Goal: Information Seeking & Learning: Learn about a topic

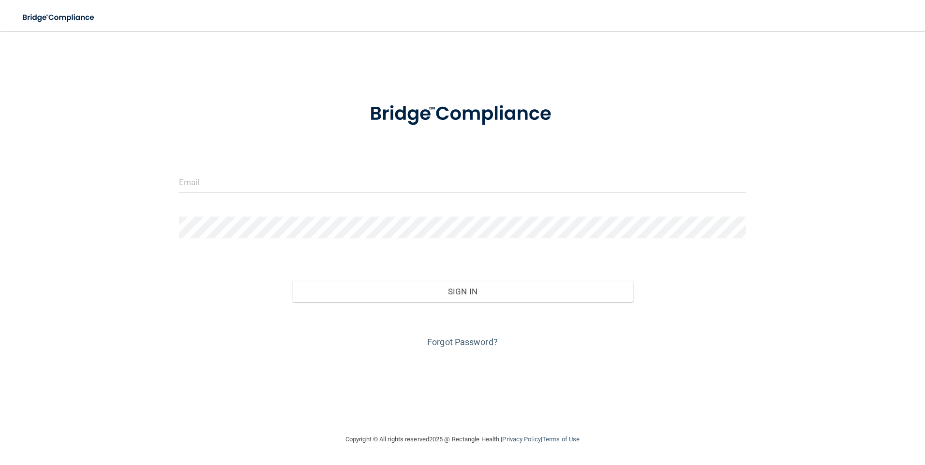
click at [669, 163] on form "Invalid email/password. You don't have permission to access that page. Sign In …" at bounding box center [463, 219] width 568 height 261
click at [589, 184] on input "email" at bounding box center [463, 182] width 568 height 22
type input "[EMAIL_ADDRESS][PERSON_NAME][DOMAIN_NAME]"
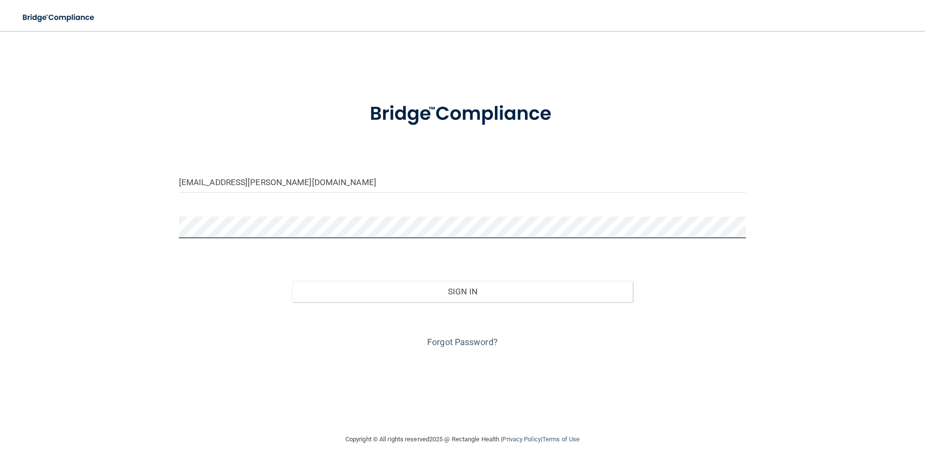
click at [292, 281] on button "Sign In" at bounding box center [462, 291] width 341 height 21
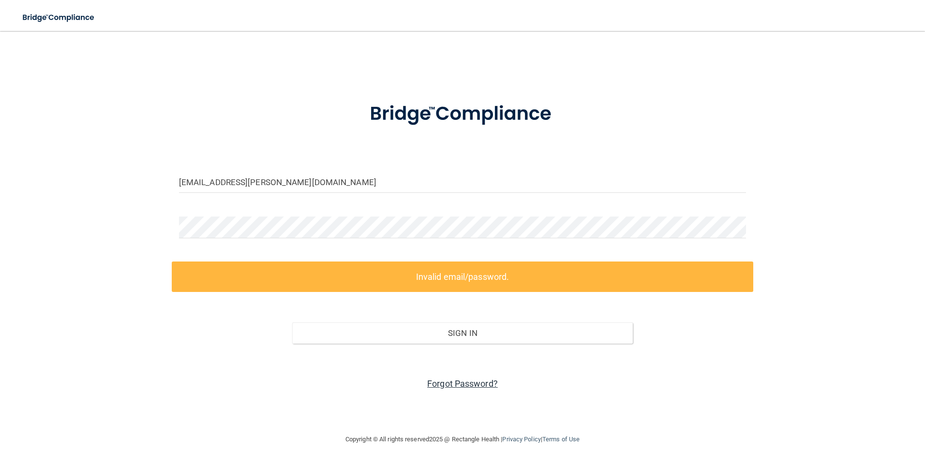
click at [478, 382] on link "Forgot Password?" at bounding box center [462, 384] width 71 height 10
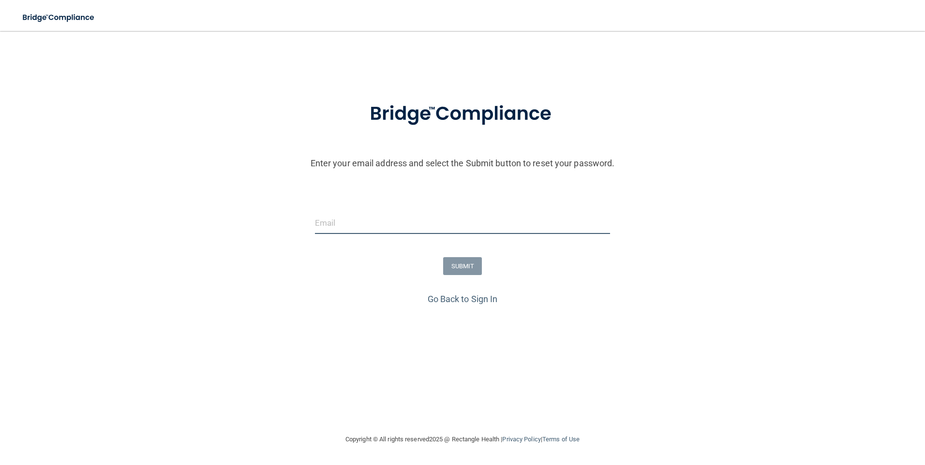
click at [458, 222] on input "email" at bounding box center [463, 223] width 296 height 22
type input "[EMAIL_ADDRESS][PERSON_NAME][DOMAIN_NAME]"
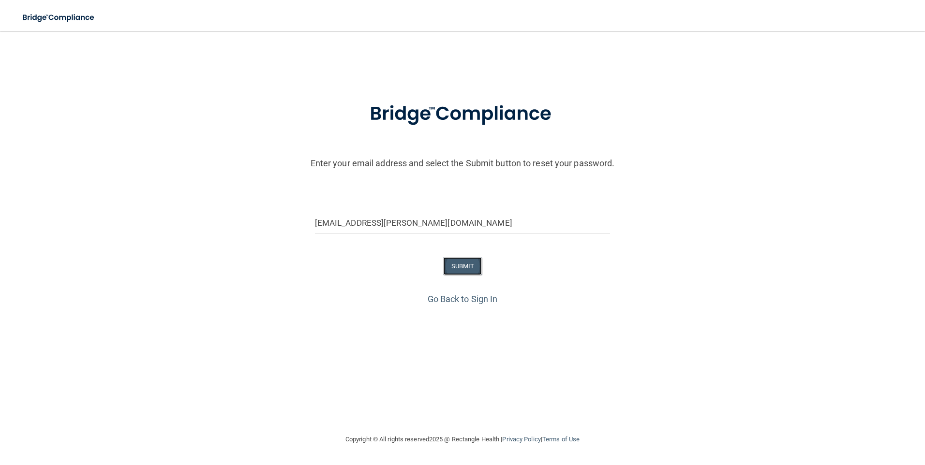
click at [448, 265] on button "SUBMIT" at bounding box center [462, 266] width 39 height 18
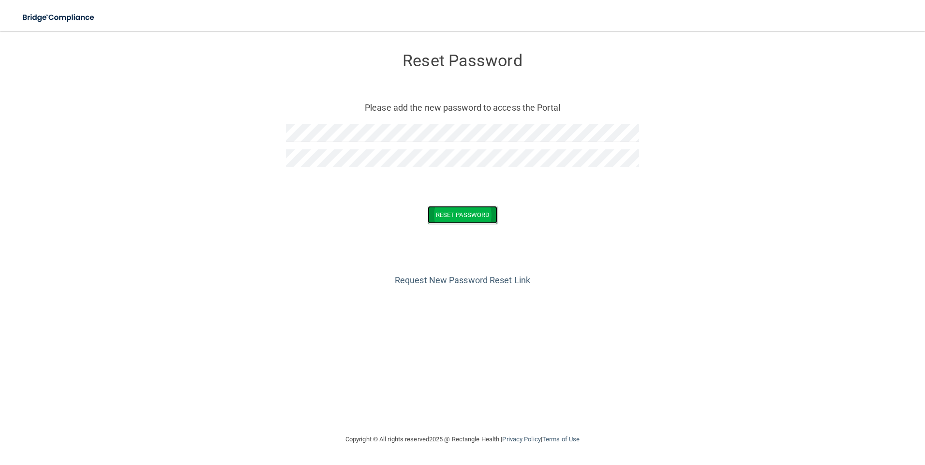
click at [441, 213] on button "Reset Password" at bounding box center [463, 215] width 70 height 18
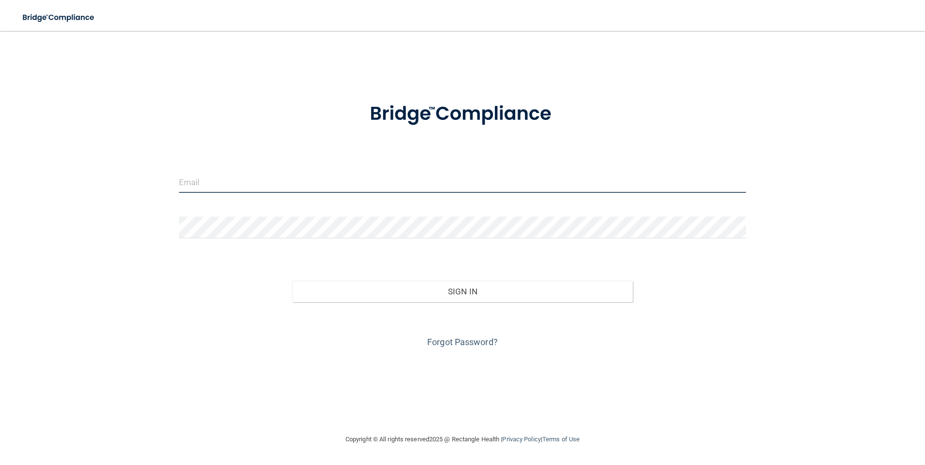
click at [402, 178] on input "email" at bounding box center [463, 182] width 568 height 22
type input "[EMAIL_ADDRESS][PERSON_NAME][DOMAIN_NAME]"
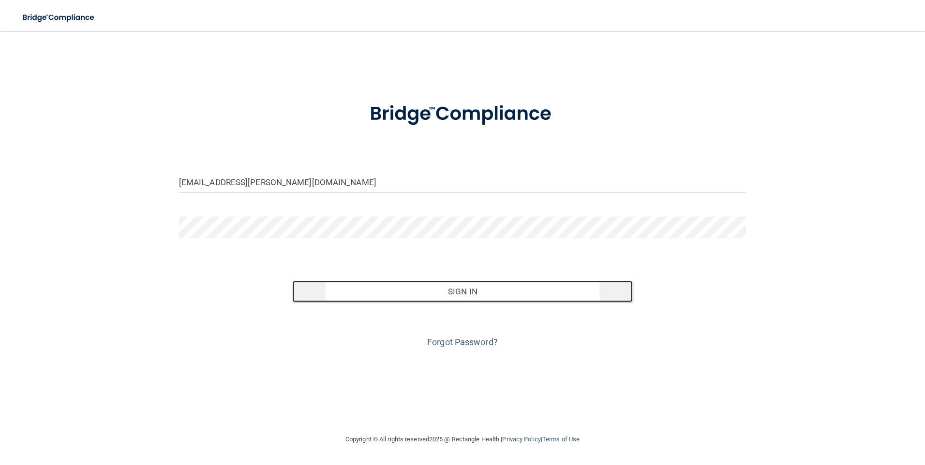
click at [388, 296] on button "Sign In" at bounding box center [462, 291] width 341 height 21
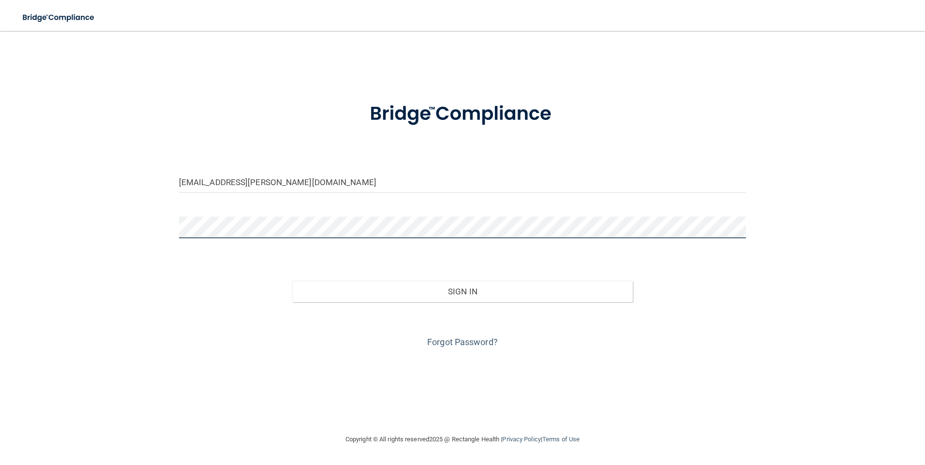
click at [292, 281] on button "Sign In" at bounding box center [462, 291] width 341 height 21
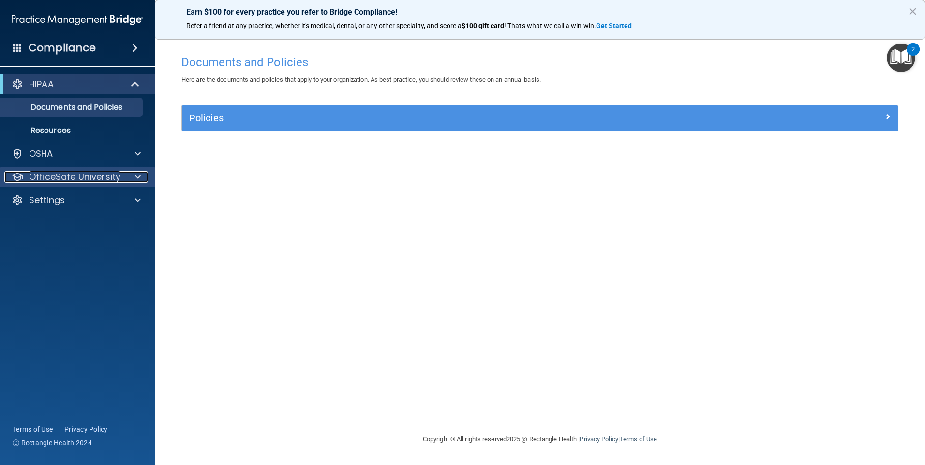
click at [136, 180] on span at bounding box center [138, 177] width 6 height 12
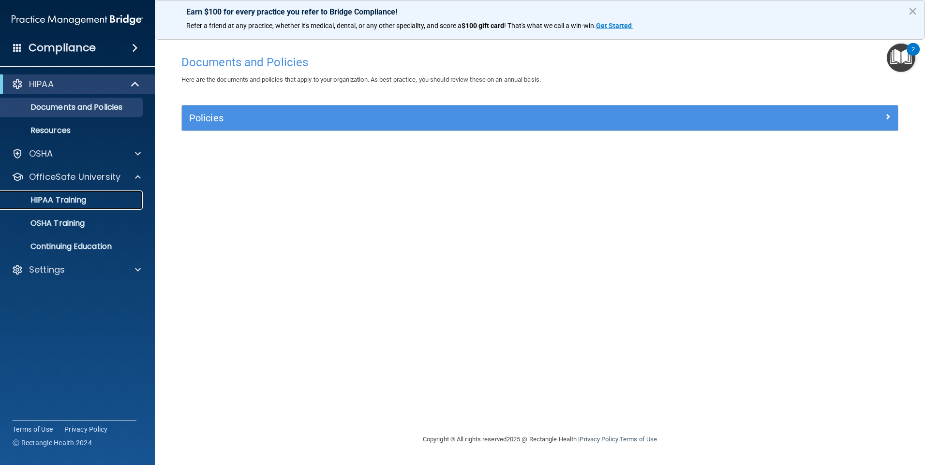
click at [83, 200] on p "HIPAA Training" at bounding box center [46, 200] width 80 height 10
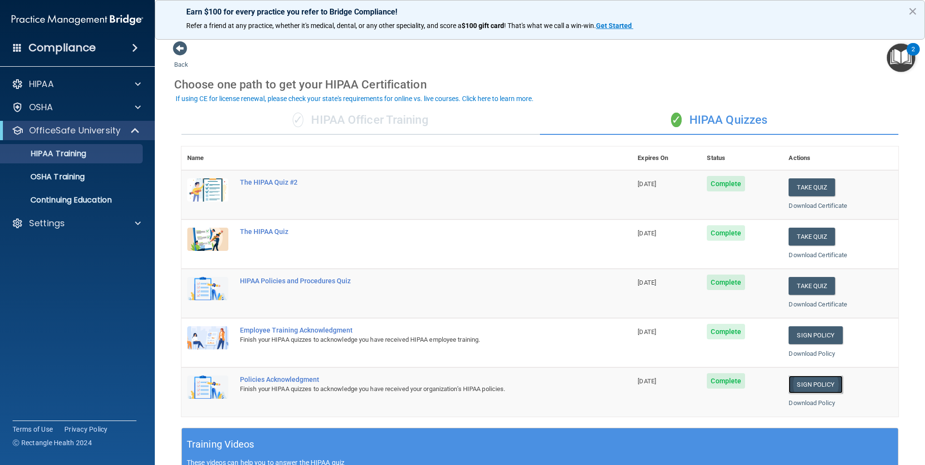
click at [808, 382] on link "Sign Policy" at bounding box center [816, 385] width 54 height 18
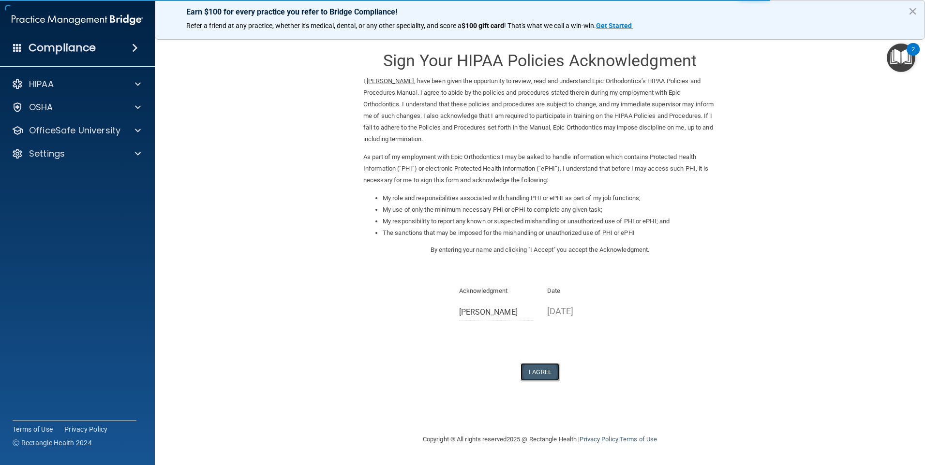
click at [549, 373] on button "I Agree" at bounding box center [540, 372] width 39 height 18
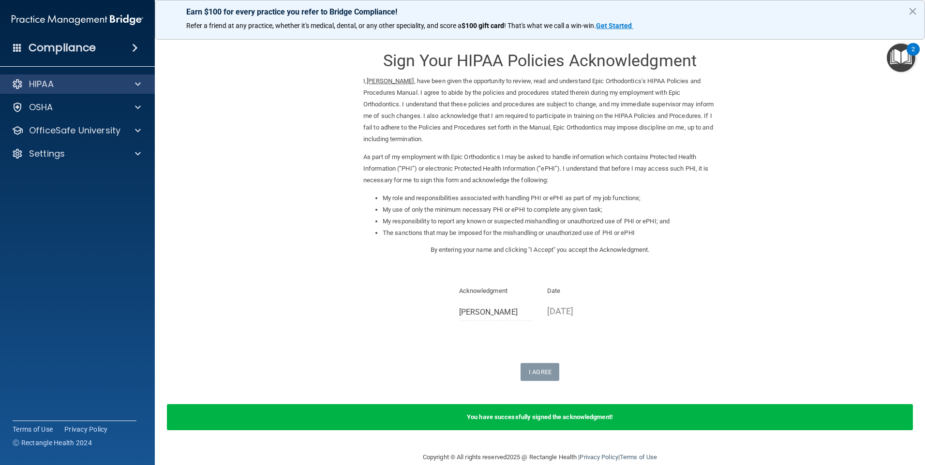
click at [94, 90] on div "HIPAA" at bounding box center [77, 84] width 155 height 19
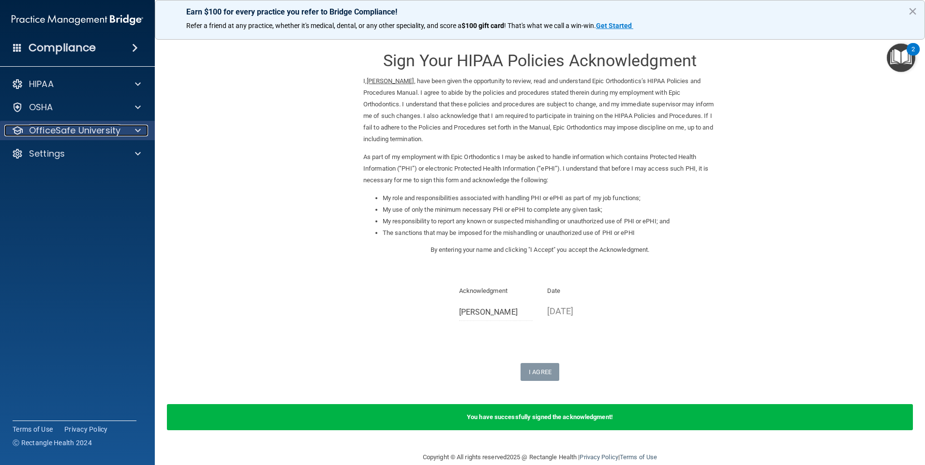
click at [138, 131] on span at bounding box center [138, 131] width 6 height 12
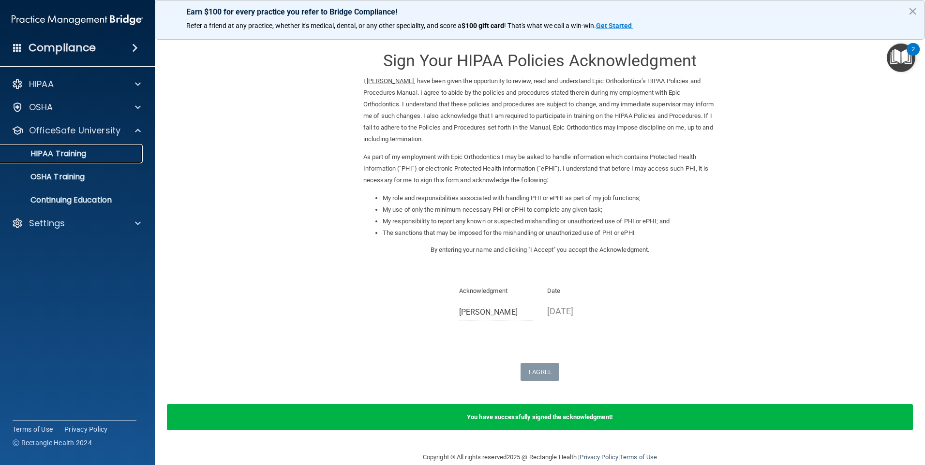
click at [104, 155] on div "HIPAA Training" at bounding box center [72, 154] width 132 height 10
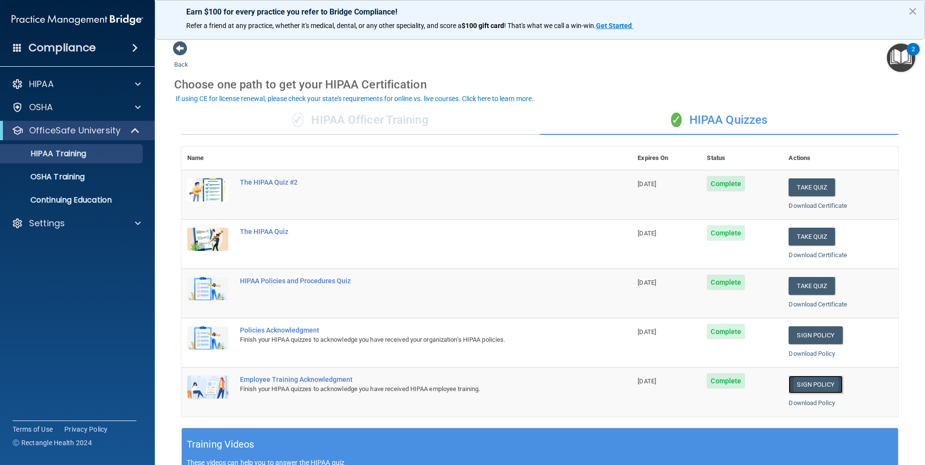
click at [811, 385] on link "Sign Policy" at bounding box center [816, 385] width 54 height 18
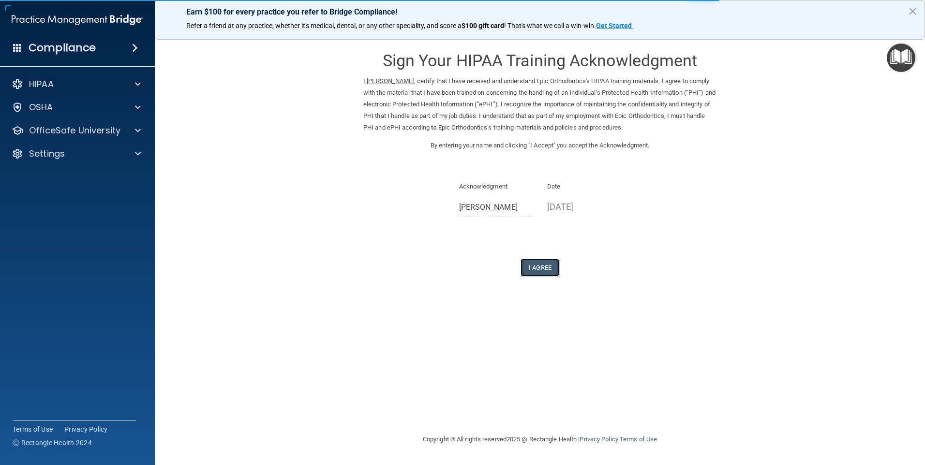
click at [548, 269] on button "I Agree" at bounding box center [540, 268] width 39 height 18
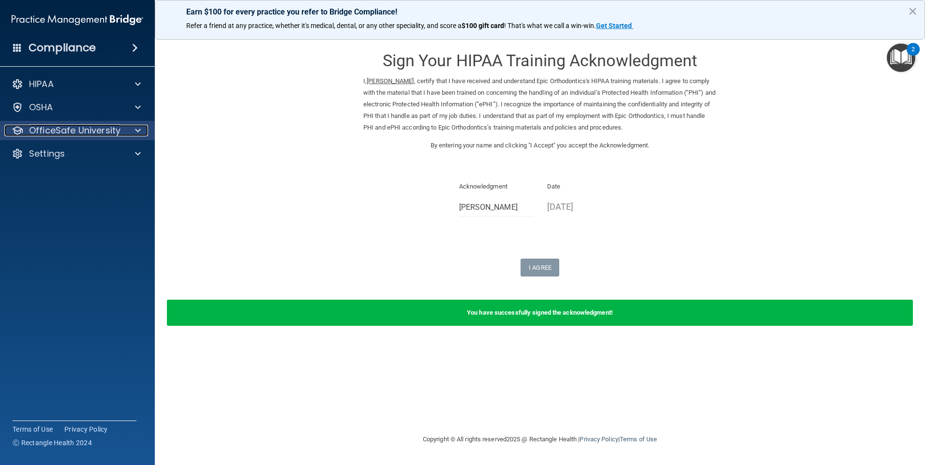
click at [123, 128] on div "OfficeSafe University" at bounding box center [64, 131] width 120 height 12
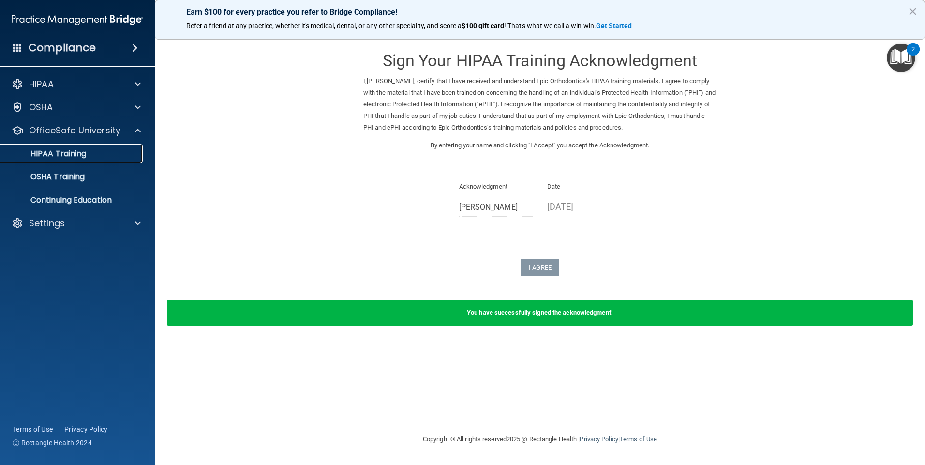
click at [71, 157] on p "HIPAA Training" at bounding box center [46, 154] width 80 height 10
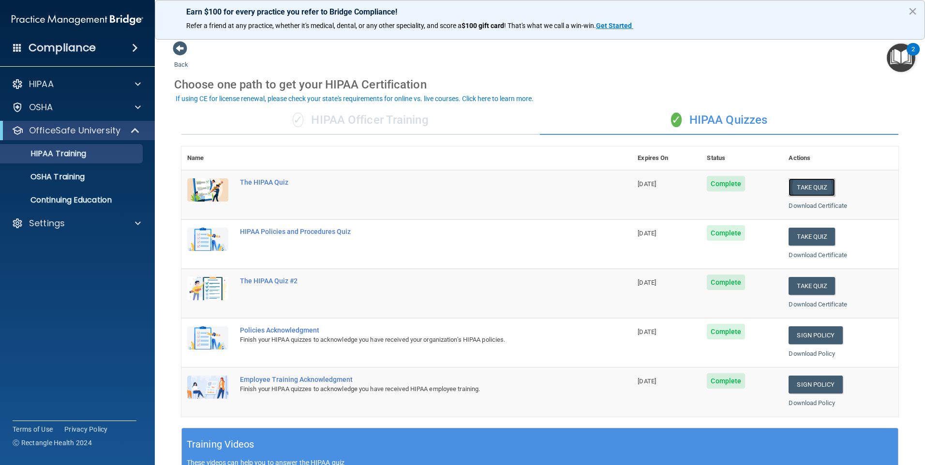
click at [796, 193] on button "Take Quiz" at bounding box center [812, 188] width 46 height 18
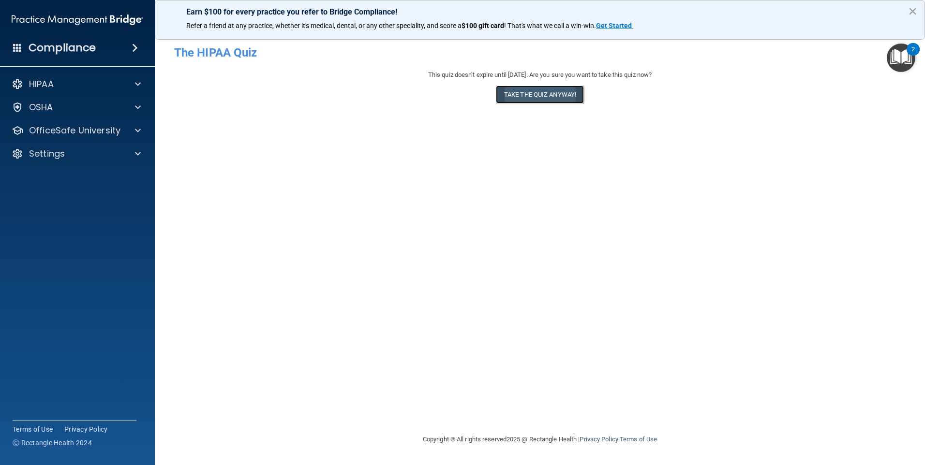
click at [551, 90] on button "Take the quiz anyway!" at bounding box center [540, 95] width 88 height 18
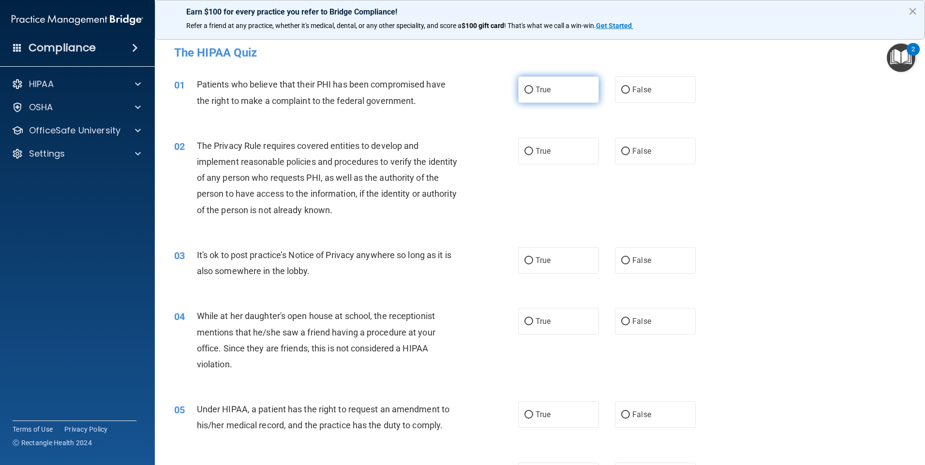
click at [529, 91] on input "True" at bounding box center [528, 90] width 9 height 7
radio input "true"
click at [524, 156] on label "True" at bounding box center [558, 151] width 81 height 27
click at [524, 155] on input "True" at bounding box center [528, 151] width 9 height 7
radio input "true"
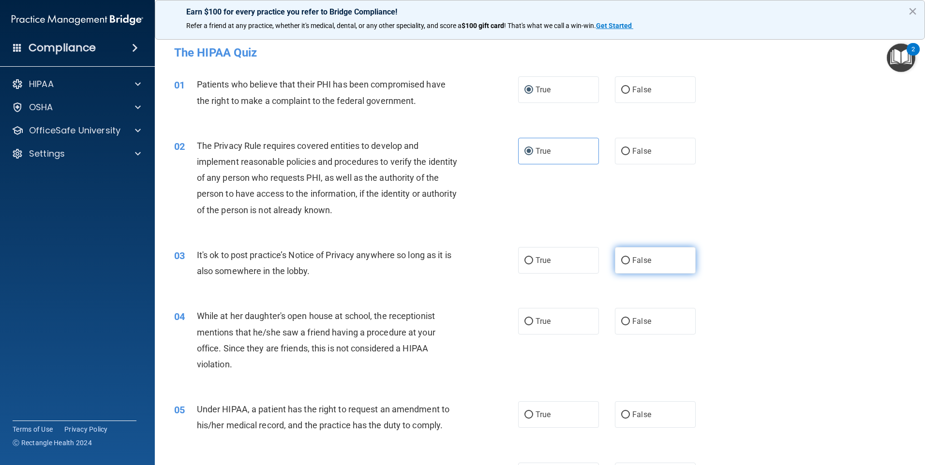
click at [623, 263] on input "False" at bounding box center [625, 260] width 9 height 7
radio input "true"
click at [624, 324] on input "False" at bounding box center [625, 321] width 9 height 7
radio input "true"
click at [624, 413] on input "False" at bounding box center [625, 415] width 9 height 7
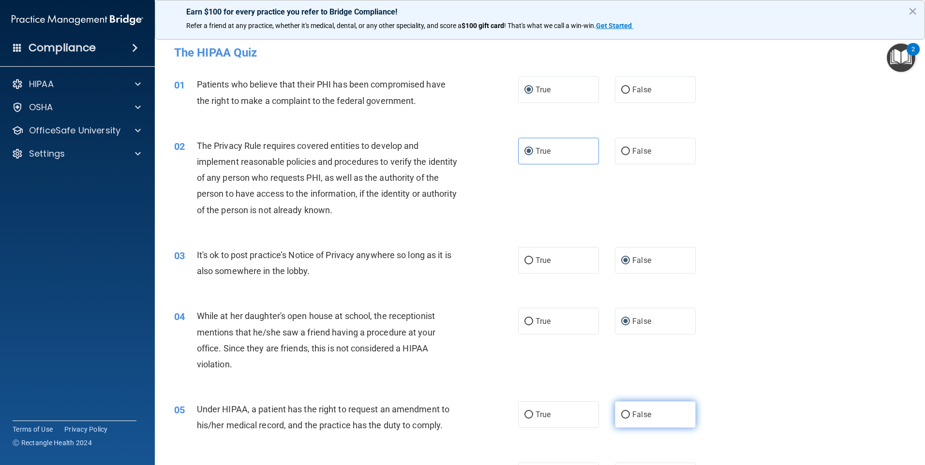
radio input "true"
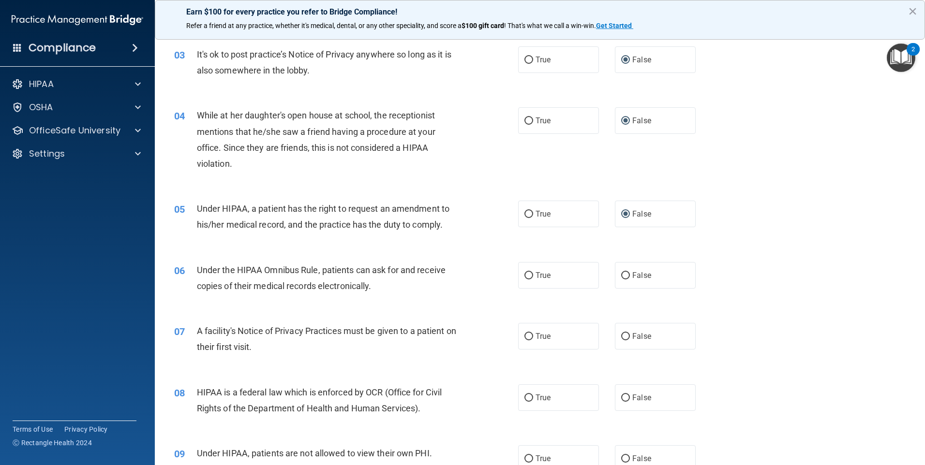
scroll to position [242, 0]
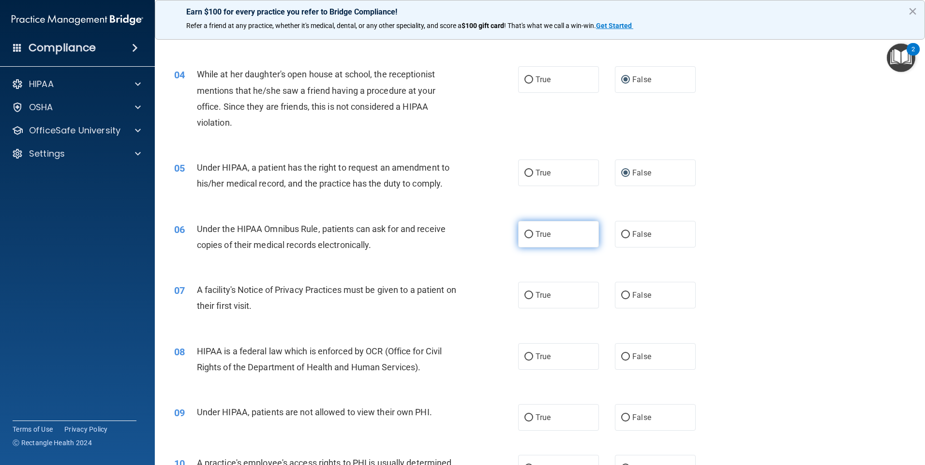
click at [527, 234] on input "True" at bounding box center [528, 234] width 9 height 7
radio input "true"
click at [527, 297] on input "True" at bounding box center [528, 295] width 9 height 7
radio input "true"
click at [529, 358] on input "True" at bounding box center [528, 357] width 9 height 7
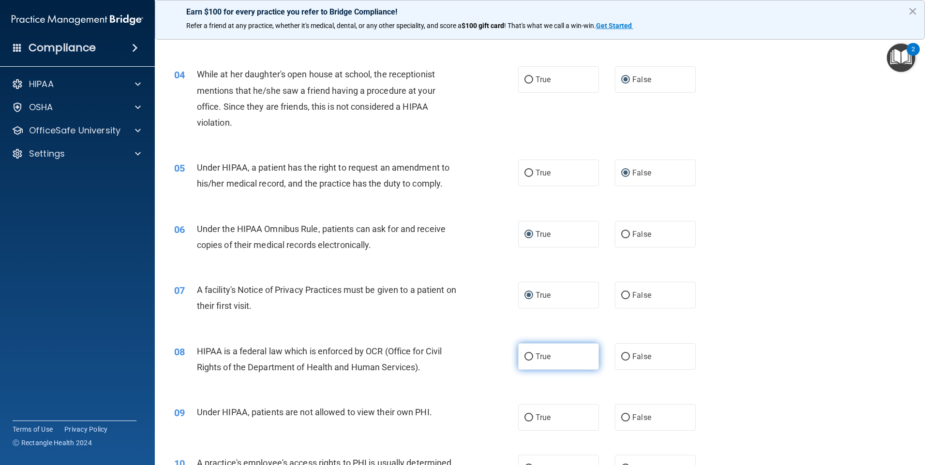
radio input "true"
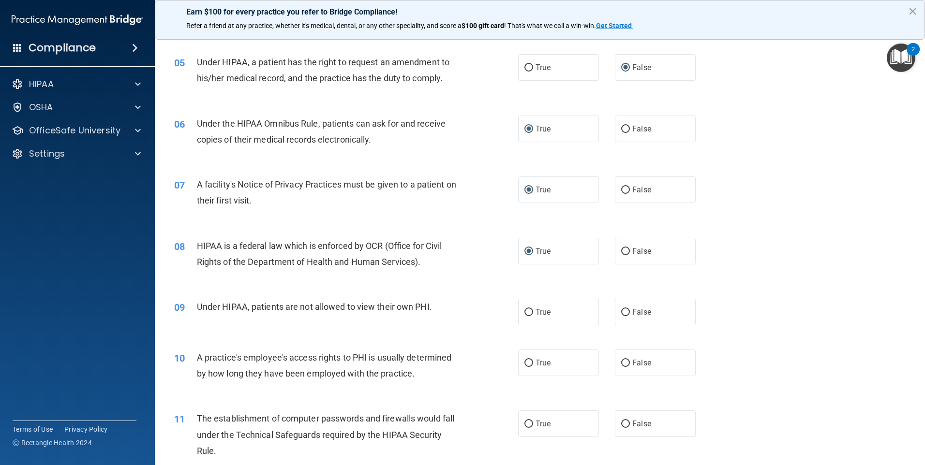
scroll to position [387, 0]
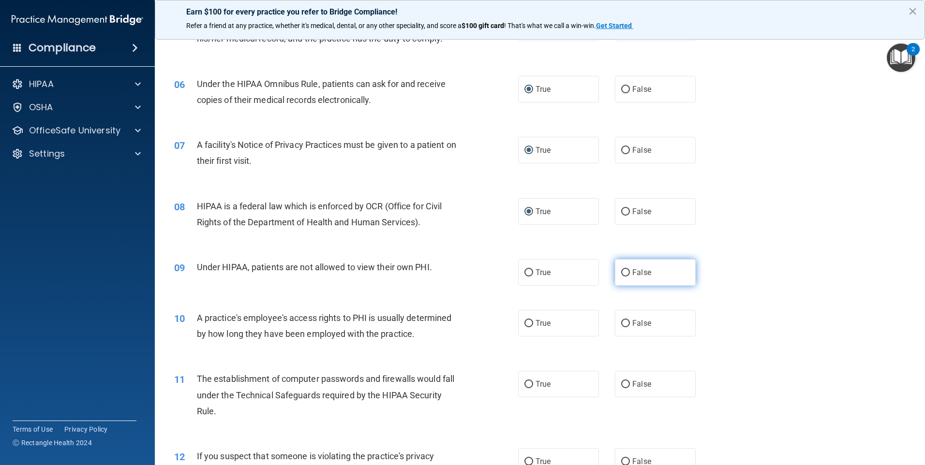
click at [621, 271] on input "False" at bounding box center [625, 272] width 9 height 7
radio input "true"
click at [621, 320] on input "False" at bounding box center [625, 323] width 9 height 7
radio input "true"
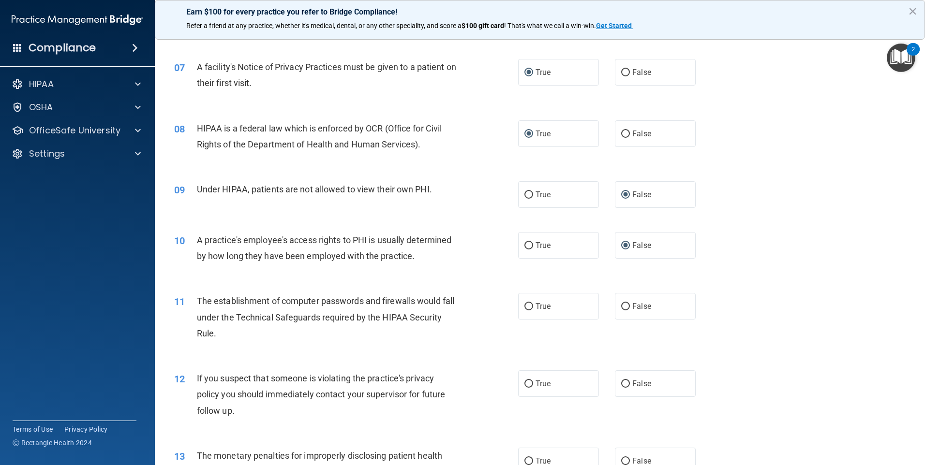
scroll to position [484, 0]
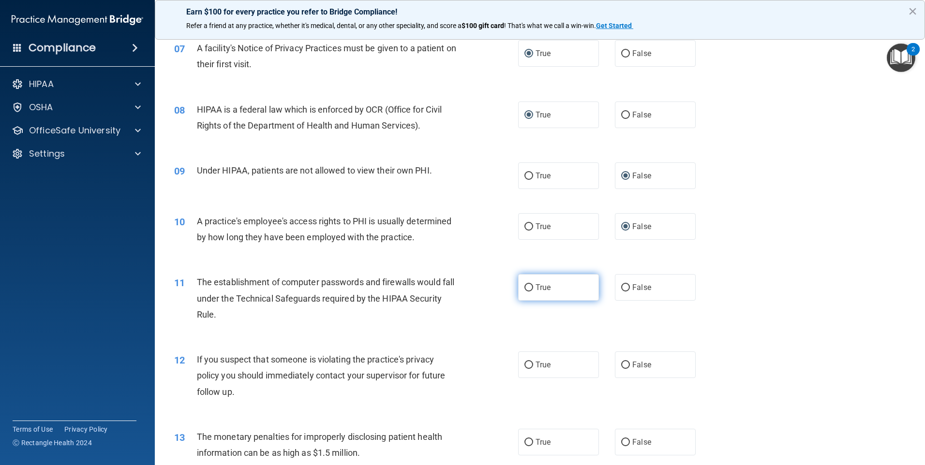
click at [525, 289] on input "True" at bounding box center [528, 287] width 9 height 7
radio input "true"
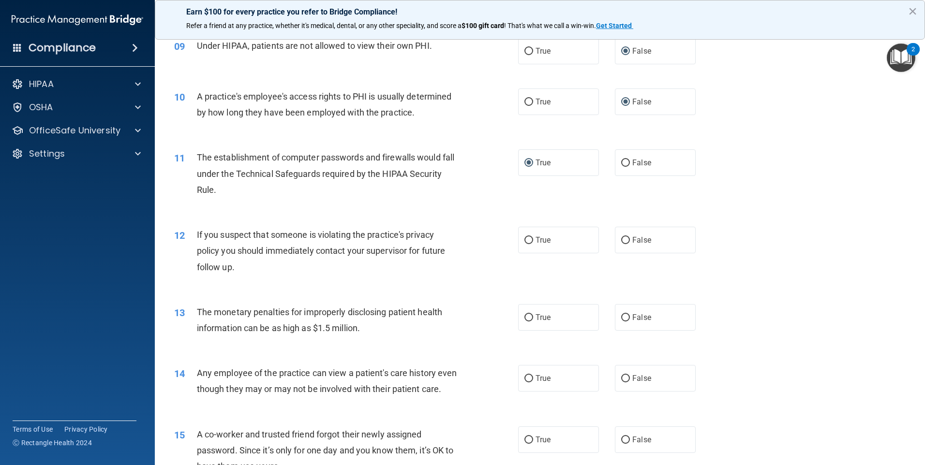
scroll to position [677, 0]
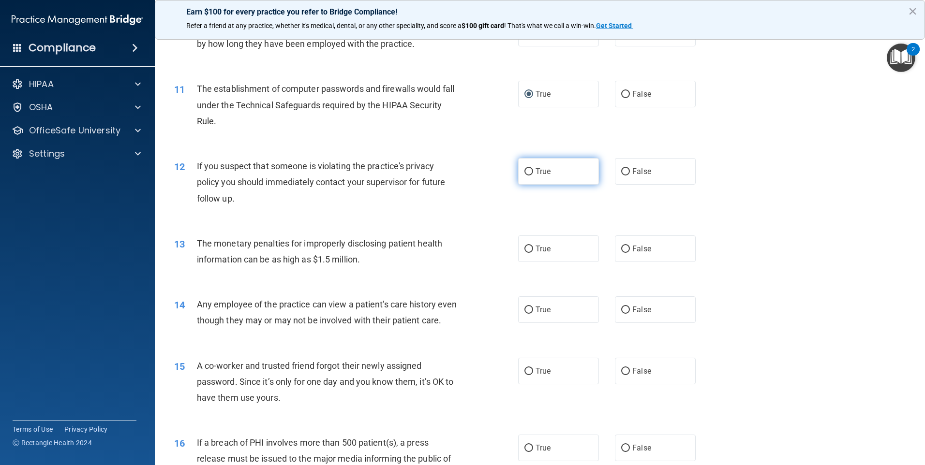
click at [529, 169] on input "True" at bounding box center [528, 171] width 9 height 7
radio input "true"
click at [524, 248] on input "True" at bounding box center [528, 249] width 9 height 7
radio input "true"
click at [621, 307] on input "False" at bounding box center [625, 310] width 9 height 7
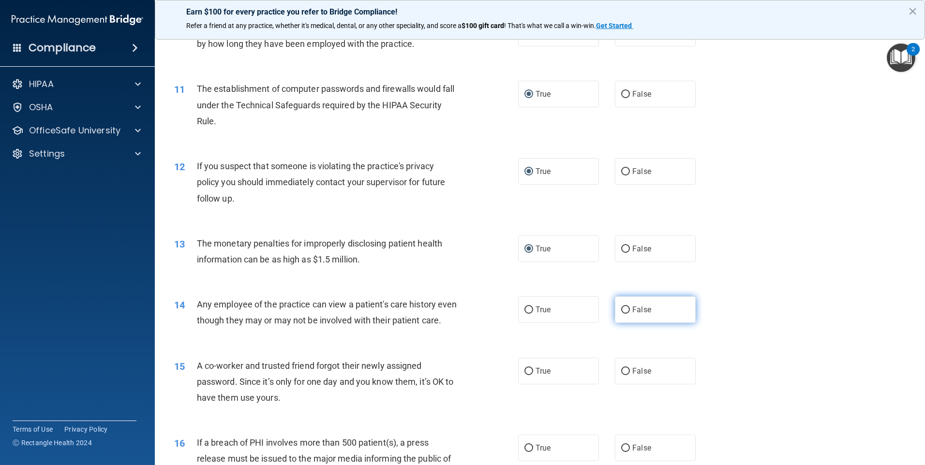
radio input "true"
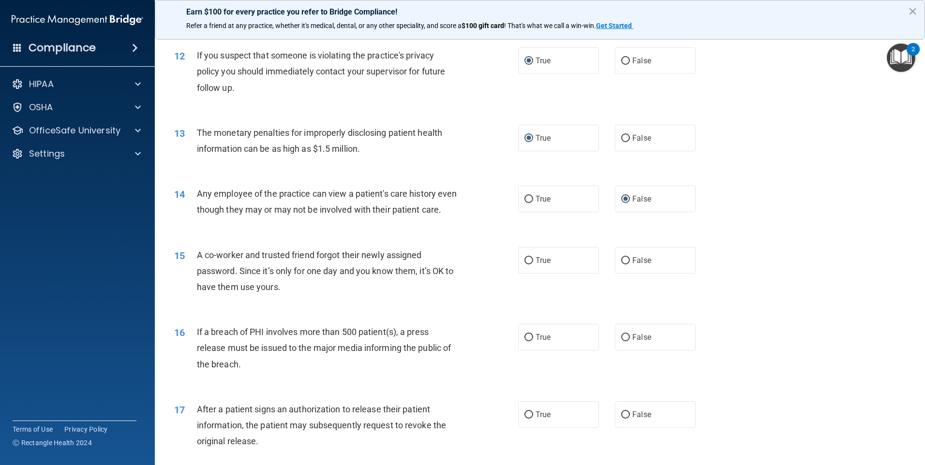
scroll to position [823, 0]
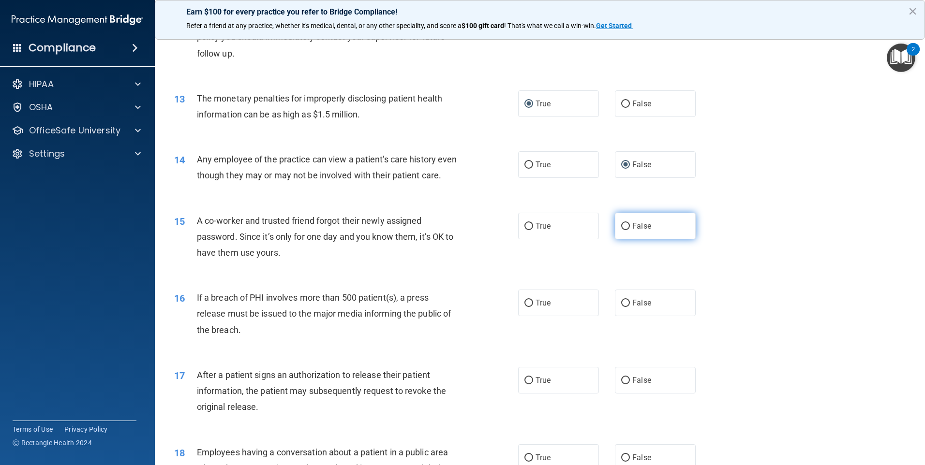
click at [632, 231] on span "False" at bounding box center [641, 226] width 19 height 9
click at [630, 230] on input "False" at bounding box center [625, 226] width 9 height 7
radio input "true"
click at [536, 308] on span "True" at bounding box center [543, 303] width 15 height 9
click at [532, 307] on input "True" at bounding box center [528, 303] width 9 height 7
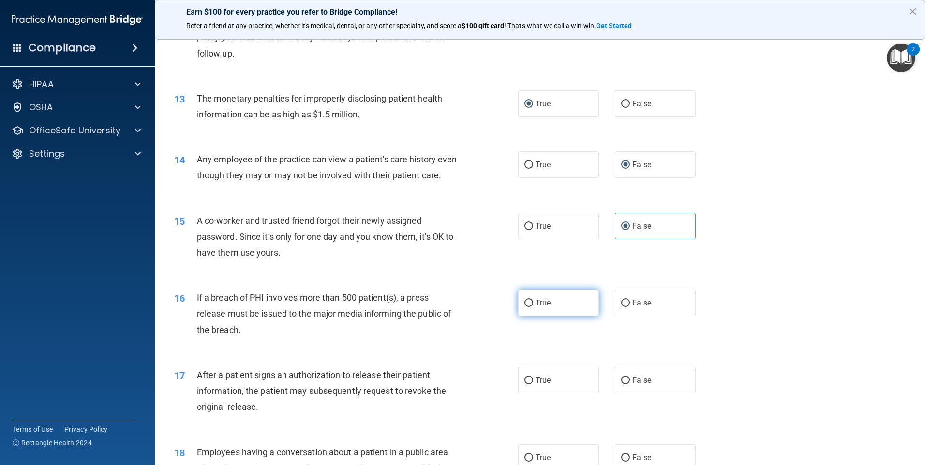
radio input "true"
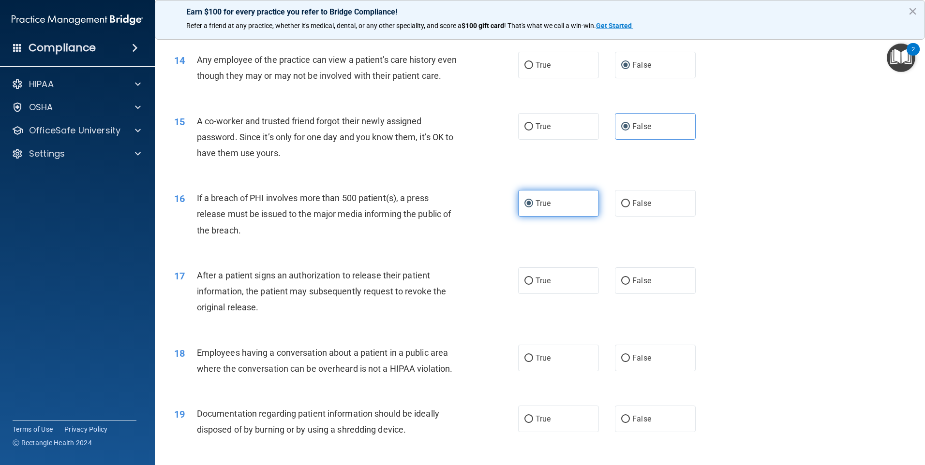
scroll to position [968, 0]
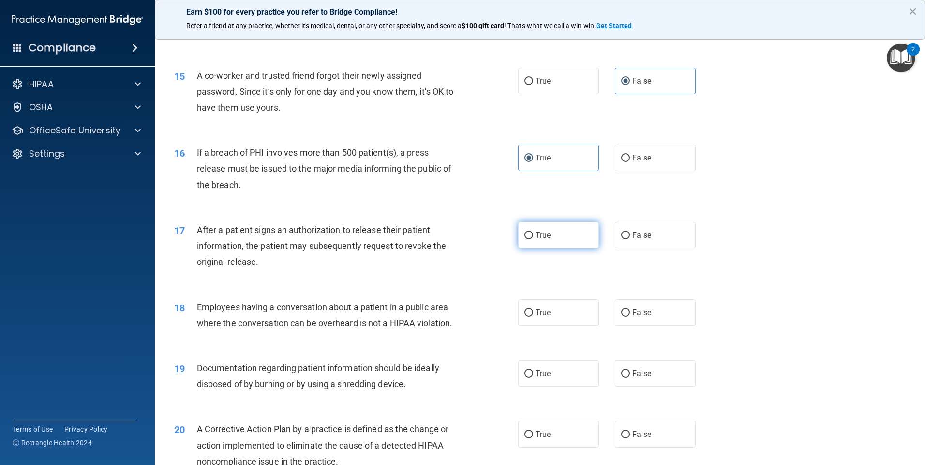
click at [525, 239] on input "True" at bounding box center [528, 235] width 9 height 7
radio input "true"
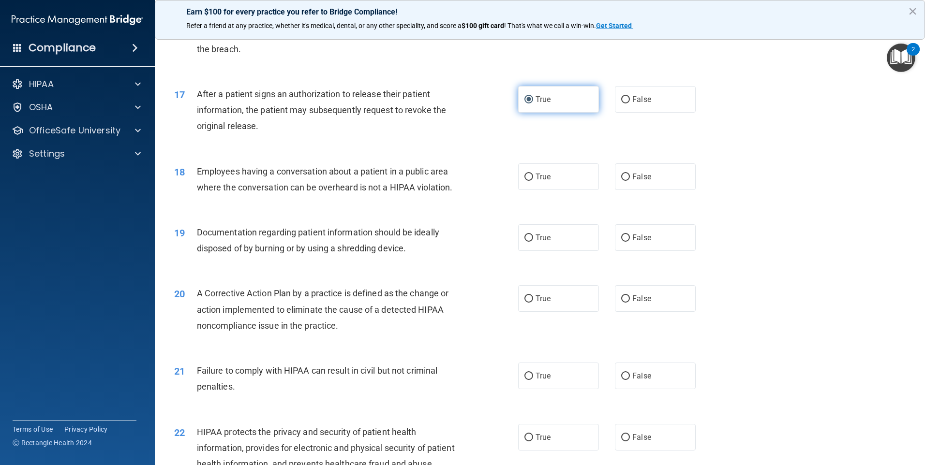
scroll to position [1113, 0]
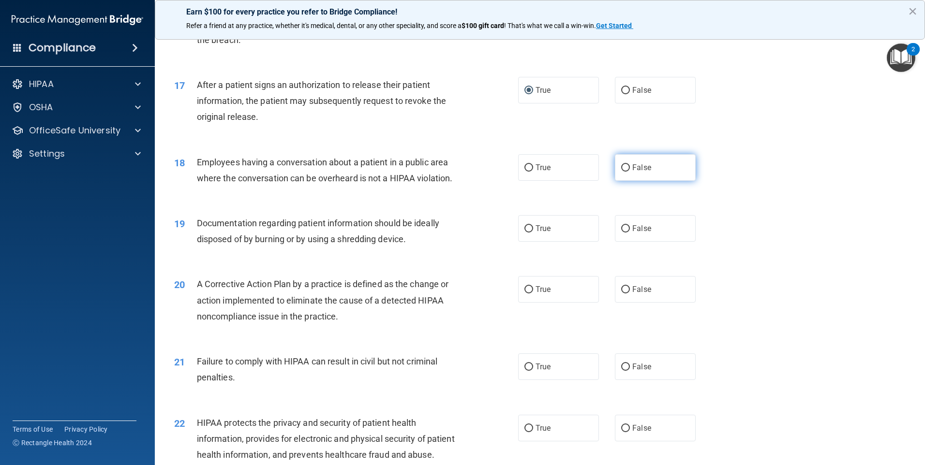
click at [627, 181] on label "False" at bounding box center [655, 167] width 81 height 27
click at [627, 172] on input "False" at bounding box center [625, 168] width 9 height 7
radio input "true"
click at [531, 242] on label "True" at bounding box center [558, 228] width 81 height 27
click at [531, 233] on input "True" at bounding box center [528, 228] width 9 height 7
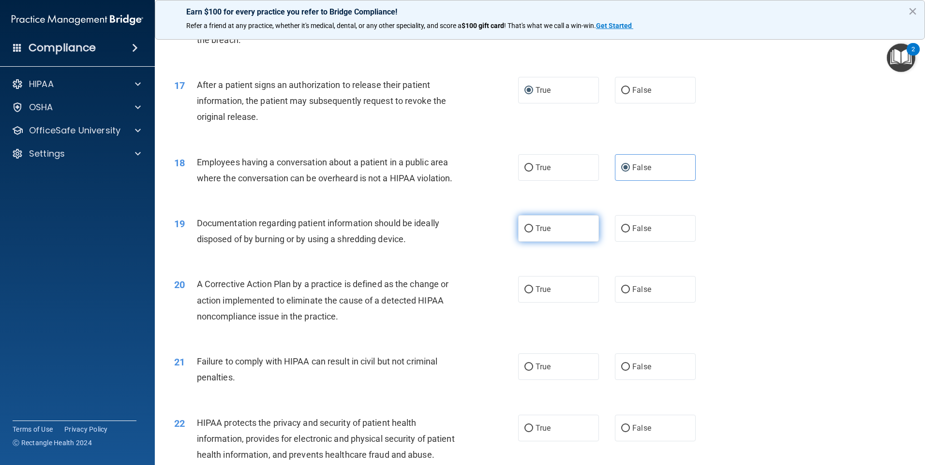
radio input "true"
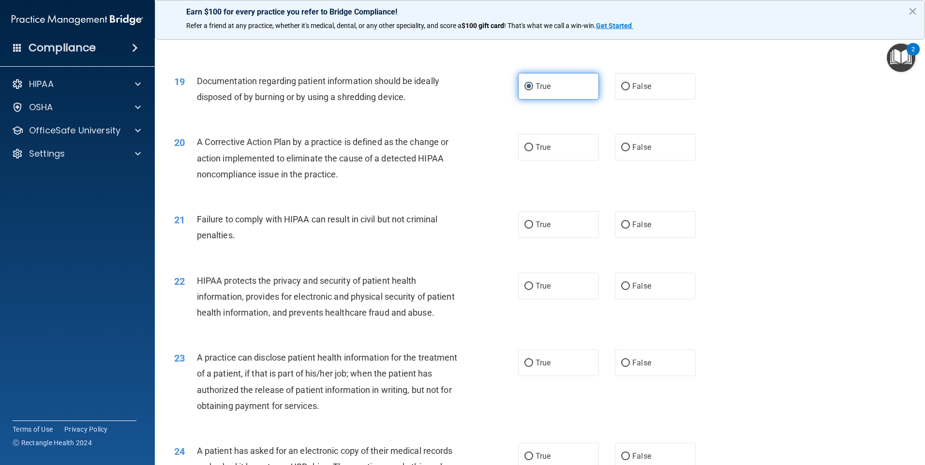
scroll to position [1258, 0]
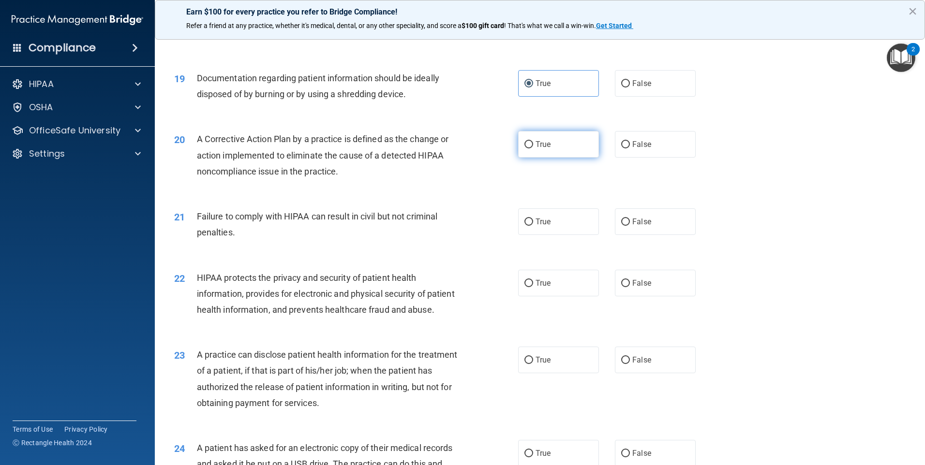
click at [525, 149] on input "True" at bounding box center [528, 144] width 9 height 7
radio input "true"
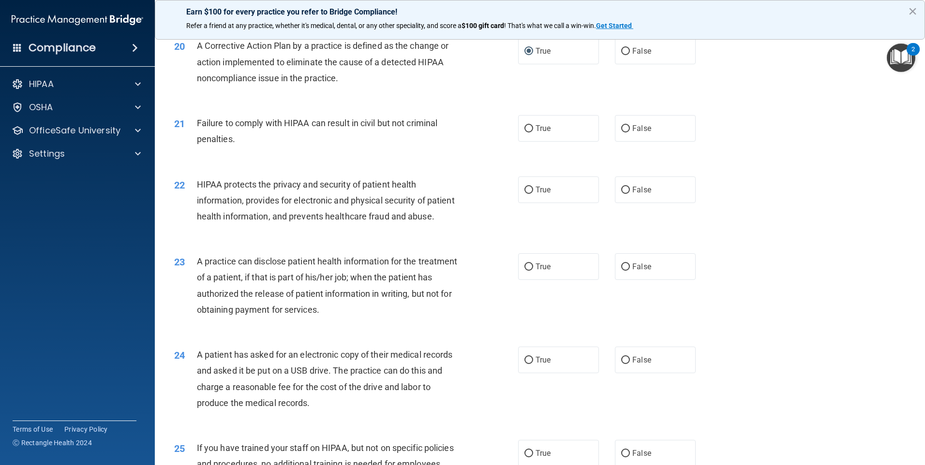
scroll to position [1355, 0]
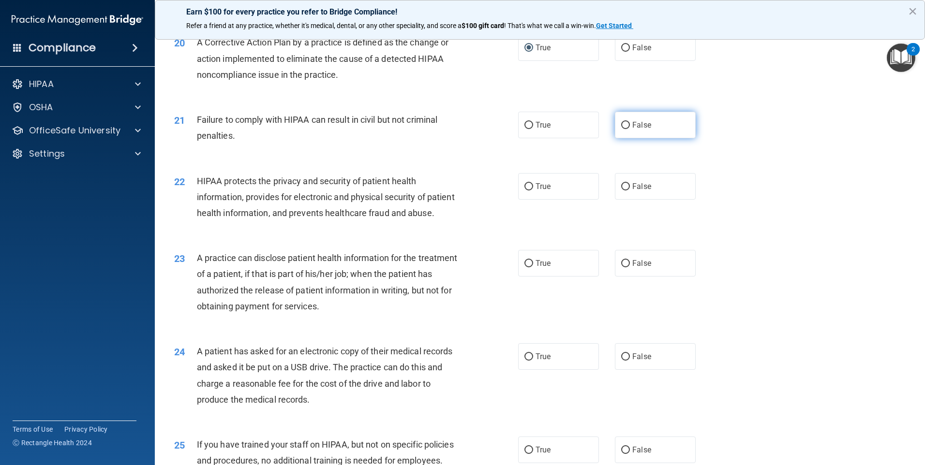
click at [627, 138] on label "False" at bounding box center [655, 125] width 81 height 27
click at [627, 129] on input "False" at bounding box center [625, 125] width 9 height 7
radio input "true"
click at [540, 191] on span "True" at bounding box center [543, 186] width 15 height 9
click at [533, 191] on input "True" at bounding box center [528, 186] width 9 height 7
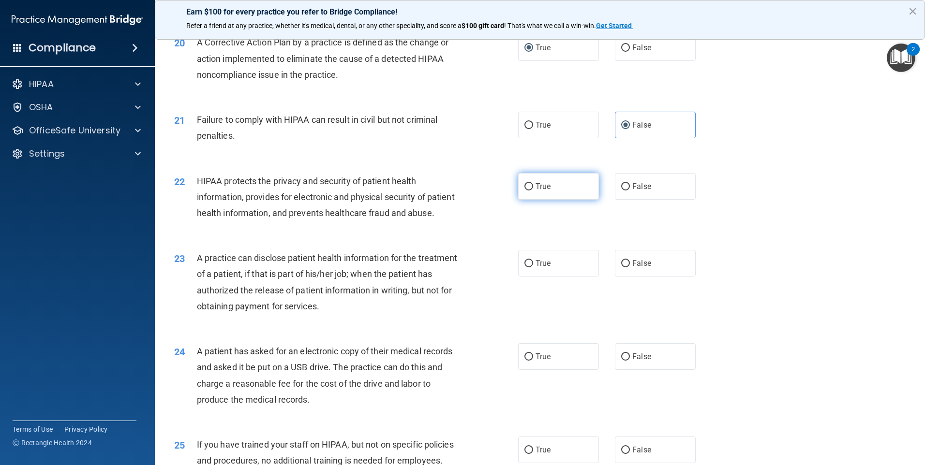
radio input "true"
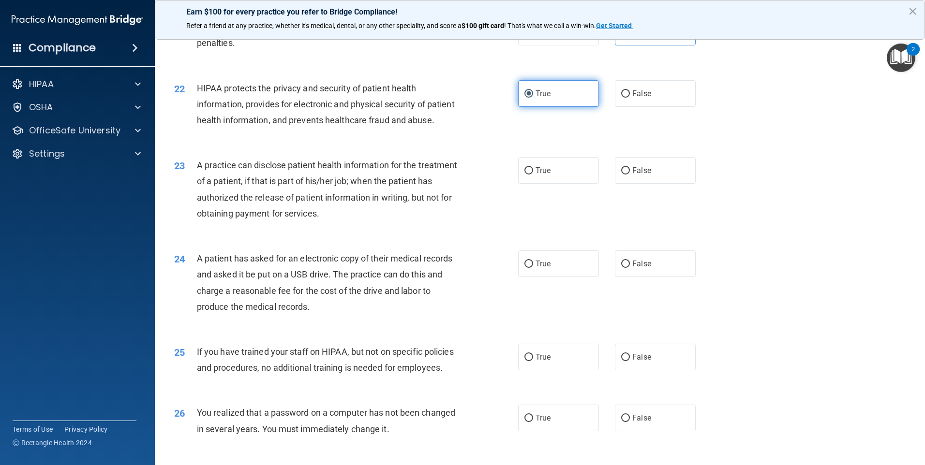
scroll to position [1452, 0]
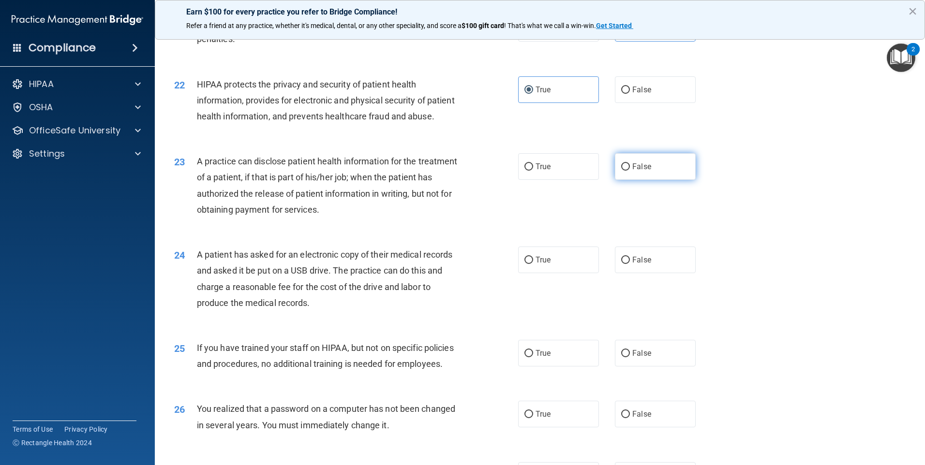
click at [632, 171] on span "False" at bounding box center [641, 166] width 19 height 9
click at [630, 171] on input "False" at bounding box center [625, 167] width 9 height 7
radio input "true"
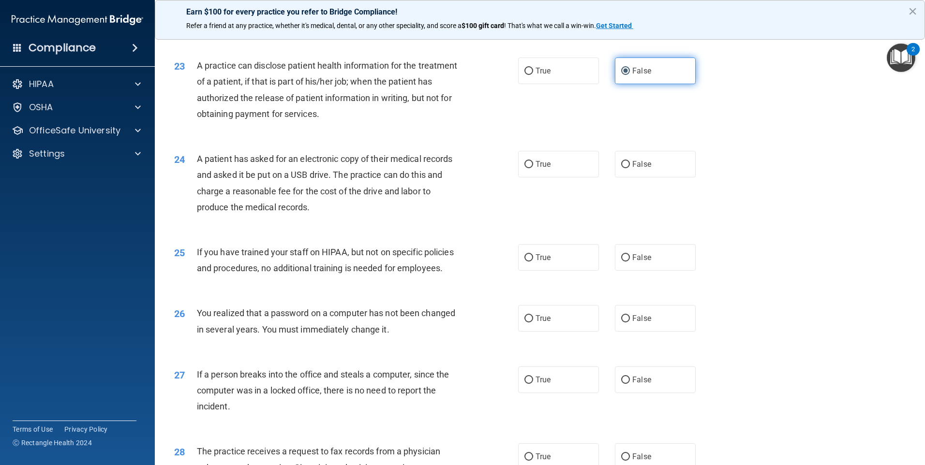
scroll to position [1548, 0]
click at [528, 167] on input "True" at bounding box center [528, 163] width 9 height 7
radio input "true"
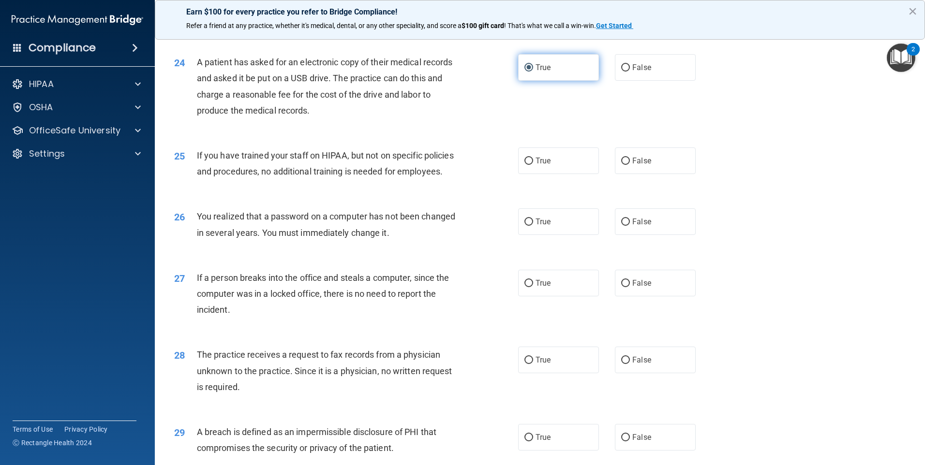
scroll to position [1645, 0]
click at [641, 165] on span "False" at bounding box center [641, 159] width 19 height 9
click at [630, 164] on input "False" at bounding box center [625, 160] width 9 height 7
radio input "true"
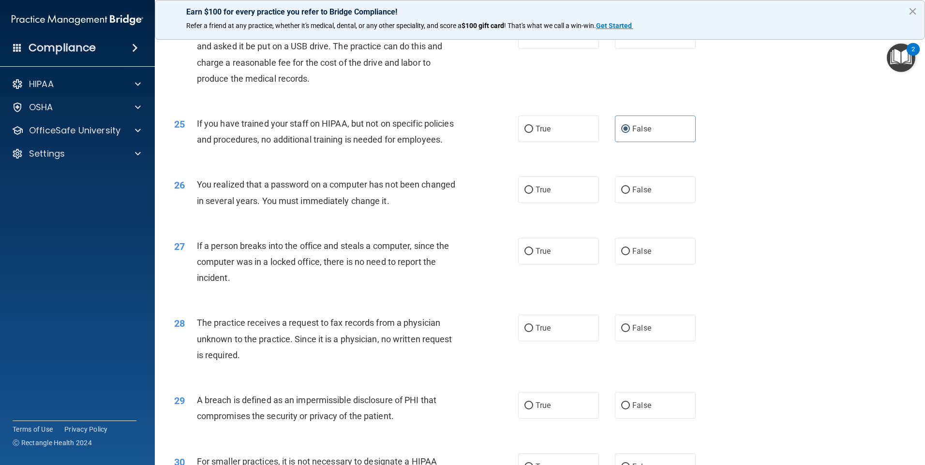
scroll to position [1693, 0]
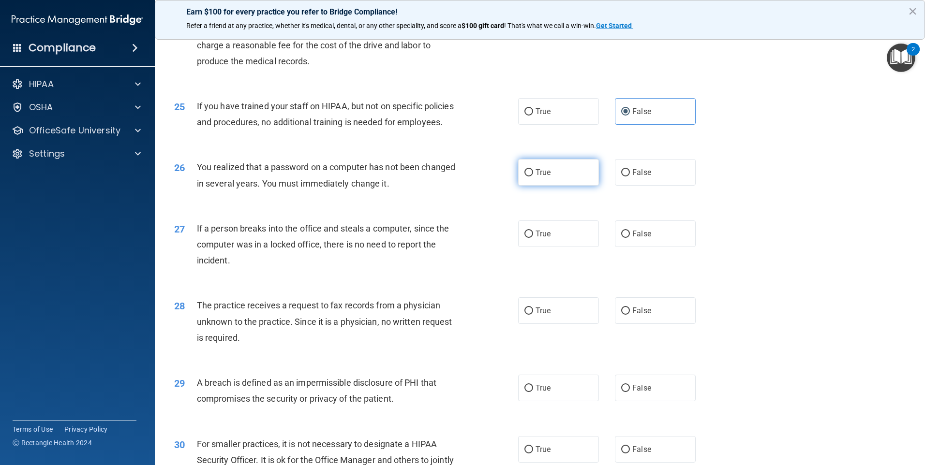
click at [526, 177] on input "True" at bounding box center [528, 172] width 9 height 7
radio input "true"
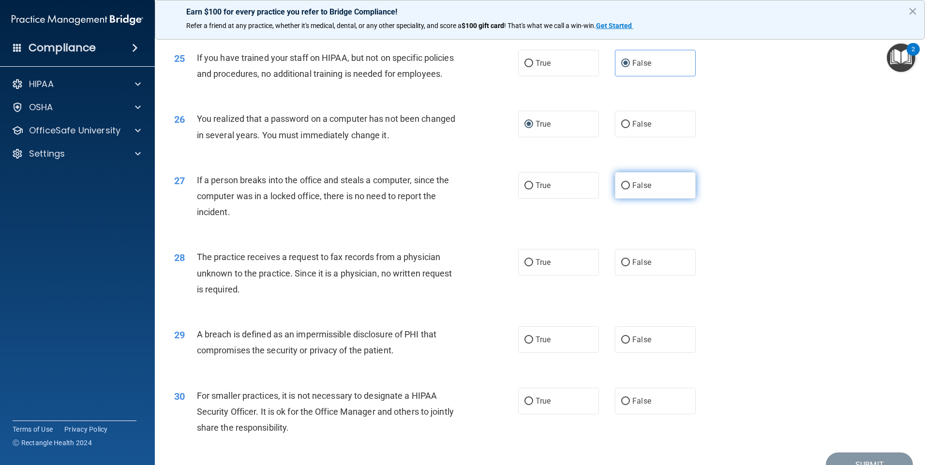
click at [621, 190] on input "False" at bounding box center [625, 185] width 9 height 7
radio input "true"
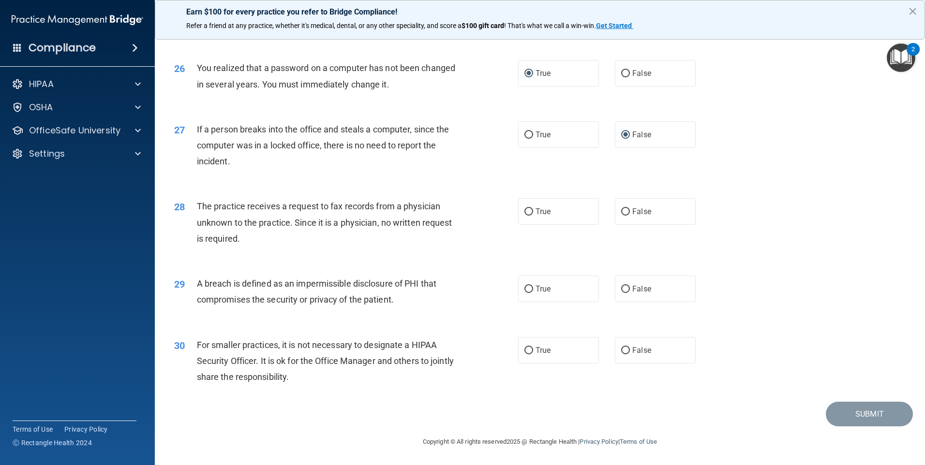
scroll to position [1841, 0]
click at [619, 218] on label "False" at bounding box center [655, 211] width 81 height 27
click at [621, 216] on input "False" at bounding box center [625, 212] width 9 height 7
radio input "true"
click at [539, 290] on span "True" at bounding box center [543, 288] width 15 height 9
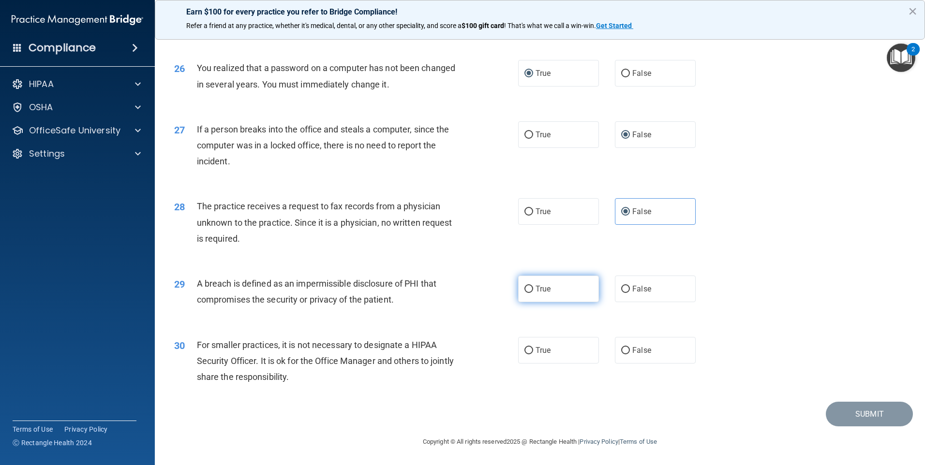
click at [533, 290] on input "True" at bounding box center [528, 289] width 9 height 7
radio input "true"
click at [666, 346] on label "False" at bounding box center [655, 350] width 81 height 27
click at [630, 347] on input "False" at bounding box center [625, 350] width 9 height 7
radio input "true"
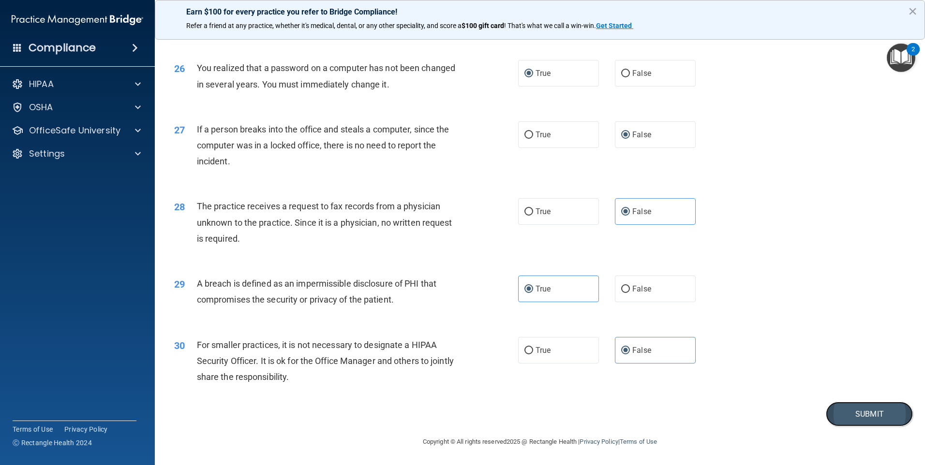
click at [872, 411] on button "Submit" at bounding box center [869, 414] width 87 height 25
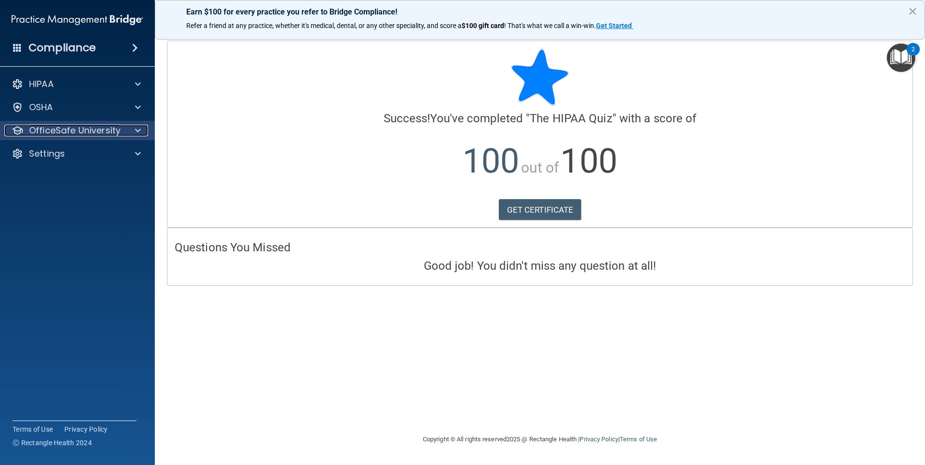
click at [57, 131] on p "OfficeSafe University" at bounding box center [74, 131] width 91 height 12
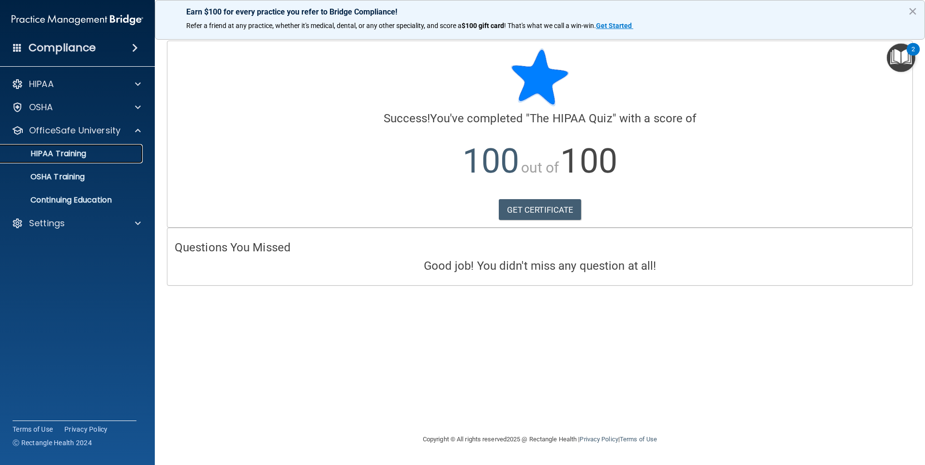
click at [58, 151] on p "HIPAA Training" at bounding box center [46, 154] width 80 height 10
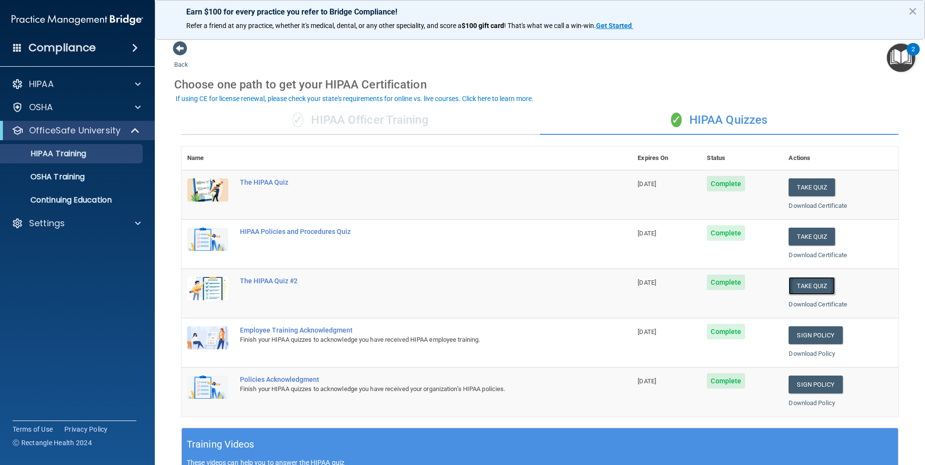
click at [810, 290] on button "Take Quiz" at bounding box center [812, 286] width 46 height 18
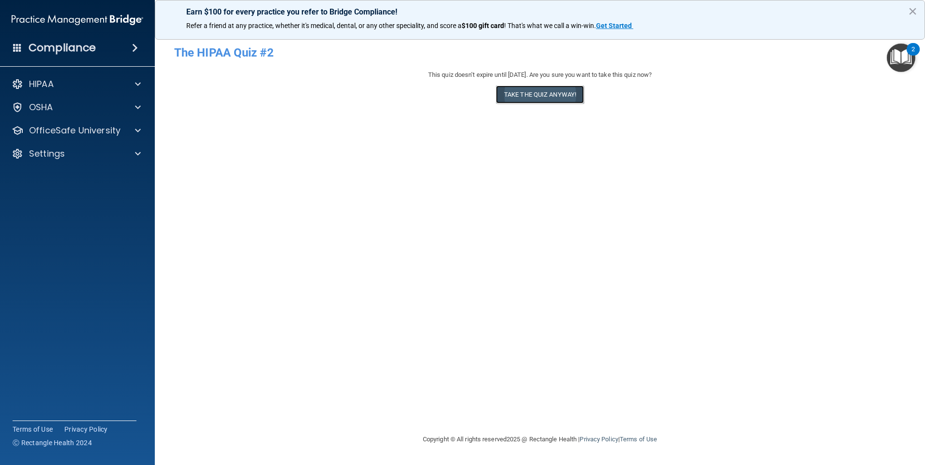
click at [568, 94] on button "Take the quiz anyway!" at bounding box center [540, 95] width 88 height 18
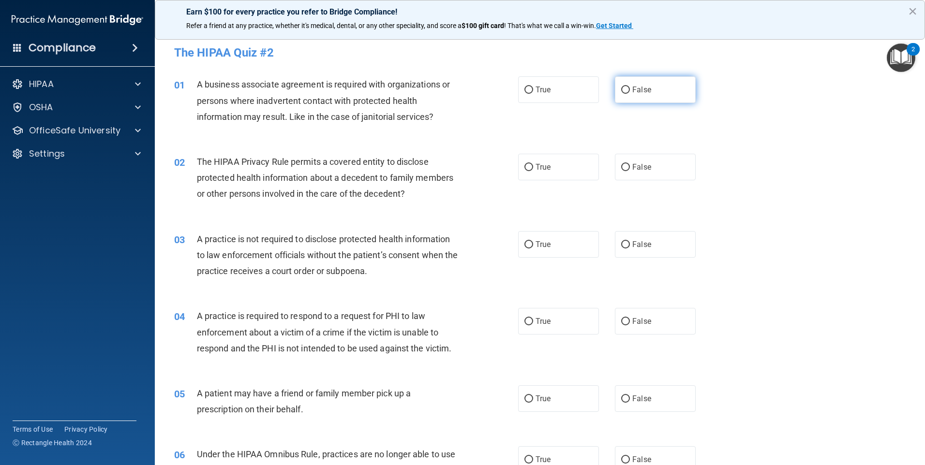
click at [621, 89] on input "False" at bounding box center [625, 90] width 9 height 7
radio input "true"
click at [531, 169] on label "True" at bounding box center [558, 167] width 81 height 27
click at [531, 169] on input "True" at bounding box center [528, 167] width 9 height 7
radio input "true"
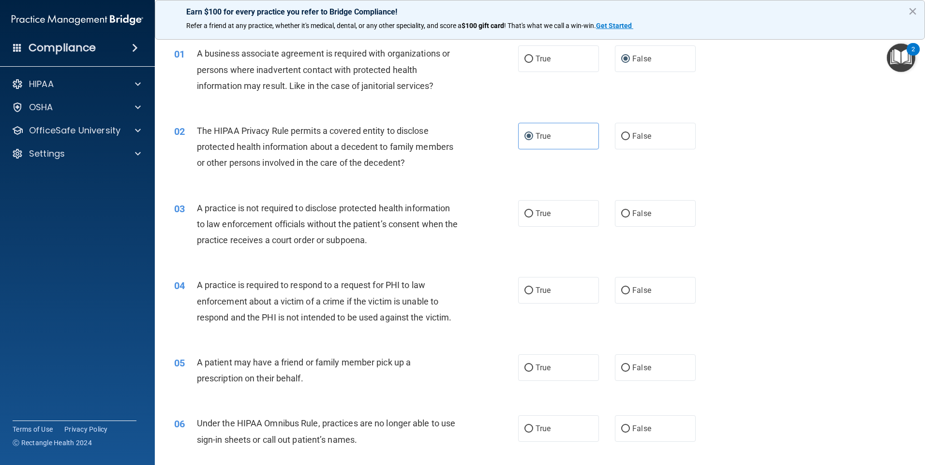
scroll to position [48, 0]
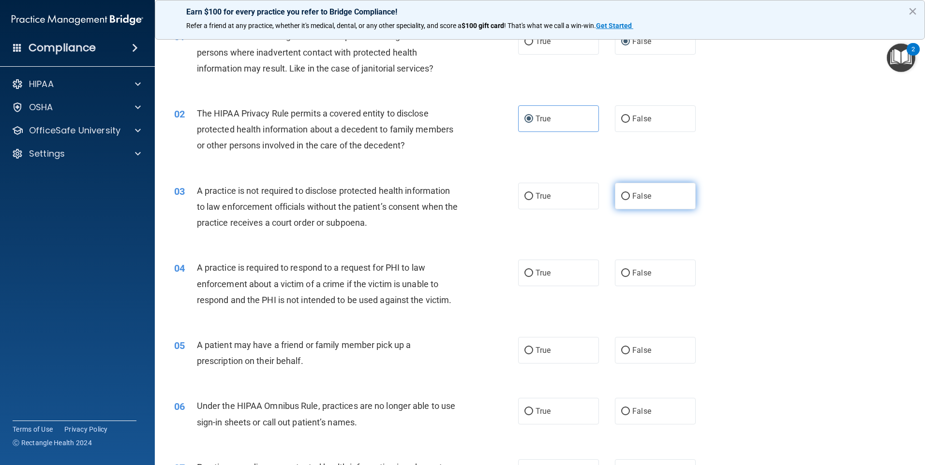
click at [623, 197] on input "False" at bounding box center [625, 196] width 9 height 7
radio input "true"
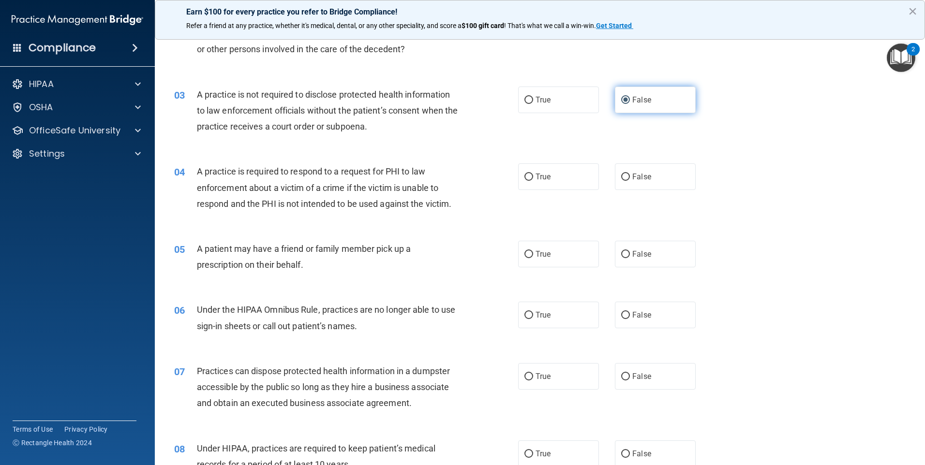
scroll to position [145, 0]
click at [546, 184] on label "True" at bounding box center [558, 176] width 81 height 27
click at [533, 180] on input "True" at bounding box center [528, 176] width 9 height 7
radio input "true"
click at [527, 252] on input "True" at bounding box center [528, 254] width 9 height 7
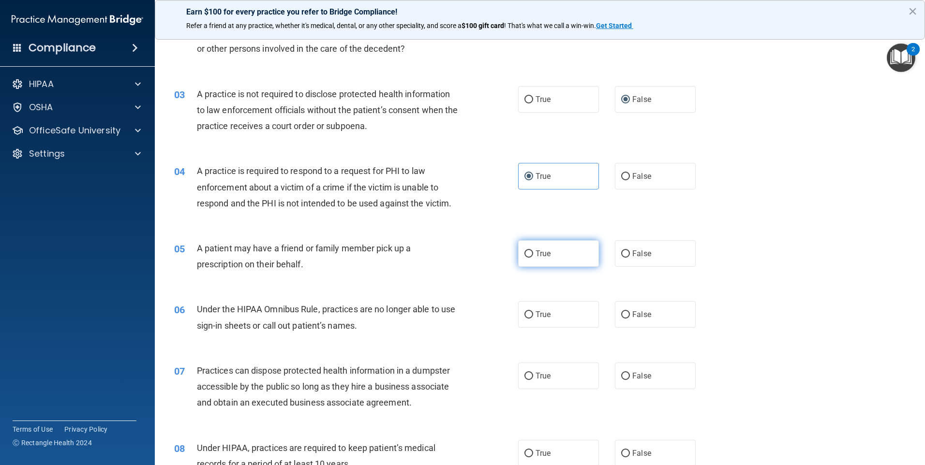
radio input "true"
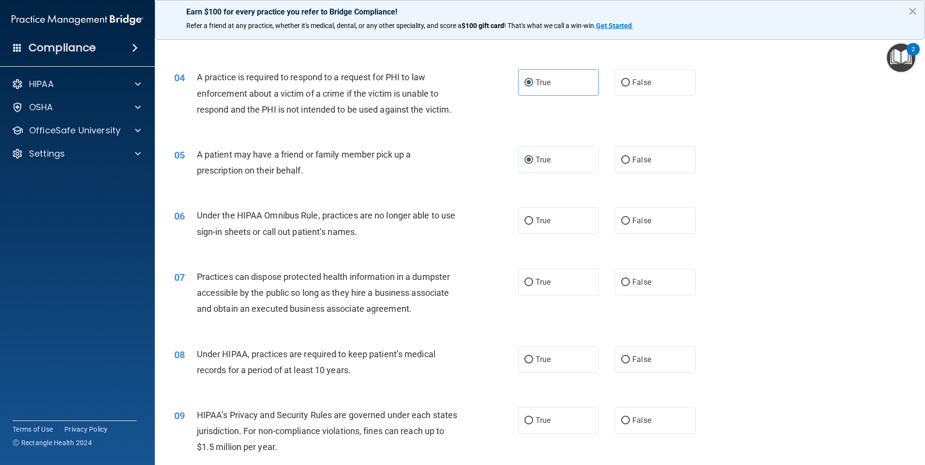
scroll to position [242, 0]
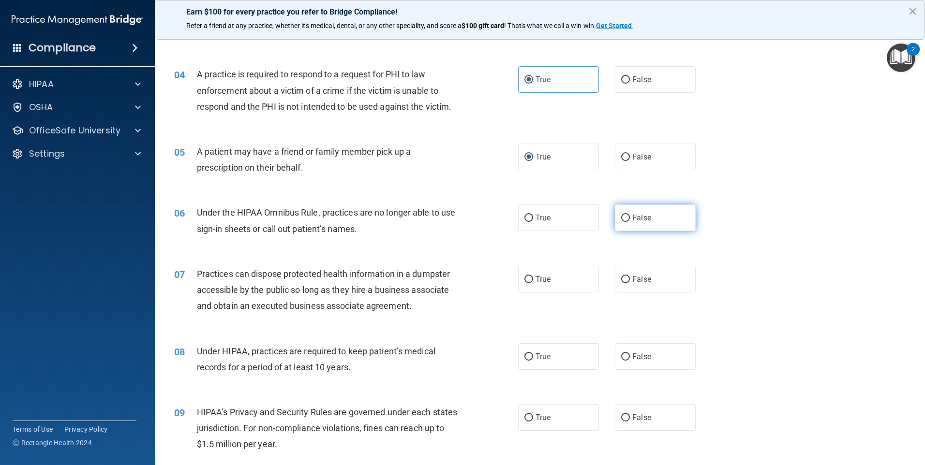
click at [632, 222] on span "False" at bounding box center [641, 217] width 19 height 9
click at [629, 222] on input "False" at bounding box center [625, 218] width 9 height 7
radio input "true"
click at [616, 281] on label "False" at bounding box center [655, 279] width 81 height 27
click at [621, 281] on input "False" at bounding box center [625, 279] width 9 height 7
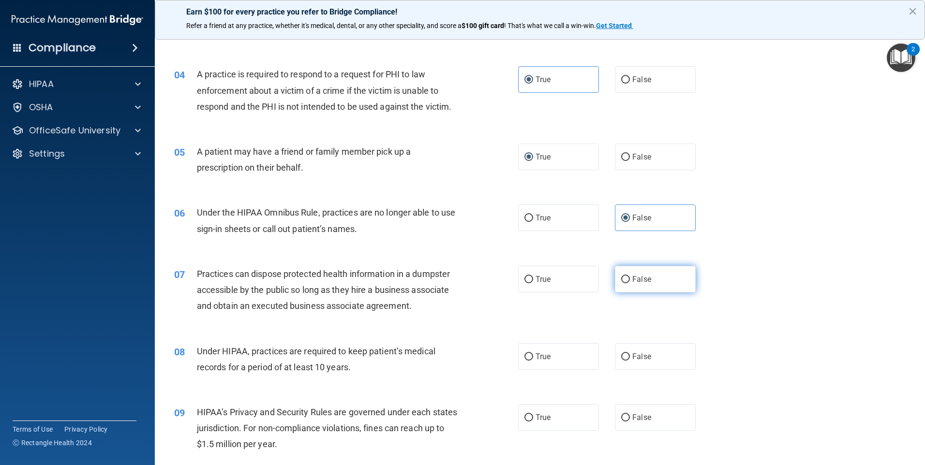
radio input "true"
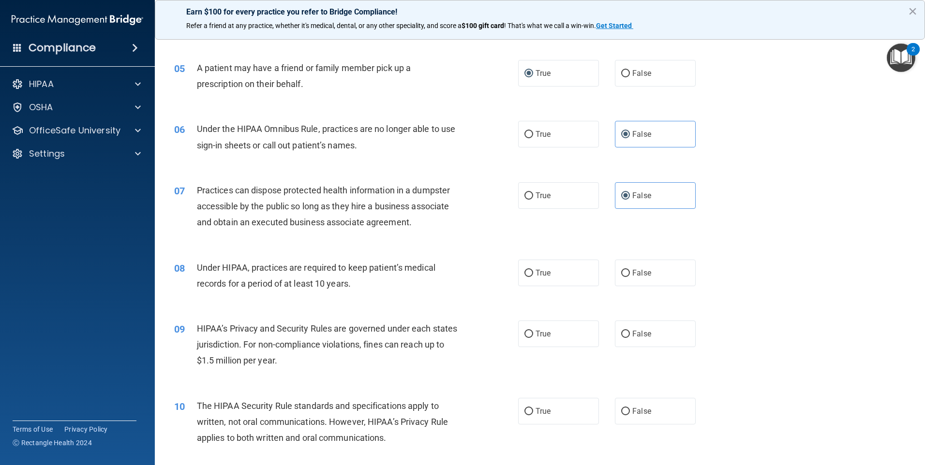
scroll to position [339, 0]
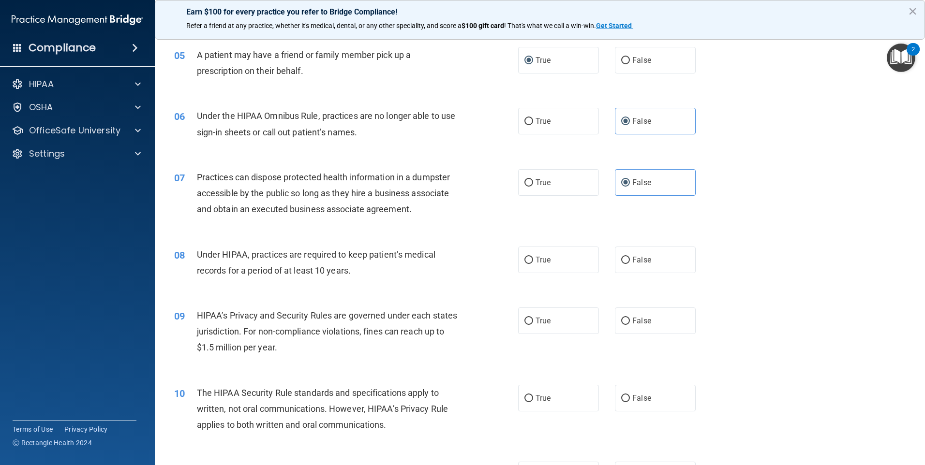
click at [629, 273] on div "08 Under HIPAA, practices are required to keep patient’s medical records for a …" at bounding box center [540, 265] width 746 height 61
click at [632, 260] on span "False" at bounding box center [641, 259] width 19 height 9
click at [630, 260] on input "False" at bounding box center [625, 260] width 9 height 7
radio input "true"
click at [628, 320] on label "False" at bounding box center [655, 321] width 81 height 27
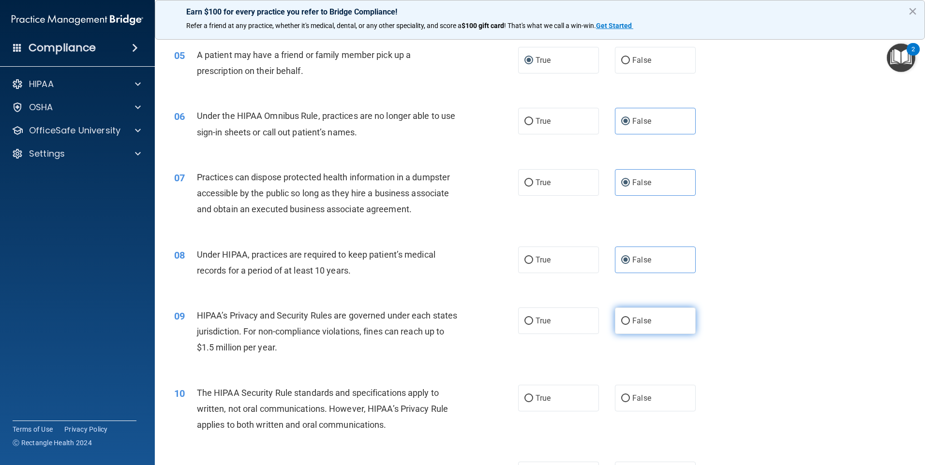
click at [628, 320] on input "False" at bounding box center [625, 321] width 9 height 7
radio input "true"
click at [557, 405] on label "True" at bounding box center [558, 398] width 81 height 27
click at [533, 403] on input "True" at bounding box center [528, 398] width 9 height 7
radio input "true"
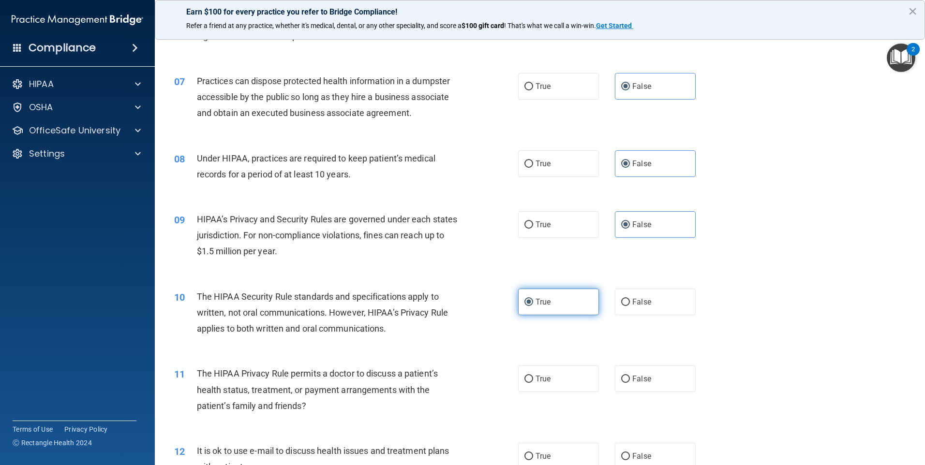
scroll to position [435, 0]
click at [565, 380] on label "True" at bounding box center [558, 378] width 81 height 27
click at [533, 380] on input "True" at bounding box center [528, 378] width 9 height 7
radio input "true"
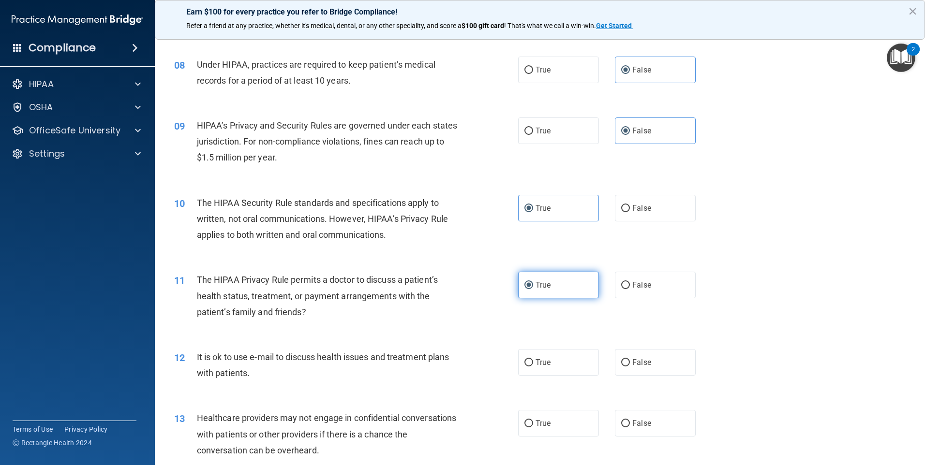
scroll to position [532, 0]
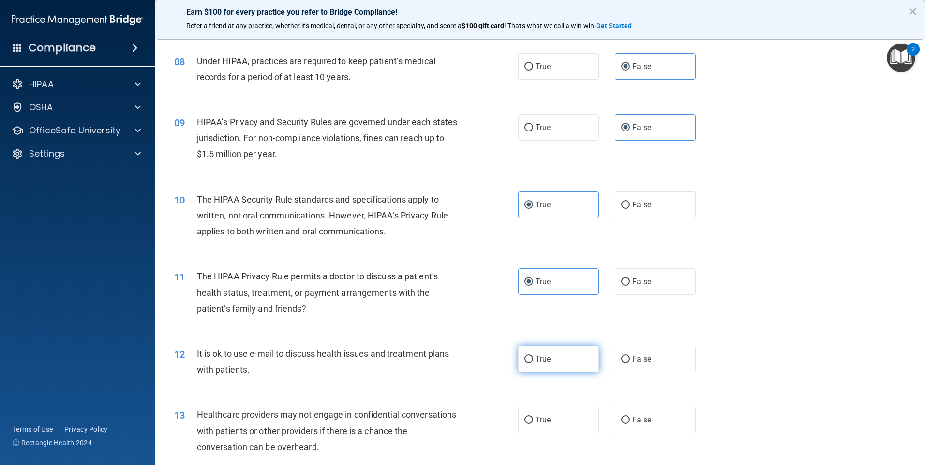
click at [567, 364] on label "True" at bounding box center [558, 359] width 81 height 27
click at [533, 363] on input "True" at bounding box center [528, 359] width 9 height 7
radio input "true"
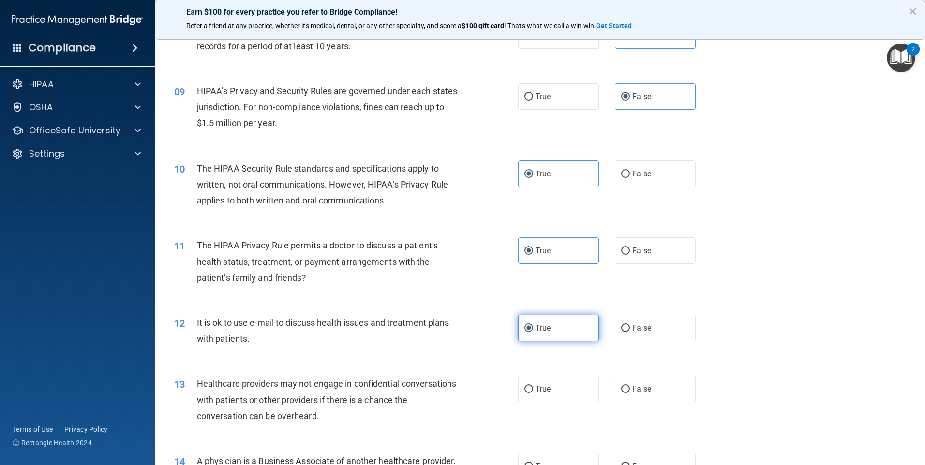
scroll to position [581, 0]
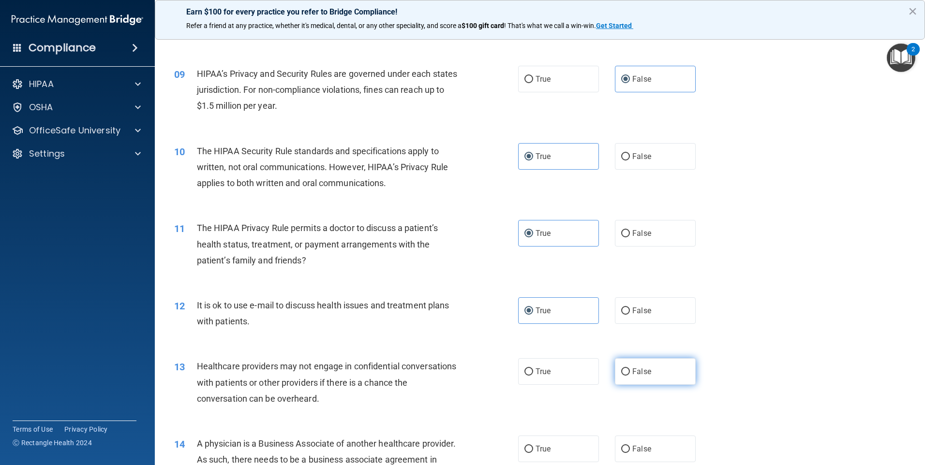
click at [637, 374] on span "False" at bounding box center [641, 371] width 19 height 9
click at [630, 374] on input "False" at bounding box center [625, 372] width 9 height 7
radio input "true"
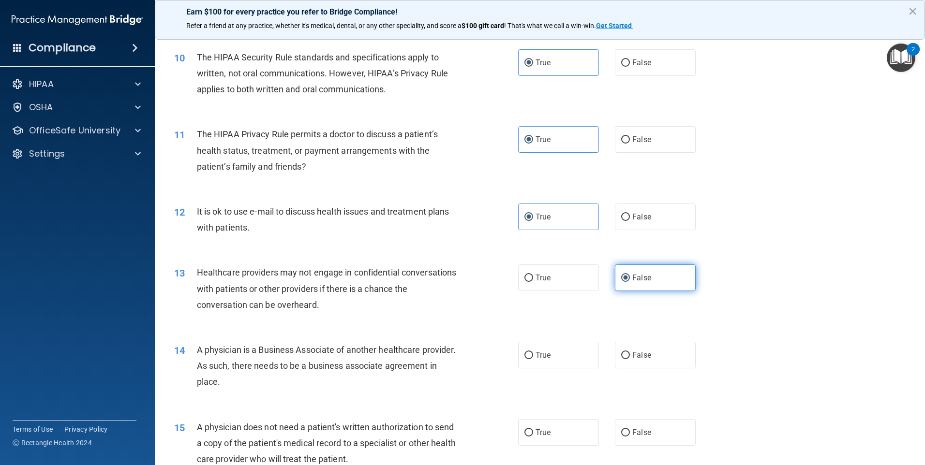
scroll to position [677, 0]
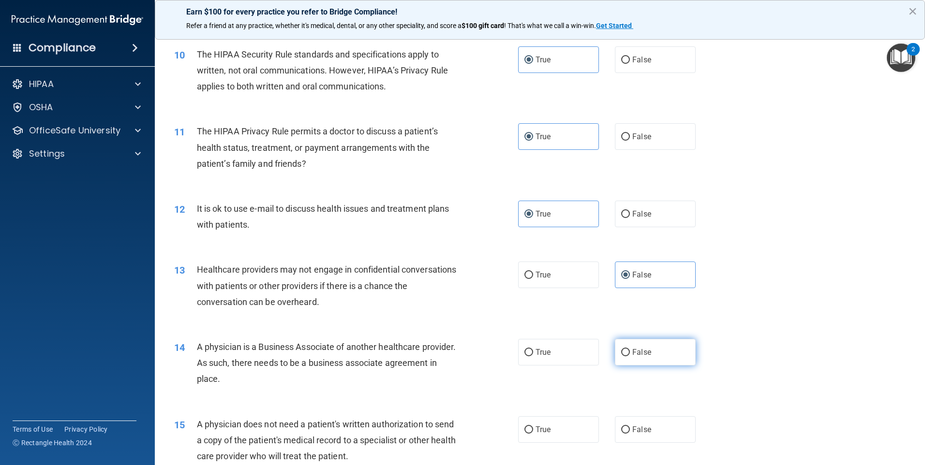
click at [629, 362] on label "False" at bounding box center [655, 352] width 81 height 27
click at [629, 357] on input "False" at bounding box center [625, 352] width 9 height 7
radio input "true"
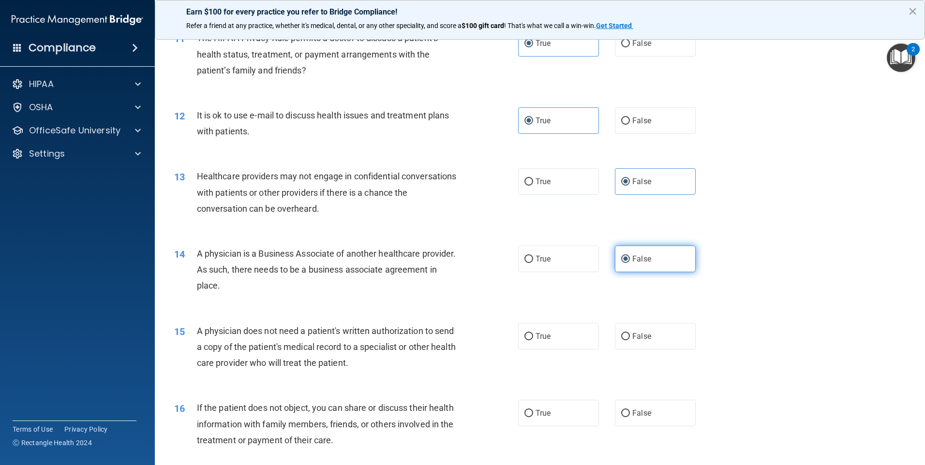
scroll to position [774, 0]
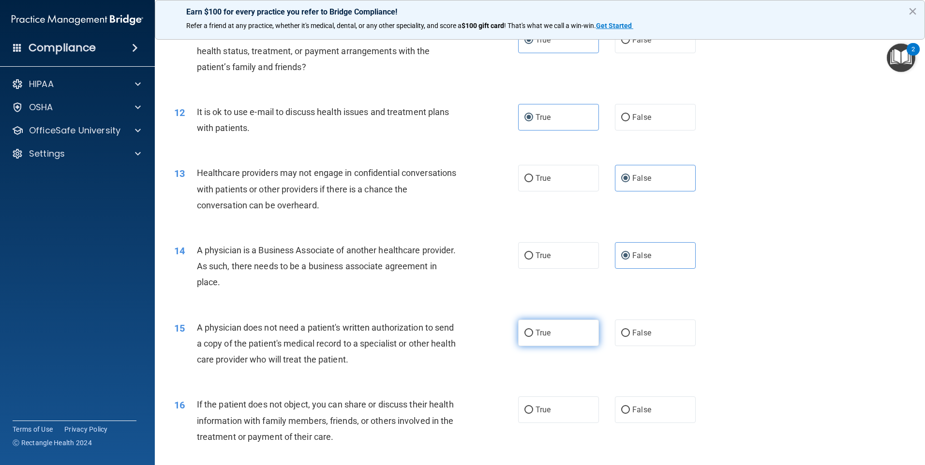
click at [556, 343] on label "True" at bounding box center [558, 333] width 81 height 27
click at [533, 337] on input "True" at bounding box center [528, 333] width 9 height 7
radio input "true"
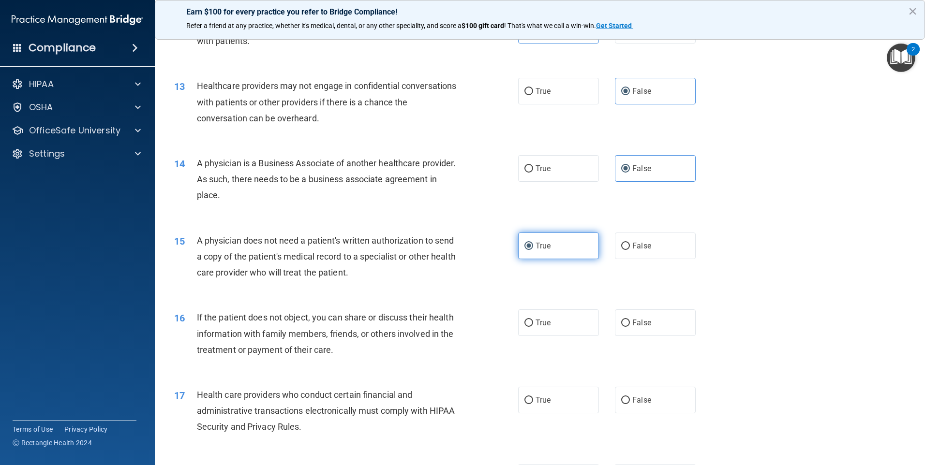
scroll to position [871, 0]
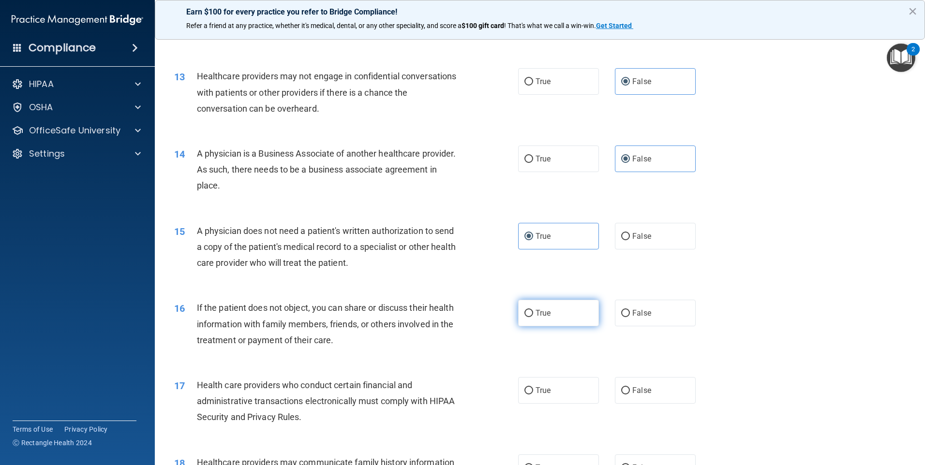
click at [564, 320] on label "True" at bounding box center [558, 313] width 81 height 27
click at [533, 317] on input "True" at bounding box center [528, 313] width 9 height 7
radio input "true"
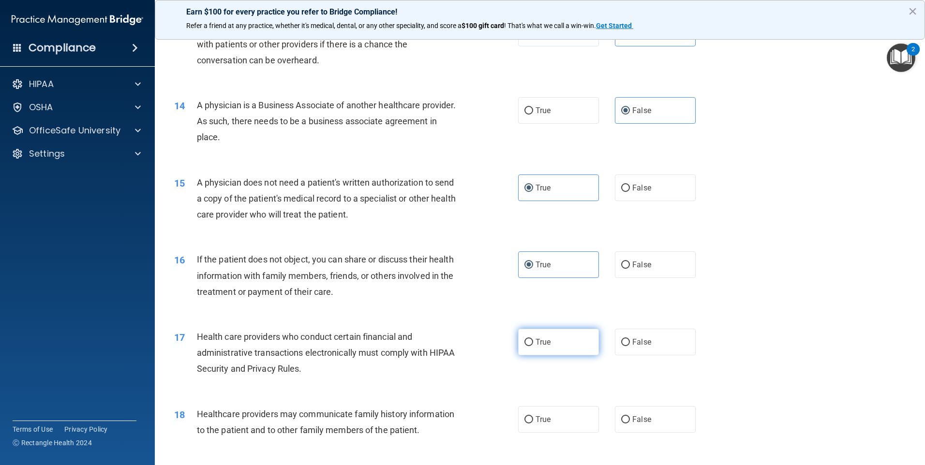
click at [566, 343] on label "True" at bounding box center [558, 342] width 81 height 27
click at [533, 343] on input "True" at bounding box center [528, 342] width 9 height 7
radio input "true"
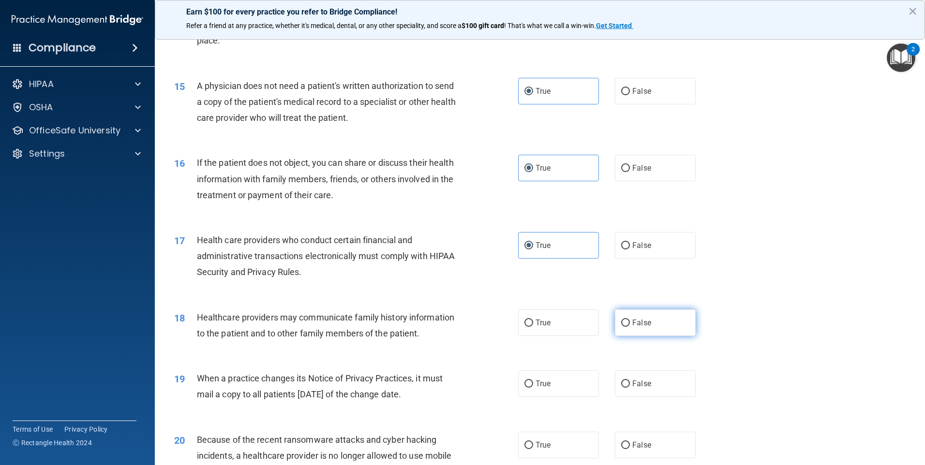
click at [652, 317] on label "False" at bounding box center [655, 323] width 81 height 27
click at [630, 320] on input "False" at bounding box center [625, 323] width 9 height 7
radio input "true"
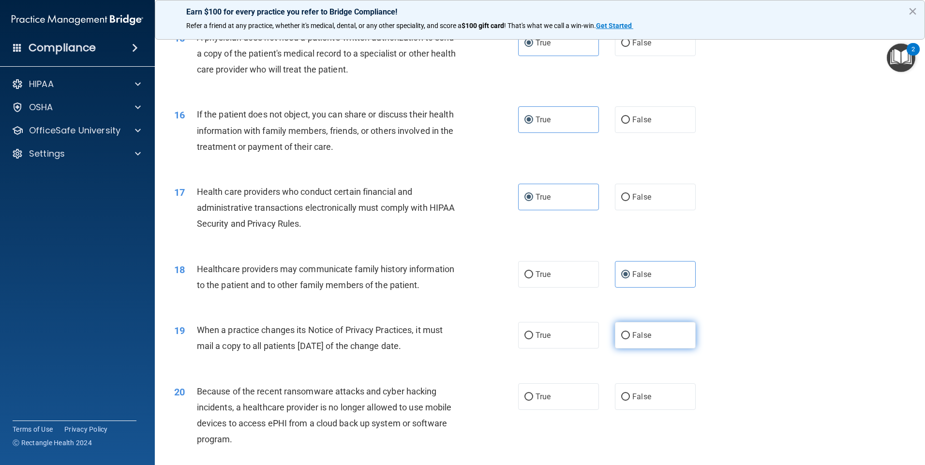
click at [632, 335] on span "False" at bounding box center [641, 335] width 19 height 9
click at [629, 335] on input "False" at bounding box center [625, 335] width 9 height 7
radio input "true"
click at [617, 392] on label "False" at bounding box center [655, 397] width 81 height 27
click at [621, 394] on input "False" at bounding box center [625, 397] width 9 height 7
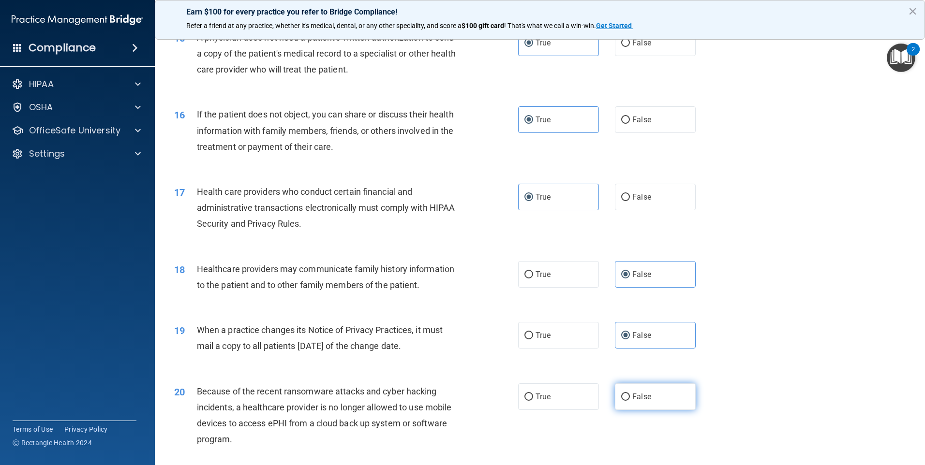
radio input "true"
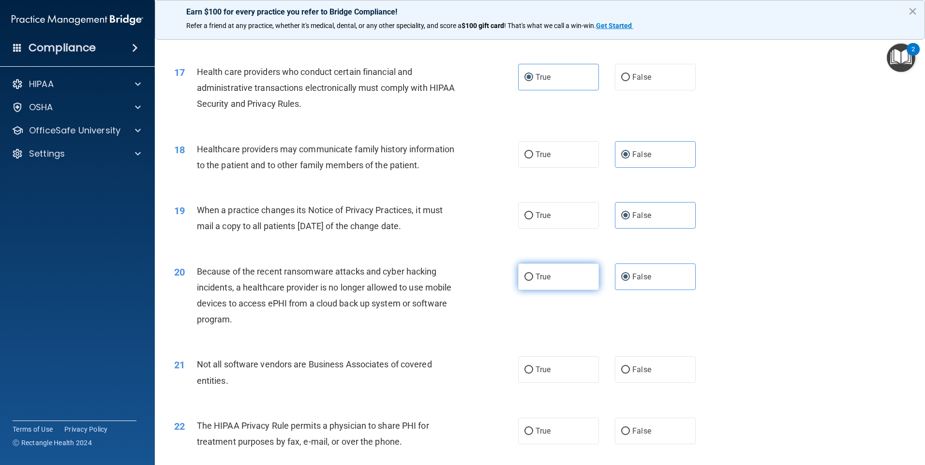
scroll to position [1210, 0]
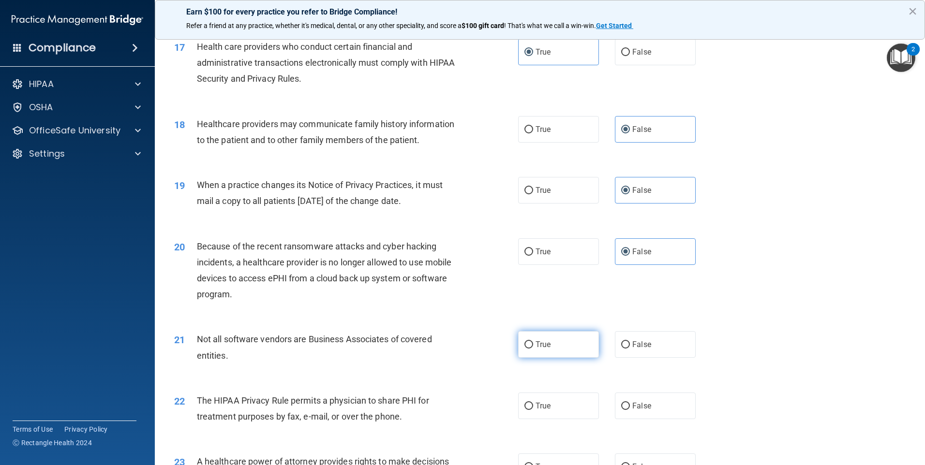
click at [566, 345] on label "True" at bounding box center [558, 344] width 81 height 27
click at [533, 345] on input "True" at bounding box center [528, 345] width 9 height 7
radio input "true"
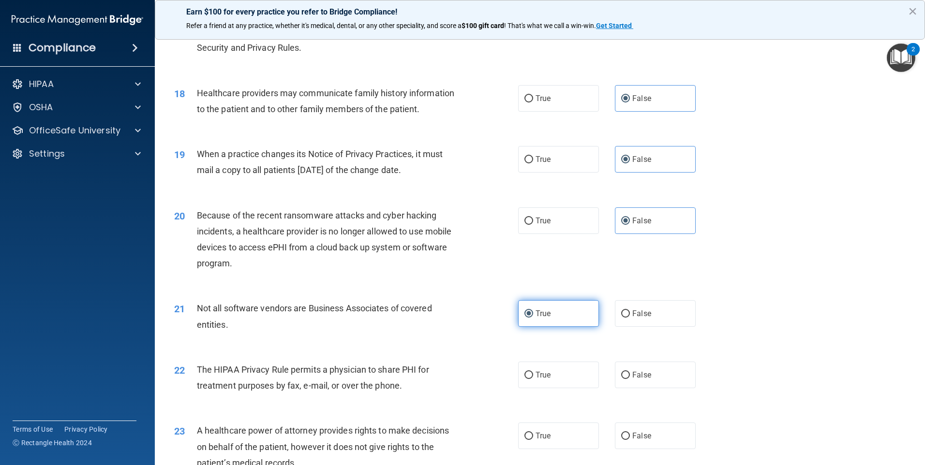
scroll to position [1258, 0]
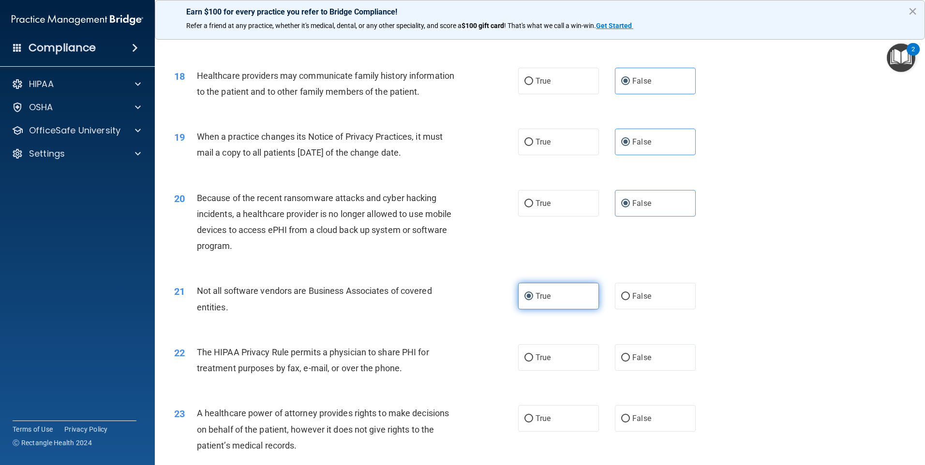
click at [566, 345] on label "True" at bounding box center [558, 357] width 81 height 27
click at [533, 355] on input "True" at bounding box center [528, 358] width 9 height 7
radio input "true"
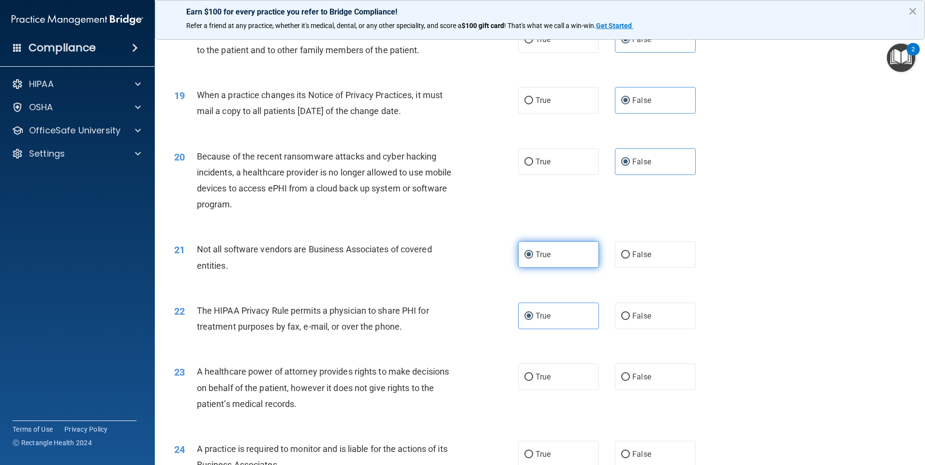
scroll to position [1355, 0]
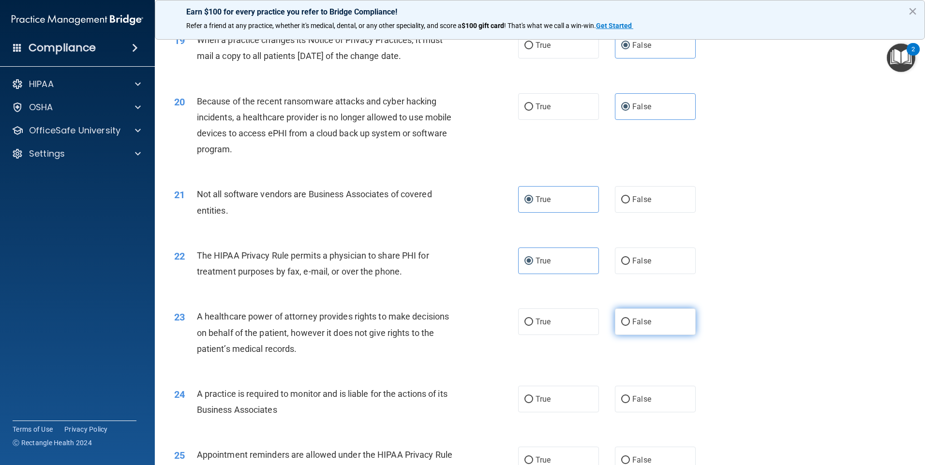
click at [630, 327] on label "False" at bounding box center [655, 322] width 81 height 27
click at [630, 326] on input "False" at bounding box center [625, 322] width 9 height 7
radio input "true"
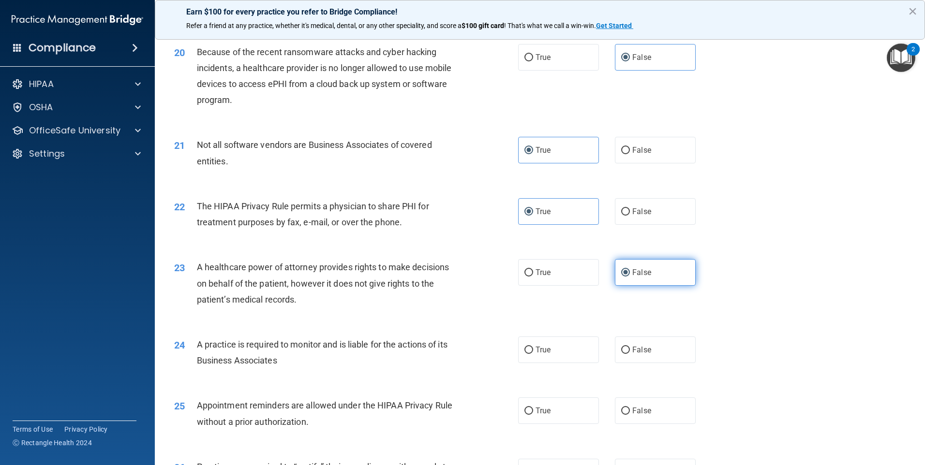
scroll to position [1452, 0]
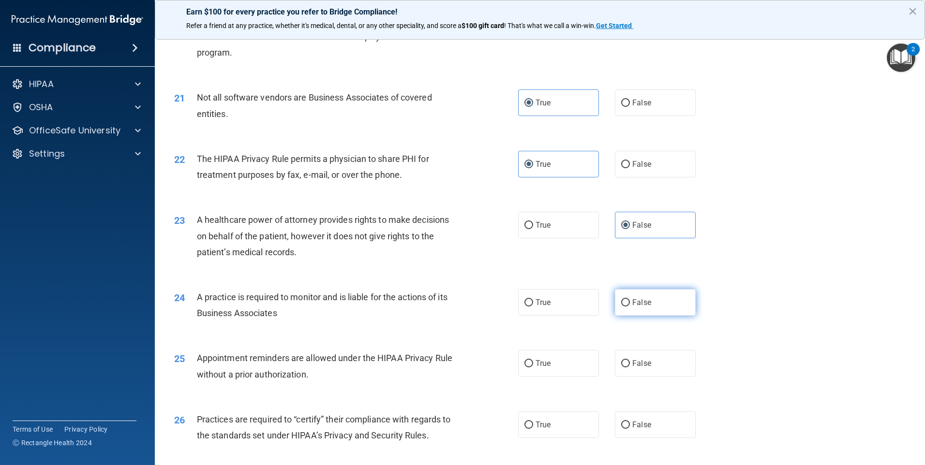
click at [637, 301] on span "False" at bounding box center [641, 302] width 19 height 9
click at [630, 301] on input "False" at bounding box center [625, 302] width 9 height 7
radio input "true"
click at [551, 362] on label "True" at bounding box center [558, 363] width 81 height 27
click at [533, 362] on input "True" at bounding box center [528, 363] width 9 height 7
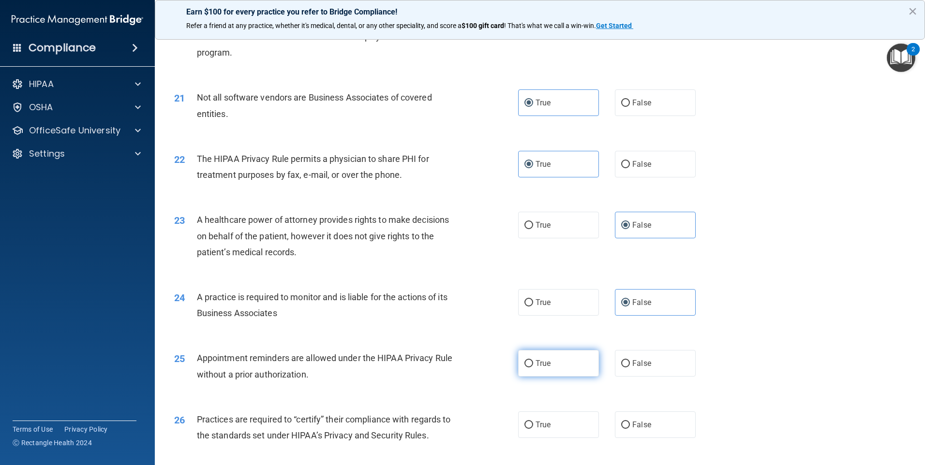
radio input "true"
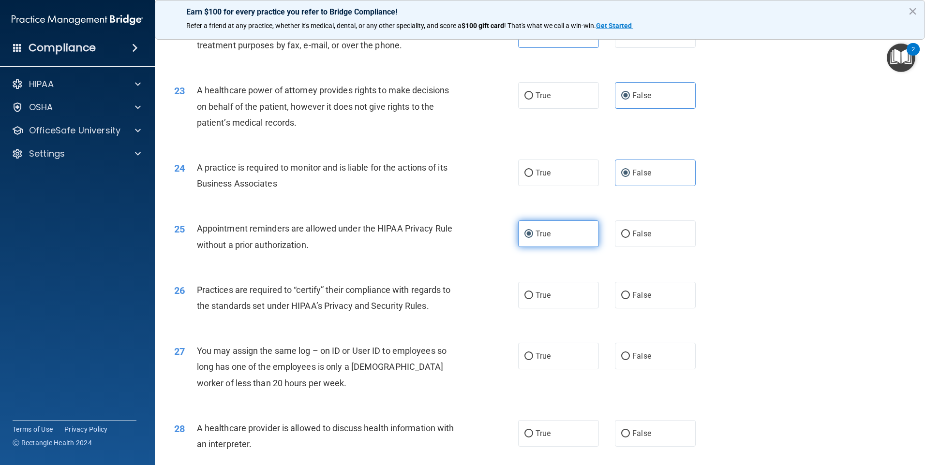
scroll to position [1645, 0]
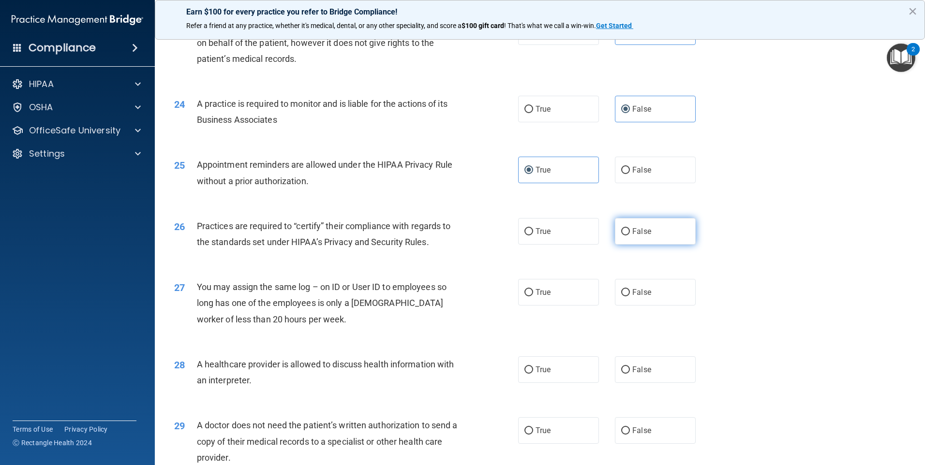
click at [670, 232] on label "False" at bounding box center [655, 231] width 81 height 27
click at [630, 232] on input "False" at bounding box center [625, 231] width 9 height 7
radio input "true"
click at [645, 293] on span "False" at bounding box center [641, 292] width 19 height 9
click at [630, 293] on input "False" at bounding box center [625, 292] width 9 height 7
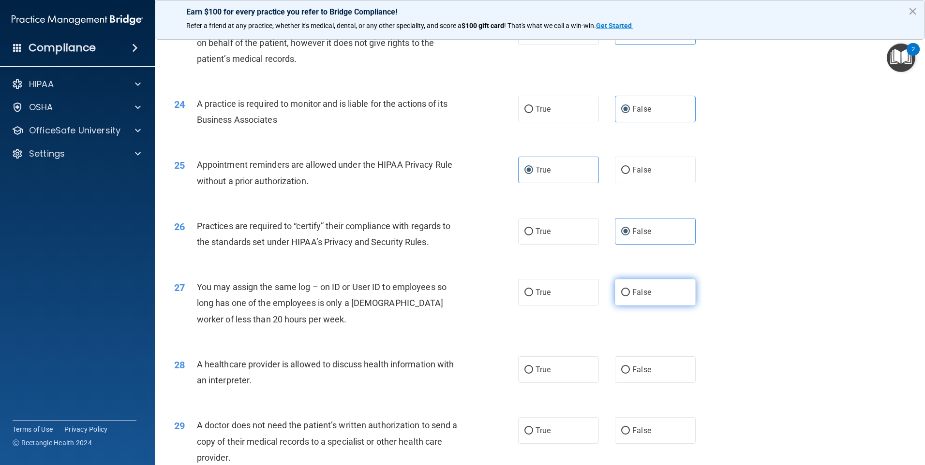
radio input "true"
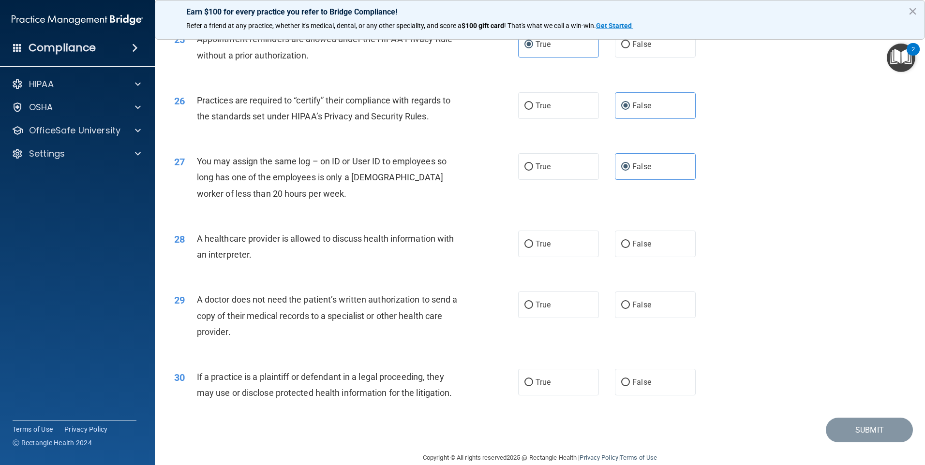
scroll to position [1787, 0]
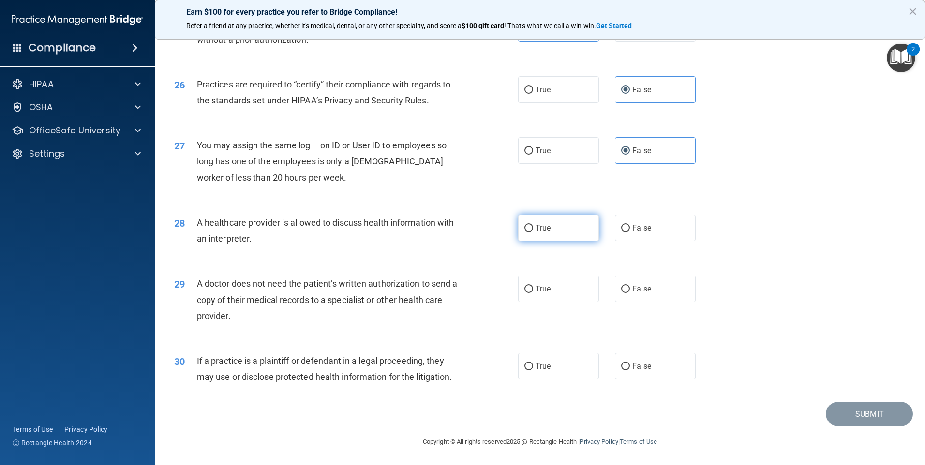
click at [548, 238] on label "True" at bounding box center [558, 228] width 81 height 27
click at [533, 232] on input "True" at bounding box center [528, 228] width 9 height 7
radio input "true"
click at [546, 296] on label "True" at bounding box center [558, 289] width 81 height 27
click at [533, 293] on input "True" at bounding box center [528, 289] width 9 height 7
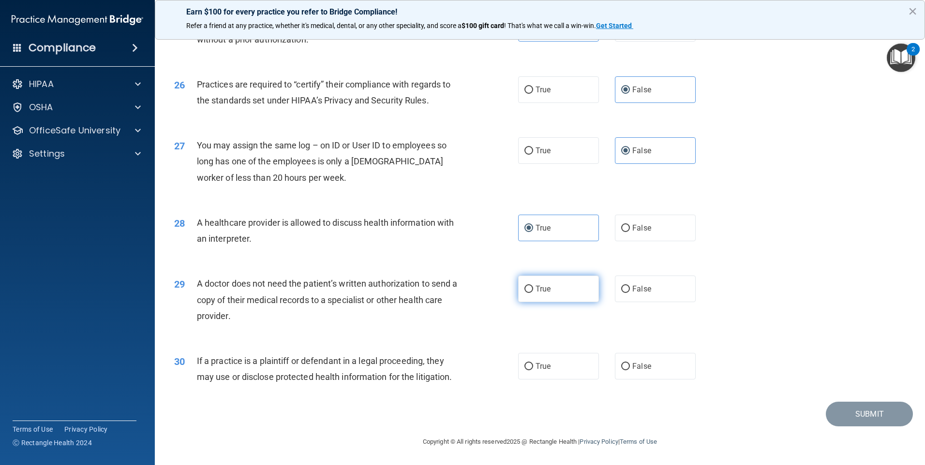
radio input "true"
click at [542, 368] on span "True" at bounding box center [543, 366] width 15 height 9
click at [533, 368] on input "True" at bounding box center [528, 366] width 9 height 7
radio input "true"
click at [847, 410] on button "Submit" at bounding box center [869, 414] width 87 height 25
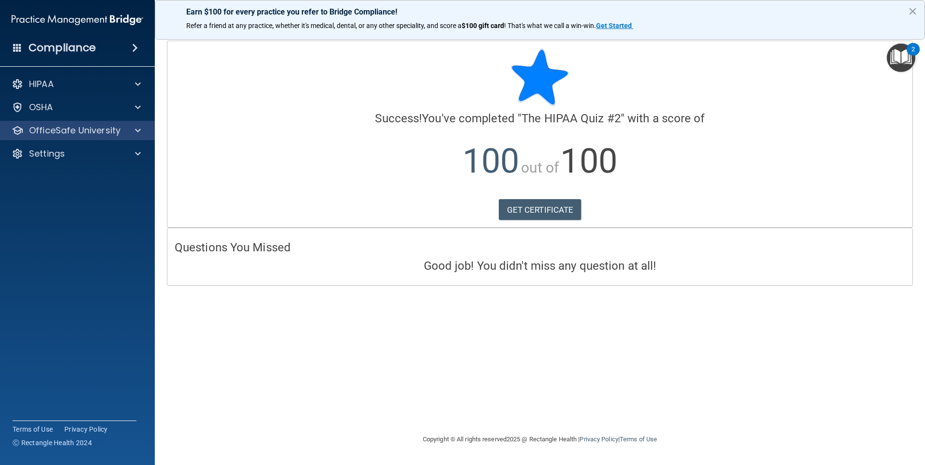
click at [64, 124] on div "OfficeSafe University" at bounding box center [77, 130] width 155 height 19
click at [135, 129] on div at bounding box center [136, 131] width 24 height 12
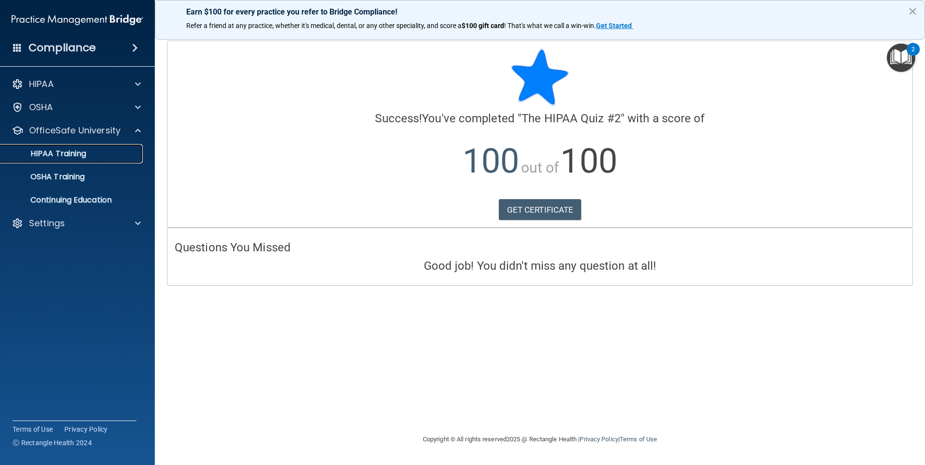
click at [68, 152] on p "HIPAA Training" at bounding box center [46, 154] width 80 height 10
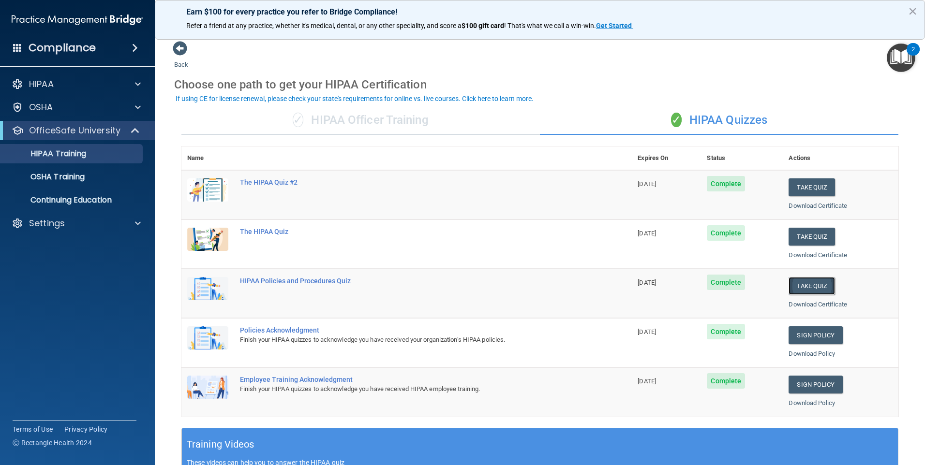
click at [809, 285] on button "Take Quiz" at bounding box center [812, 286] width 46 height 18
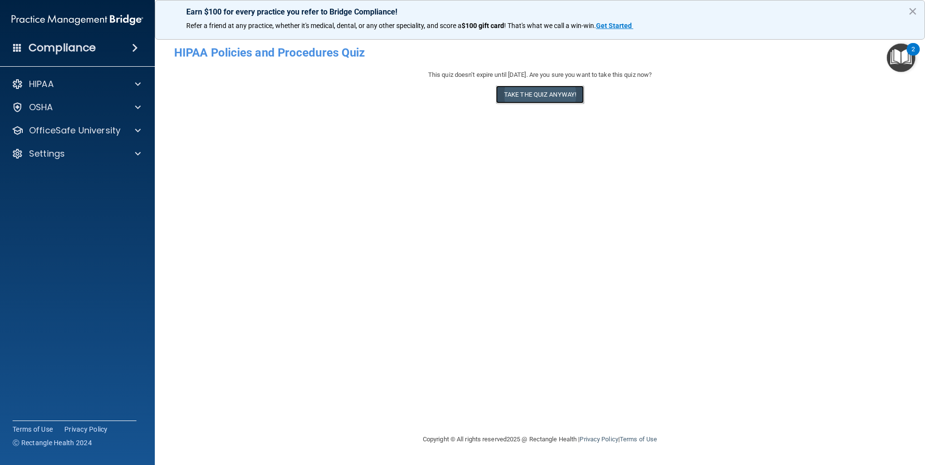
click at [507, 98] on button "Take the quiz anyway!" at bounding box center [540, 95] width 88 height 18
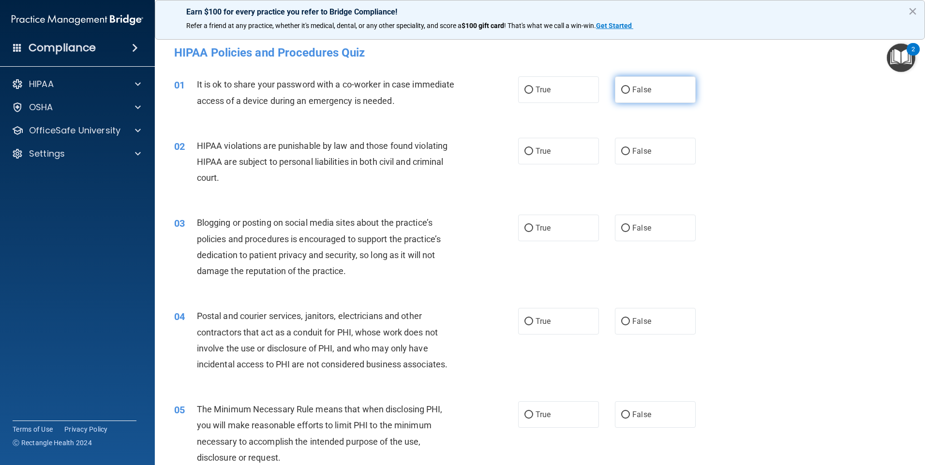
click at [621, 89] on input "False" at bounding box center [625, 90] width 9 height 7
radio input "true"
click at [537, 146] on label "True" at bounding box center [558, 151] width 81 height 27
click at [533, 148] on input "True" at bounding box center [528, 151] width 9 height 7
radio input "true"
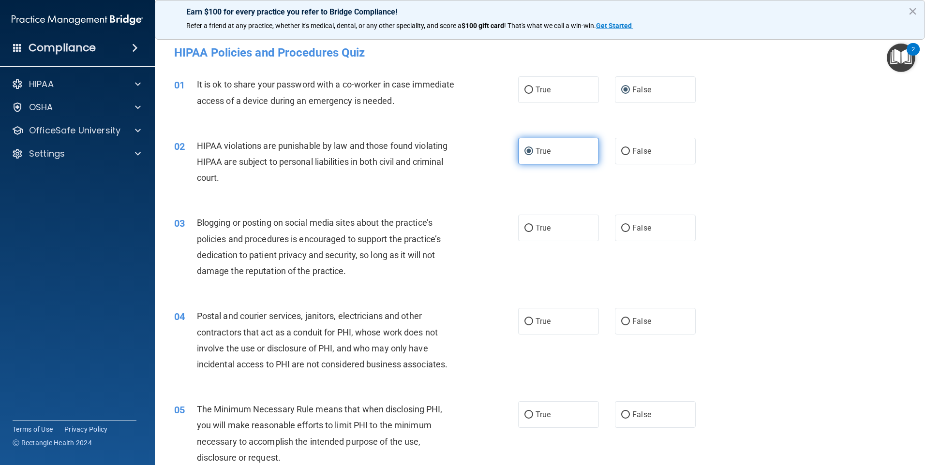
scroll to position [48, 0]
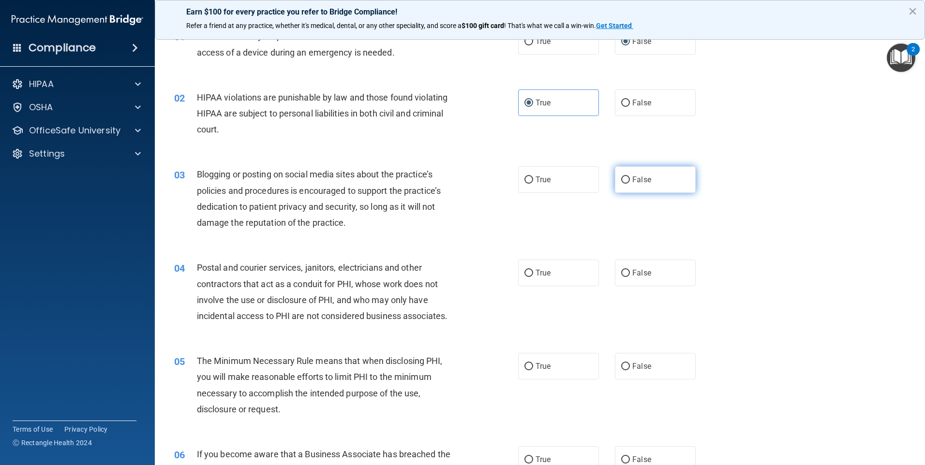
click at [632, 176] on span "False" at bounding box center [641, 179] width 19 height 9
click at [628, 177] on input "False" at bounding box center [625, 180] width 9 height 7
radio input "true"
click at [570, 278] on label "True" at bounding box center [558, 273] width 81 height 27
click at [533, 277] on input "True" at bounding box center [528, 273] width 9 height 7
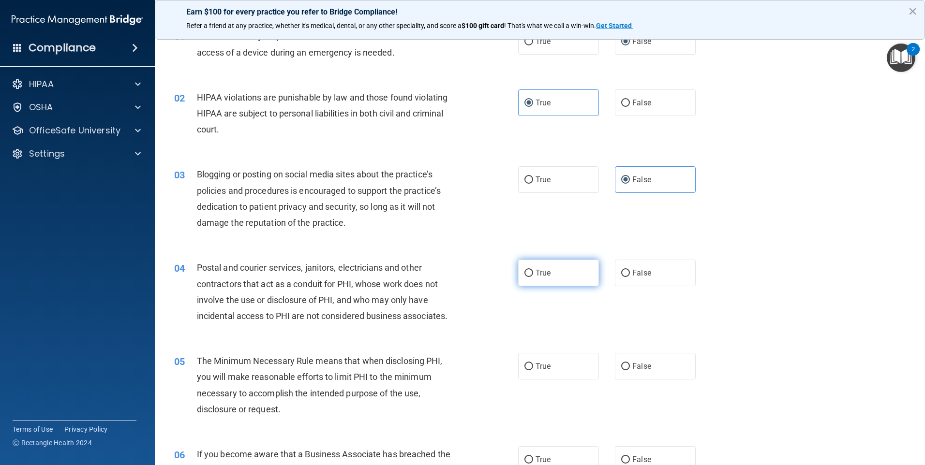
radio input "true"
click at [547, 365] on span "True" at bounding box center [543, 366] width 15 height 9
click at [533, 365] on input "True" at bounding box center [528, 366] width 9 height 7
radio input "true"
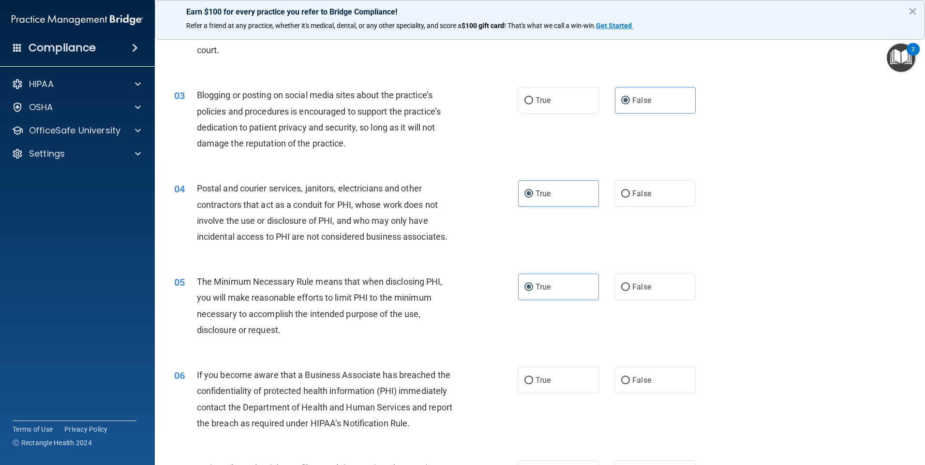
scroll to position [145, 0]
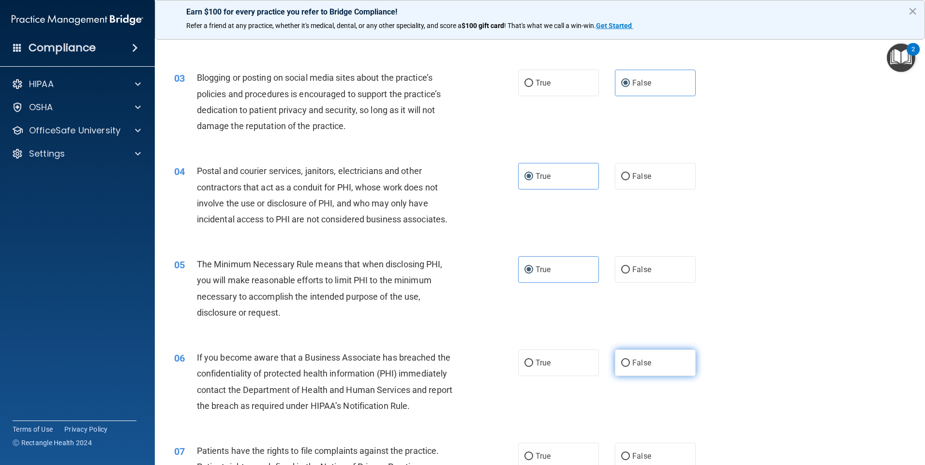
click at [635, 367] on span "False" at bounding box center [641, 363] width 19 height 9
click at [630, 367] on input "False" at bounding box center [625, 363] width 9 height 7
radio input "true"
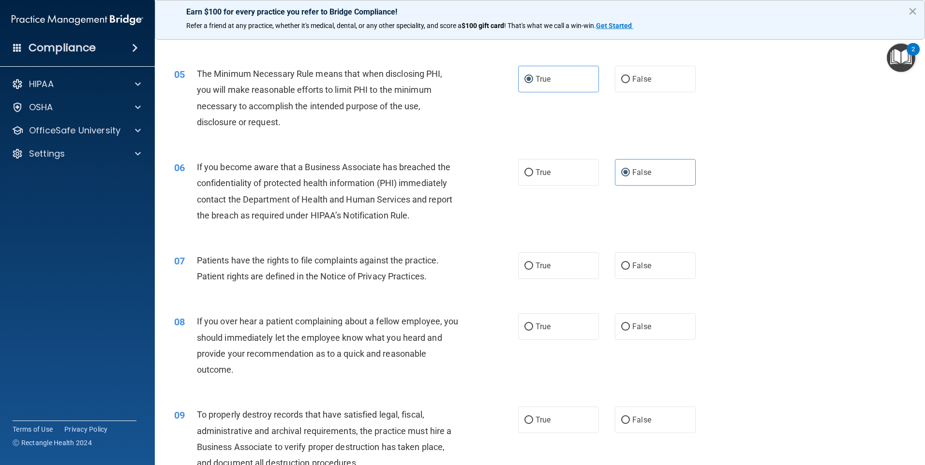
scroll to position [339, 0]
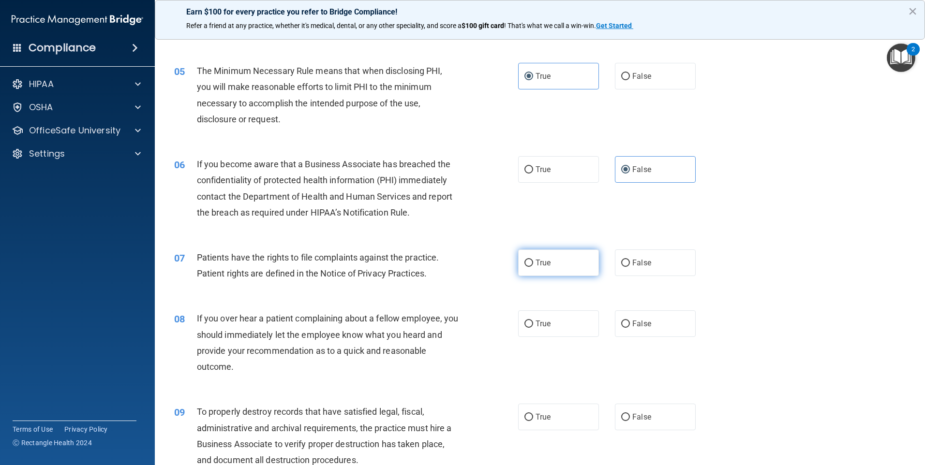
click at [554, 261] on label "True" at bounding box center [558, 263] width 81 height 27
click at [533, 261] on input "True" at bounding box center [528, 263] width 9 height 7
radio input "true"
click at [636, 325] on span "False" at bounding box center [641, 323] width 19 height 9
click at [630, 325] on input "False" at bounding box center [625, 324] width 9 height 7
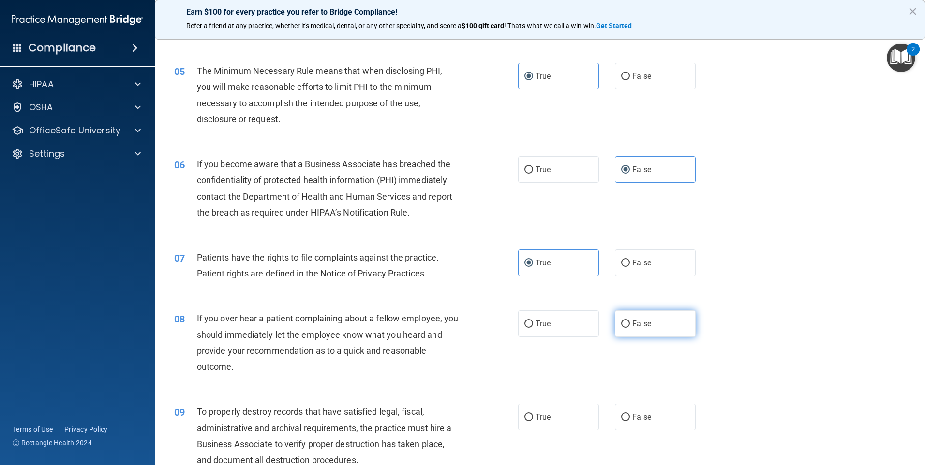
radio input "true"
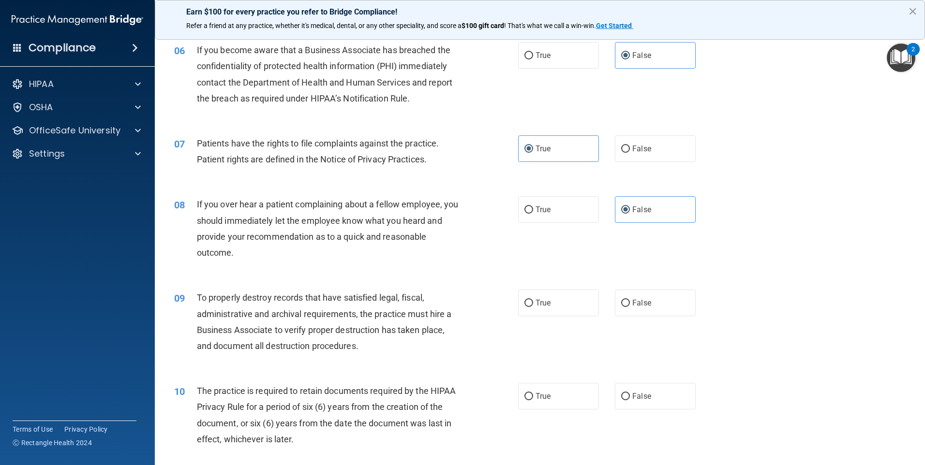
scroll to position [484, 0]
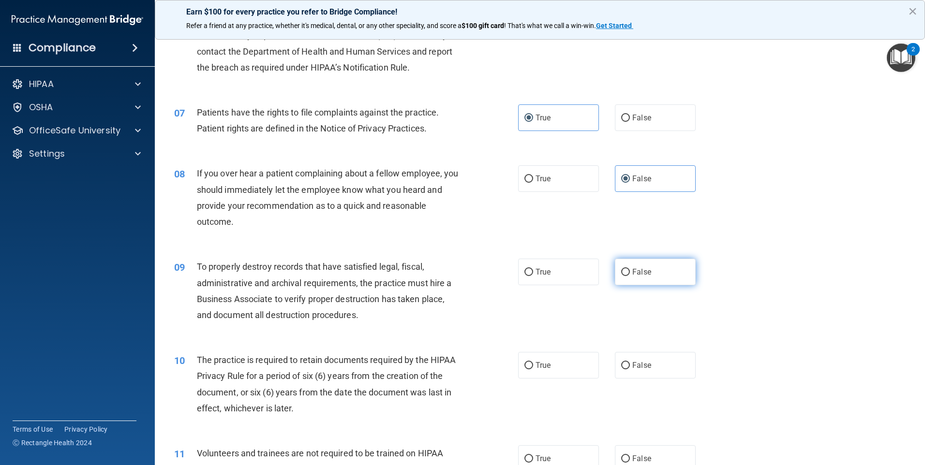
click at [632, 273] on span "False" at bounding box center [641, 272] width 19 height 9
click at [630, 273] on input "False" at bounding box center [625, 272] width 9 height 7
radio input "true"
click at [559, 362] on label "True" at bounding box center [558, 365] width 81 height 27
click at [533, 362] on input "True" at bounding box center [528, 365] width 9 height 7
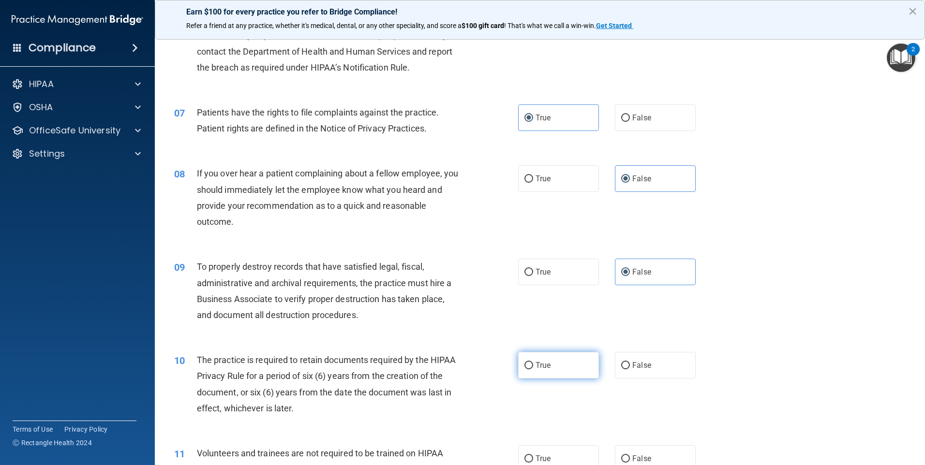
radio input "true"
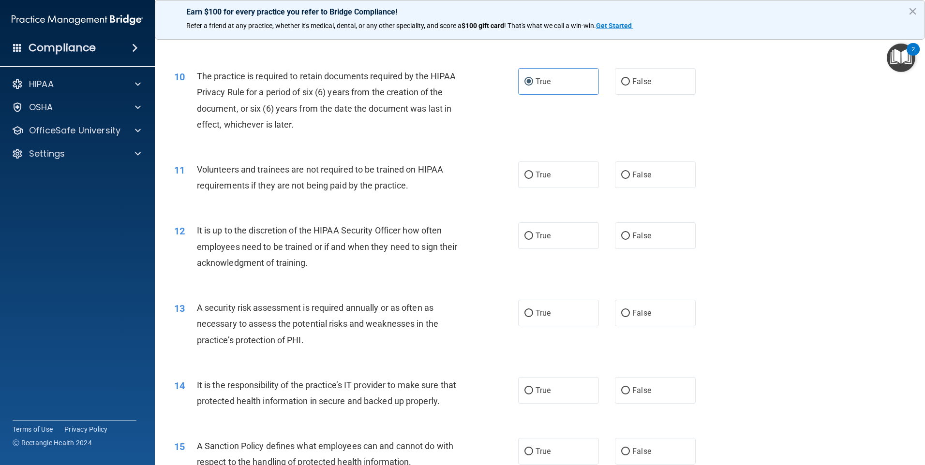
scroll to position [774, 0]
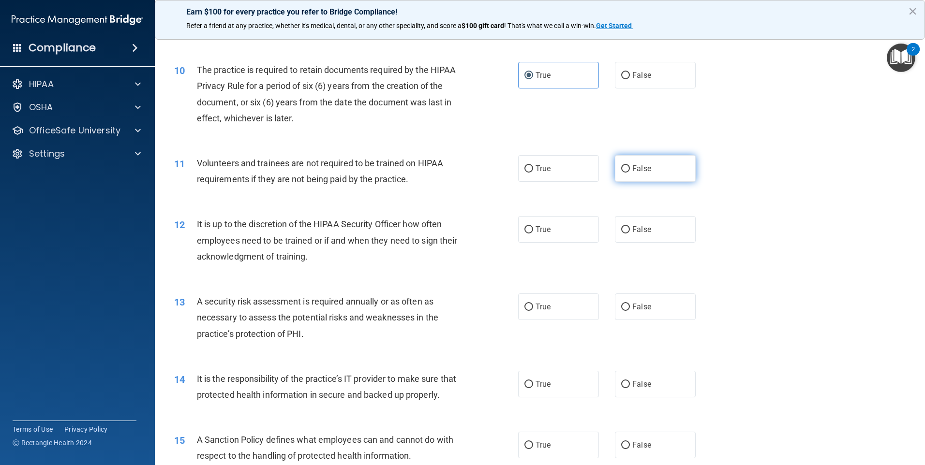
click at [634, 175] on label "False" at bounding box center [655, 168] width 81 height 27
click at [630, 173] on input "False" at bounding box center [625, 168] width 9 height 7
radio input "true"
click at [656, 231] on label "False" at bounding box center [655, 229] width 81 height 27
click at [630, 231] on input "False" at bounding box center [625, 229] width 9 height 7
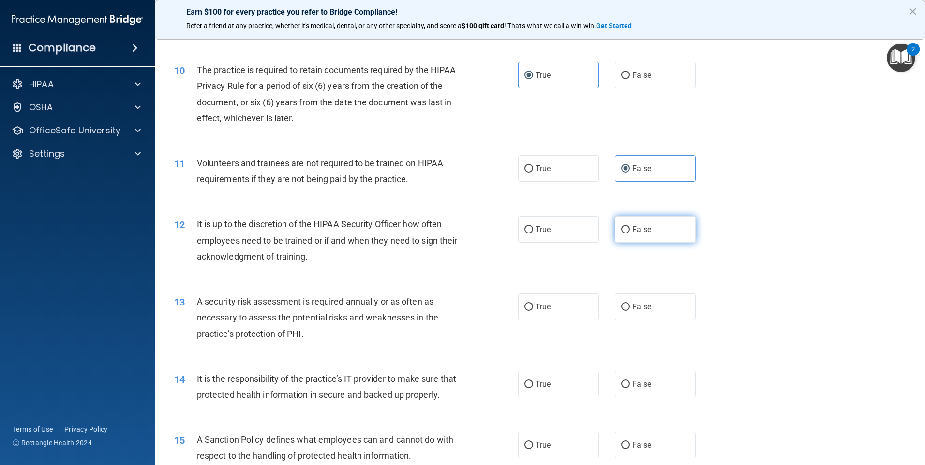
radio input "true"
click at [520, 310] on label "True" at bounding box center [558, 307] width 81 height 27
click at [524, 310] on input "True" at bounding box center [528, 307] width 9 height 7
radio input "true"
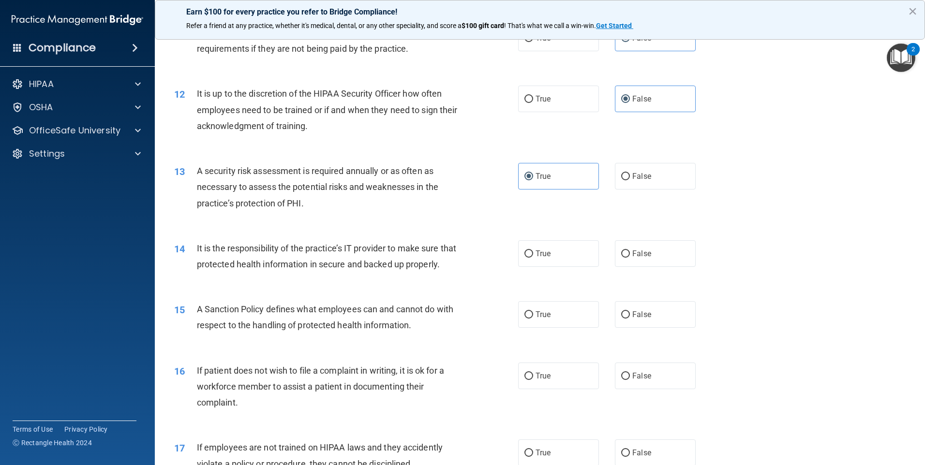
scroll to position [919, 0]
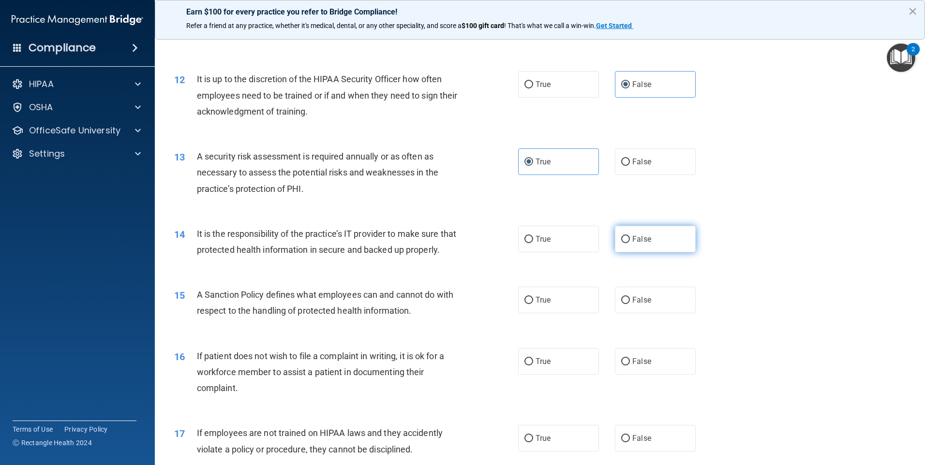
click at [656, 240] on label "False" at bounding box center [655, 239] width 81 height 27
click at [630, 240] on input "False" at bounding box center [625, 239] width 9 height 7
radio input "true"
click at [653, 314] on label "False" at bounding box center [655, 300] width 81 height 27
click at [630, 304] on input "False" at bounding box center [625, 300] width 9 height 7
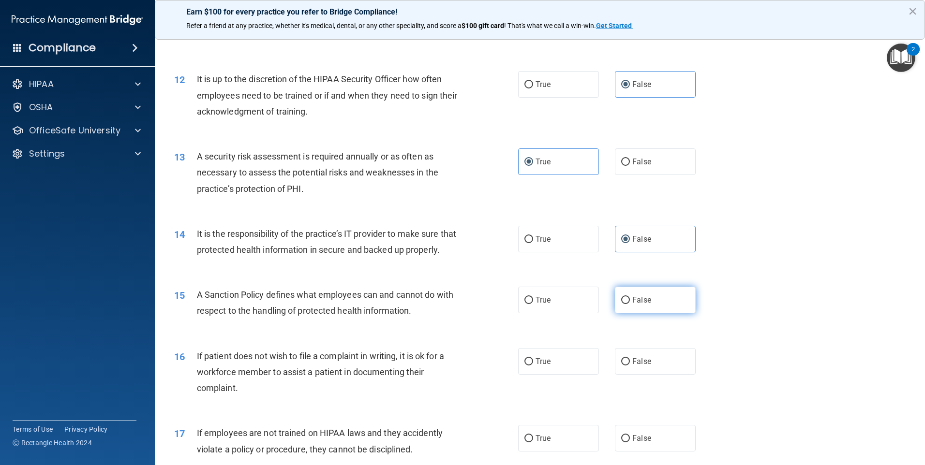
radio input "true"
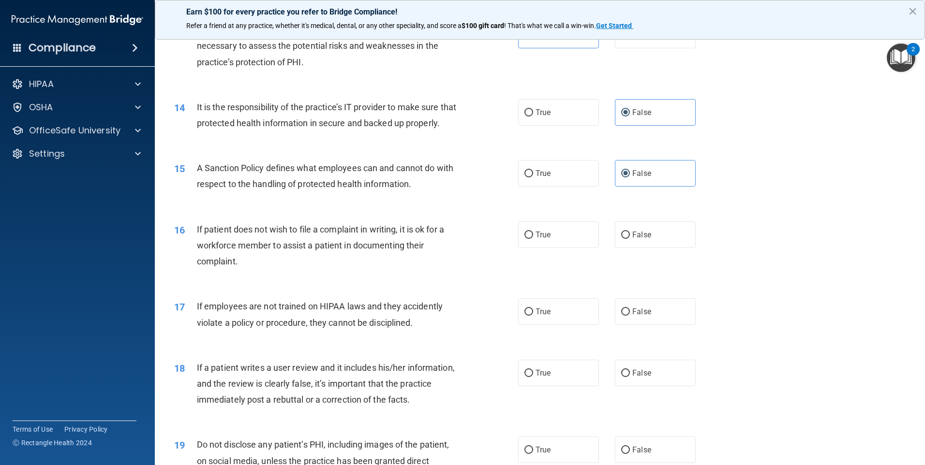
scroll to position [1064, 0]
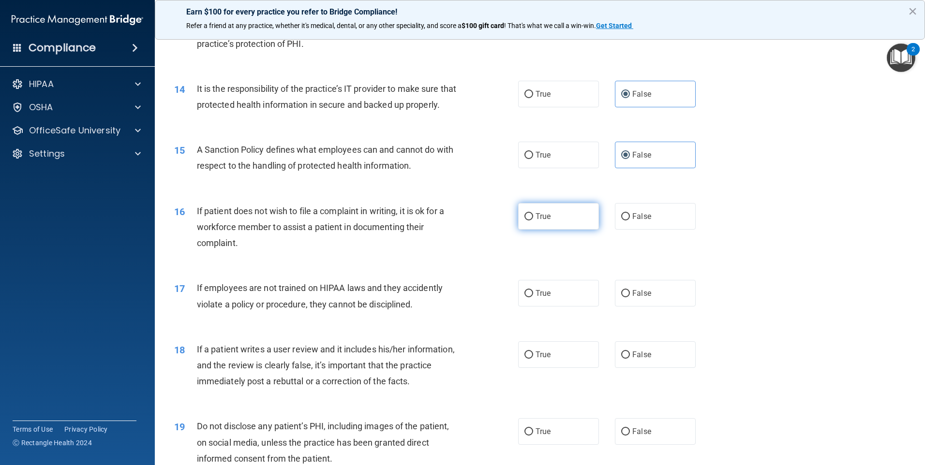
click at [571, 230] on label "True" at bounding box center [558, 216] width 81 height 27
click at [533, 221] on input "True" at bounding box center [528, 216] width 9 height 7
radio input "true"
click at [645, 298] on span "False" at bounding box center [641, 293] width 19 height 9
click at [630, 298] on input "False" at bounding box center [625, 293] width 9 height 7
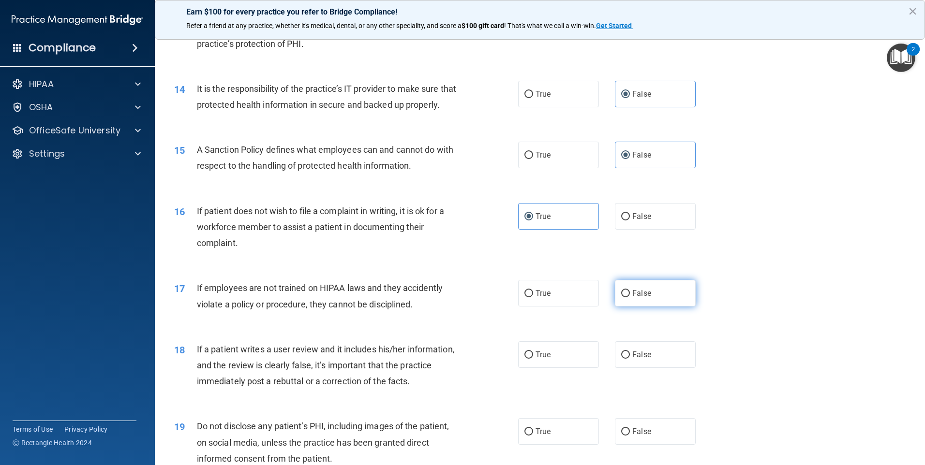
radio input "true"
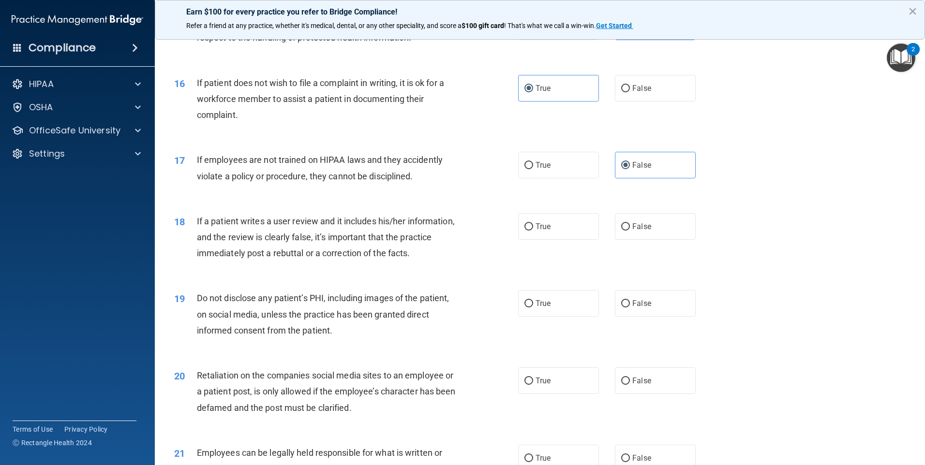
scroll to position [1210, 0]
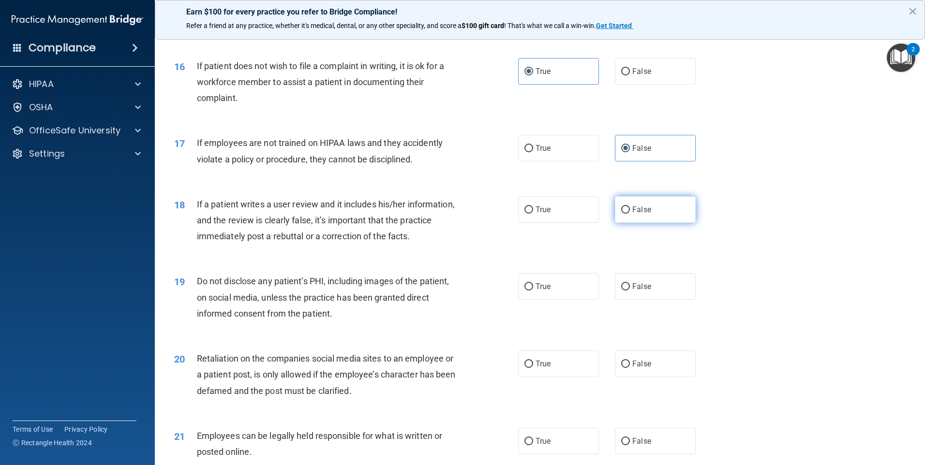
click at [672, 223] on label "False" at bounding box center [655, 209] width 81 height 27
click at [630, 214] on input "False" at bounding box center [625, 210] width 9 height 7
radio input "true"
click at [561, 293] on label "True" at bounding box center [558, 286] width 81 height 27
click at [533, 291] on input "True" at bounding box center [528, 287] width 9 height 7
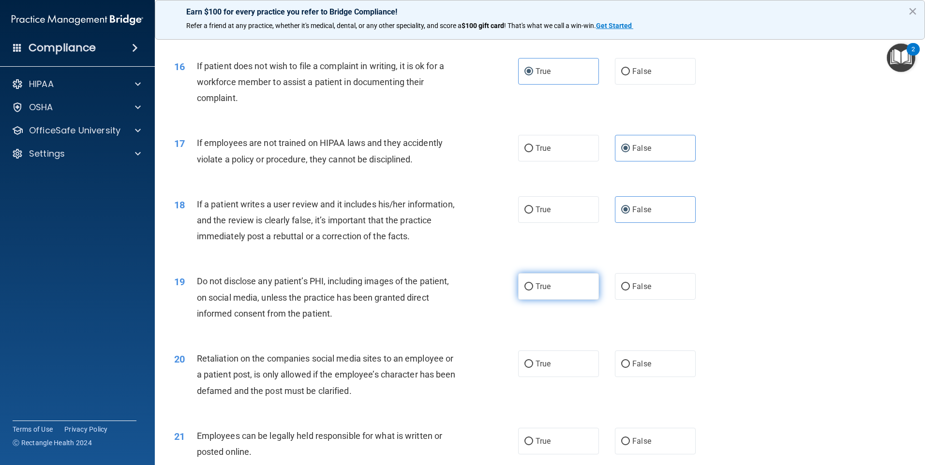
radio input "true"
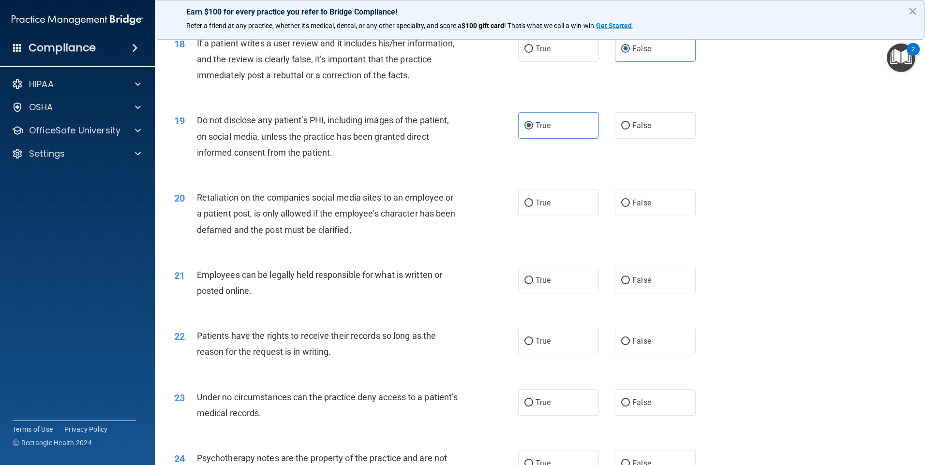
scroll to position [1403, 0]
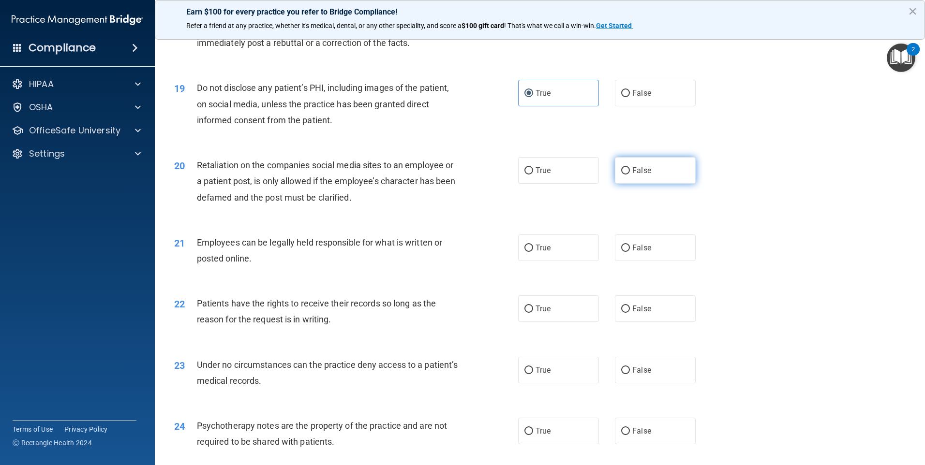
click at [678, 184] on label "False" at bounding box center [655, 170] width 81 height 27
click at [630, 175] on input "False" at bounding box center [625, 170] width 9 height 7
radio input "true"
click at [555, 261] on label "True" at bounding box center [558, 248] width 81 height 27
click at [533, 252] on input "True" at bounding box center [528, 248] width 9 height 7
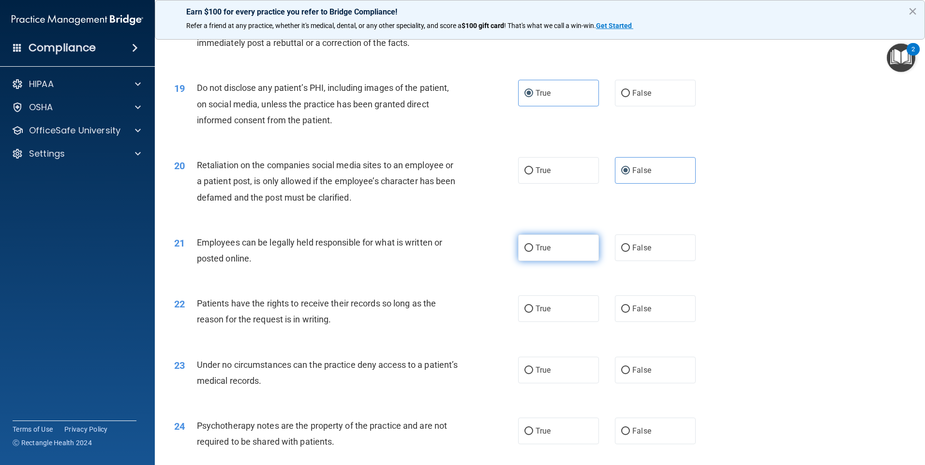
radio input "true"
click at [623, 319] on label "False" at bounding box center [655, 309] width 81 height 27
click at [623, 313] on input "False" at bounding box center [625, 309] width 9 height 7
radio input "true"
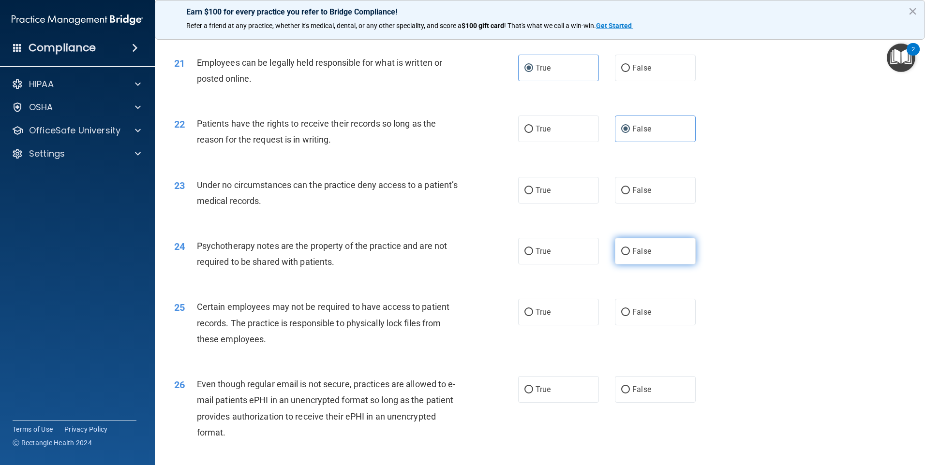
scroll to position [1597, 0]
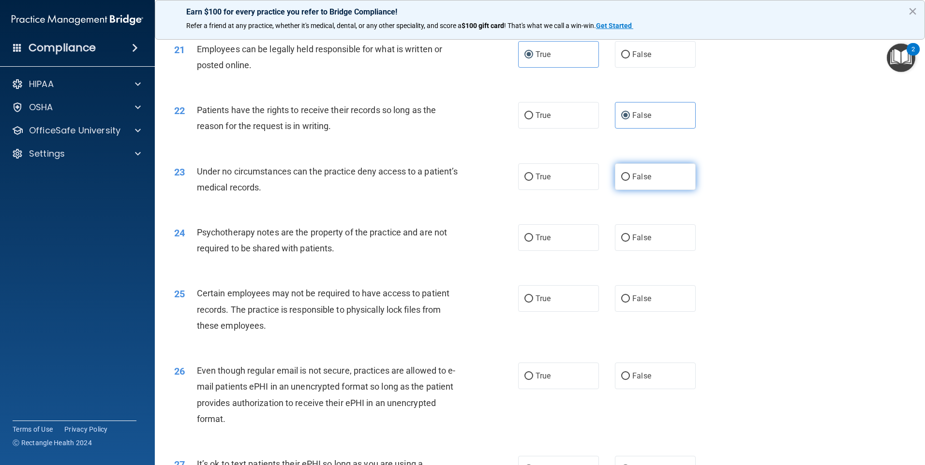
click at [615, 189] on label "False" at bounding box center [655, 177] width 81 height 27
click at [621, 181] on input "False" at bounding box center [625, 177] width 9 height 7
radio input "true"
click at [584, 251] on label "True" at bounding box center [558, 237] width 81 height 27
click at [533, 242] on input "True" at bounding box center [528, 238] width 9 height 7
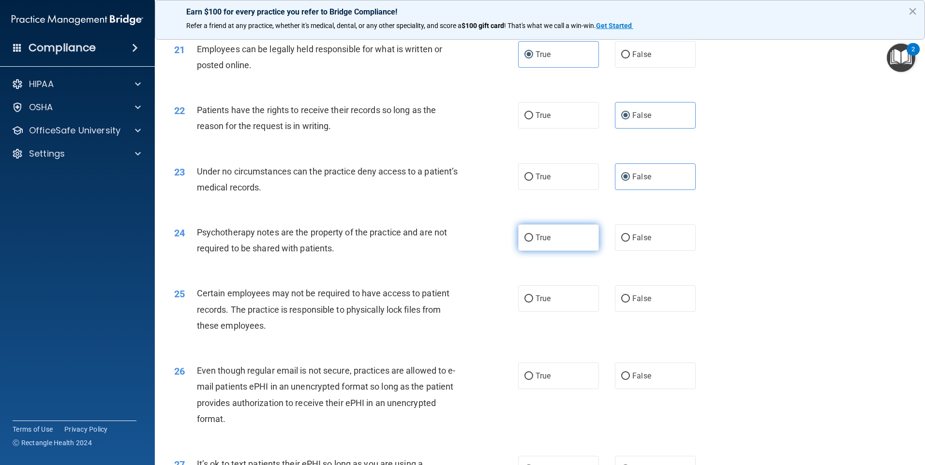
radio input "true"
click at [564, 312] on label "True" at bounding box center [558, 298] width 81 height 27
click at [533, 303] on input "True" at bounding box center [528, 299] width 9 height 7
radio input "true"
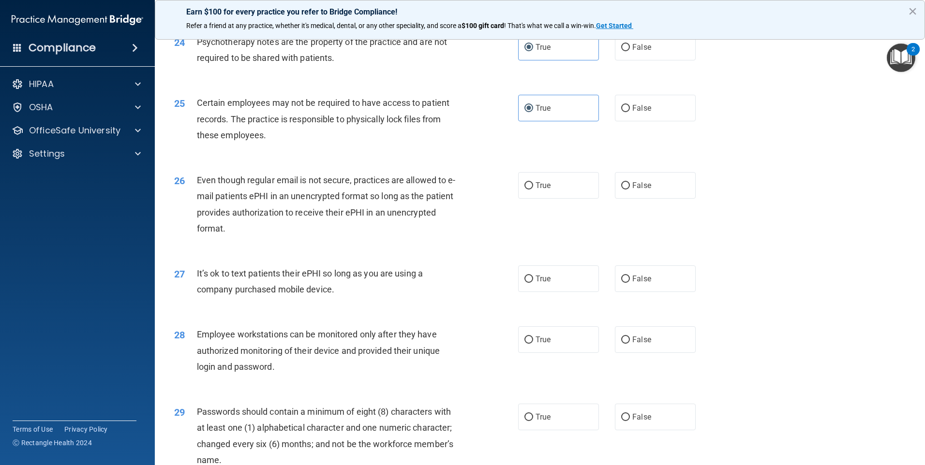
scroll to position [1790, 0]
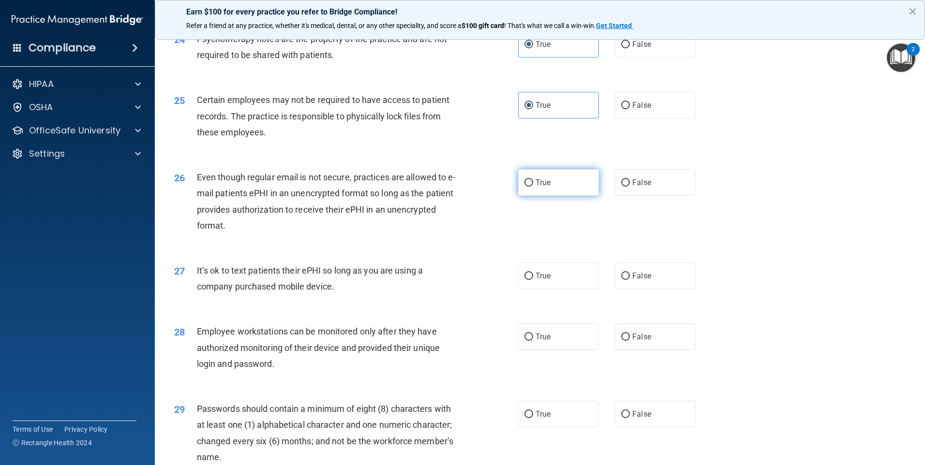
click at [581, 196] on label "True" at bounding box center [558, 182] width 81 height 27
click at [533, 187] on input "True" at bounding box center [528, 183] width 9 height 7
radio input "true"
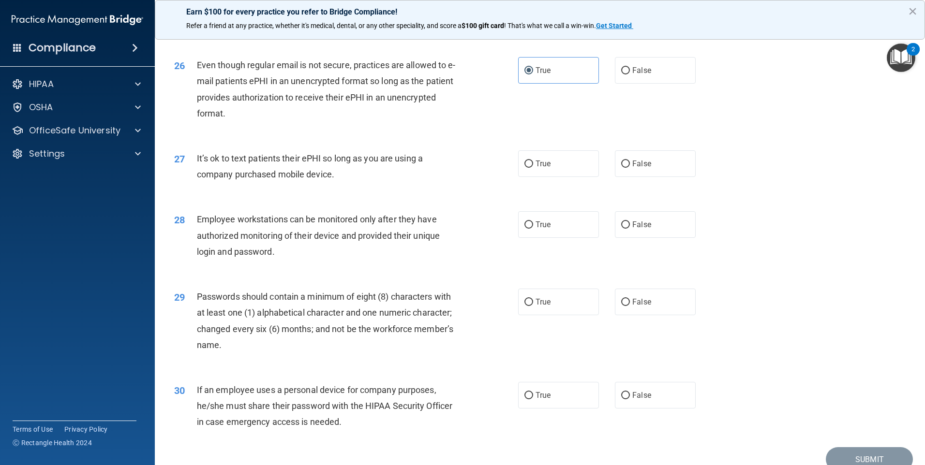
scroll to position [1935, 0]
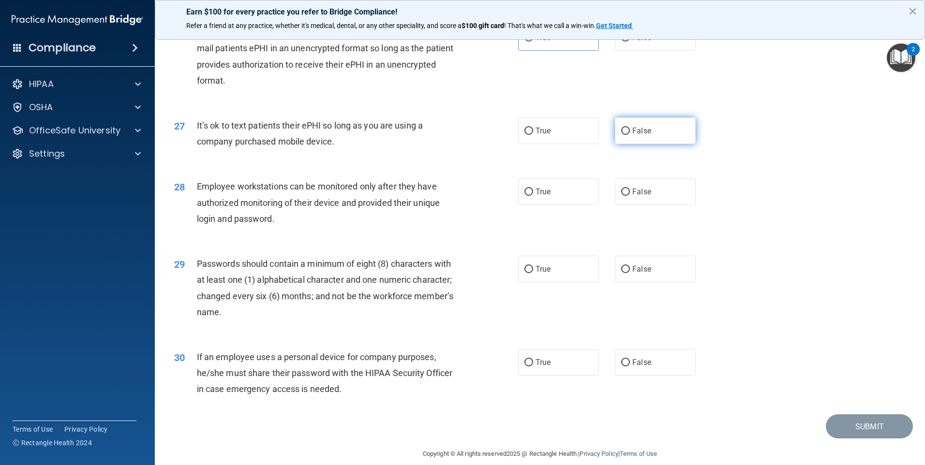
click at [639, 144] on label "False" at bounding box center [655, 131] width 81 height 27
click at [630, 135] on input "False" at bounding box center [625, 131] width 9 height 7
radio input "true"
click at [632, 196] on span "False" at bounding box center [641, 191] width 19 height 9
click at [629, 196] on input "False" at bounding box center [625, 192] width 9 height 7
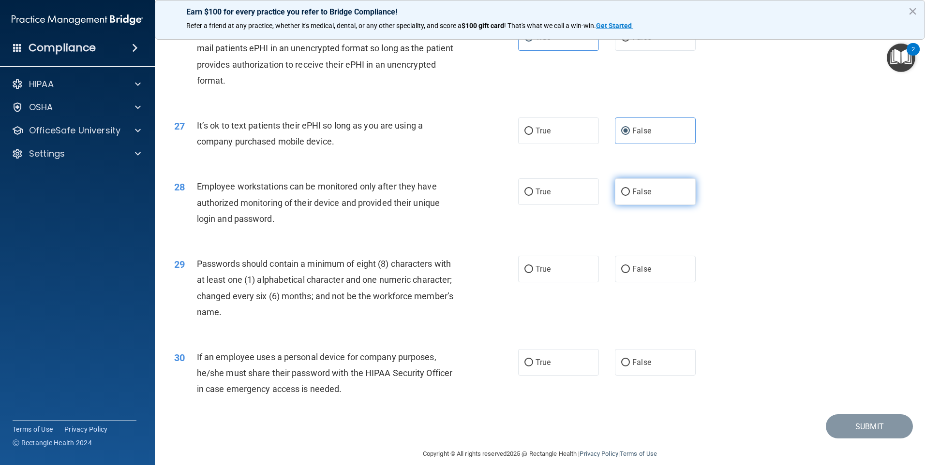
radio input "true"
click at [549, 283] on label "True" at bounding box center [558, 269] width 81 height 27
click at [533, 273] on input "True" at bounding box center [528, 269] width 9 height 7
radio input "true"
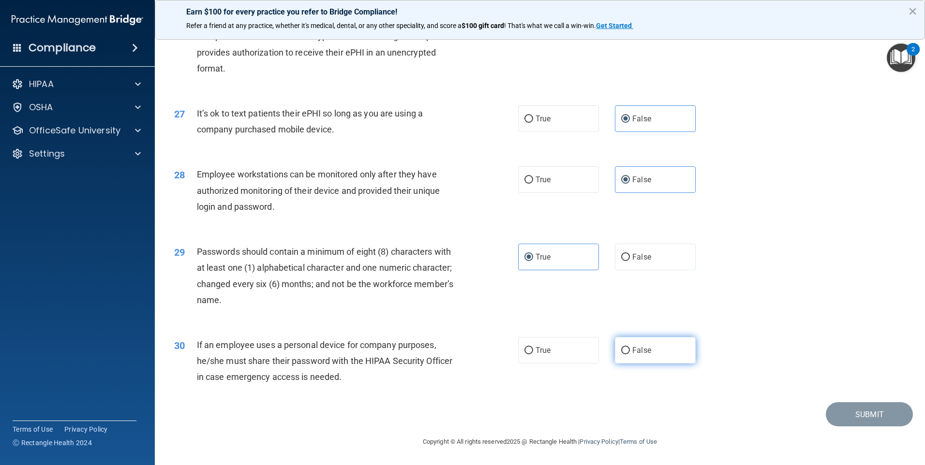
click at [632, 353] on span "False" at bounding box center [641, 350] width 19 height 9
click at [630, 353] on input "False" at bounding box center [625, 350] width 9 height 7
radio input "true"
click at [868, 408] on button "Submit" at bounding box center [869, 415] width 87 height 25
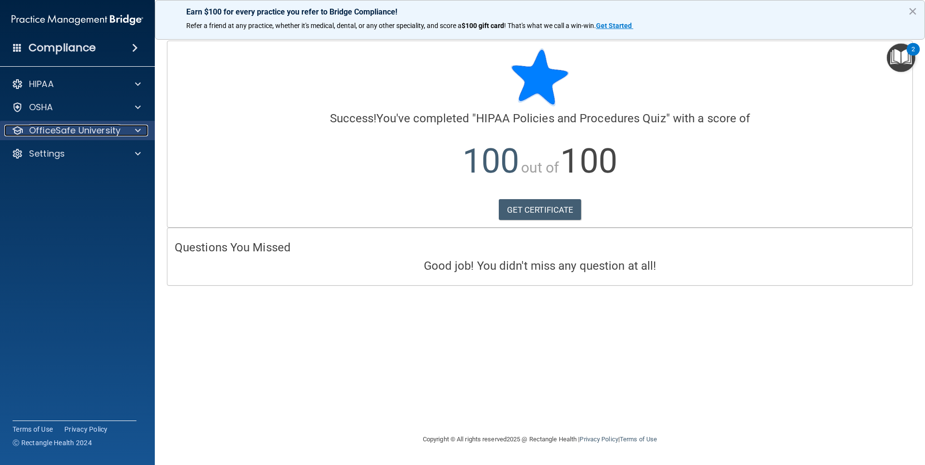
click at [114, 132] on p "OfficeSafe University" at bounding box center [74, 131] width 91 height 12
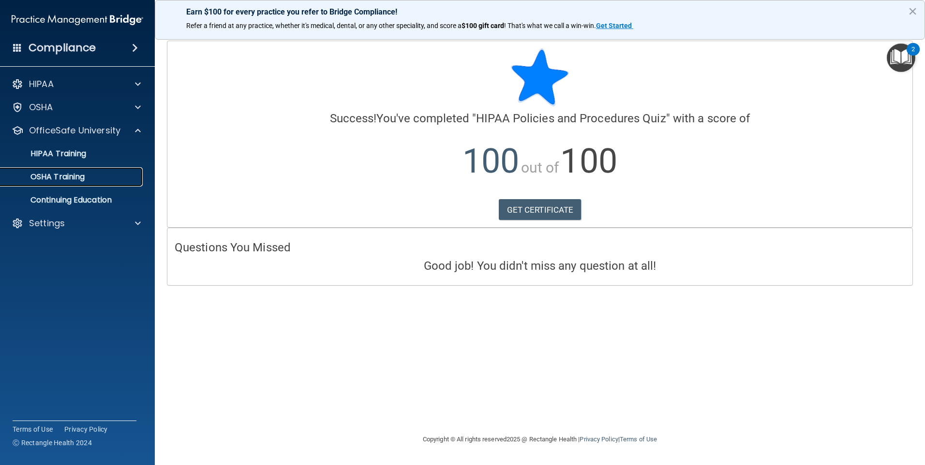
click at [79, 177] on p "OSHA Training" at bounding box center [45, 177] width 78 height 10
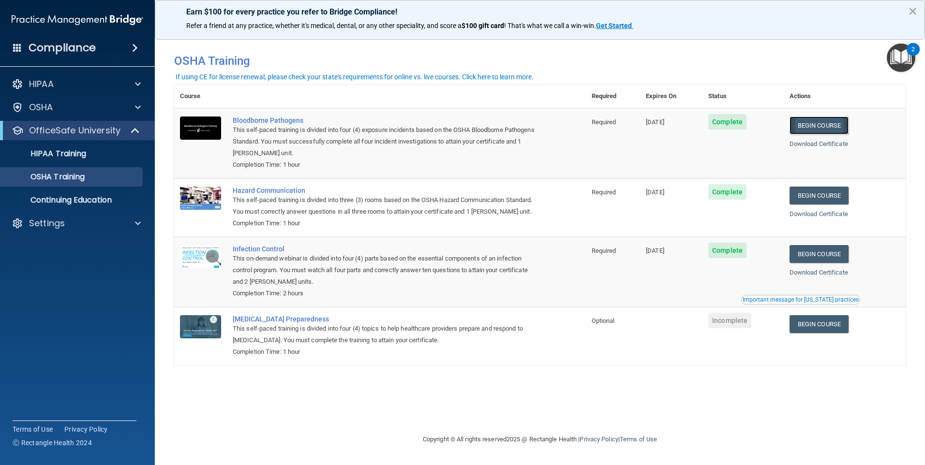
click at [849, 124] on link "Begin Course" at bounding box center [819, 126] width 59 height 18
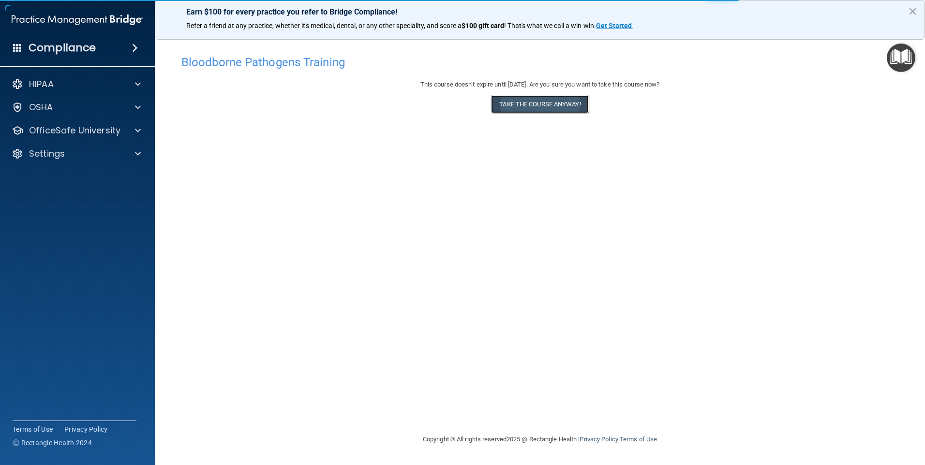
click at [578, 108] on button "Take the course anyway!" at bounding box center [539, 104] width 97 height 18
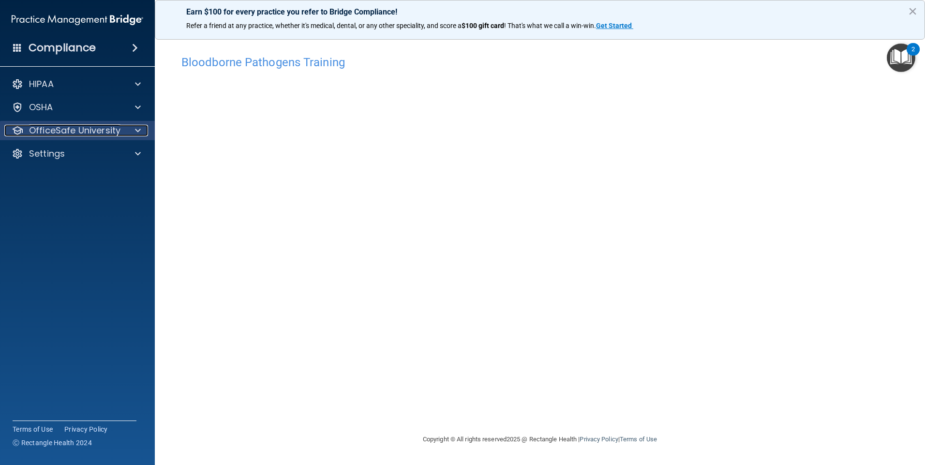
click at [110, 133] on p "OfficeSafe University" at bounding box center [74, 131] width 91 height 12
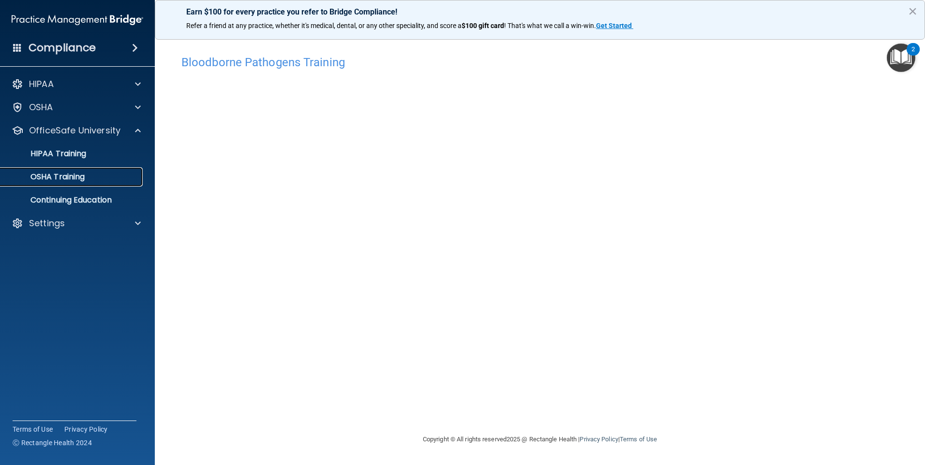
click at [77, 175] on p "OSHA Training" at bounding box center [45, 177] width 78 height 10
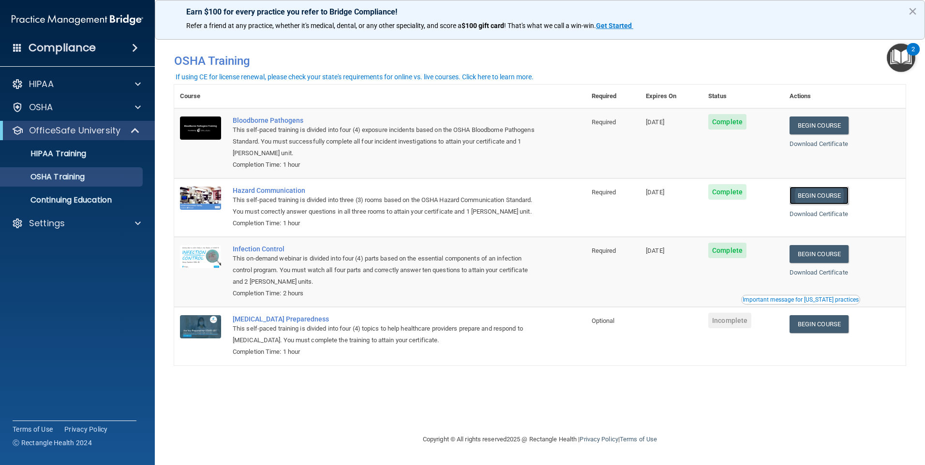
click at [826, 197] on link "Begin Course" at bounding box center [819, 196] width 59 height 18
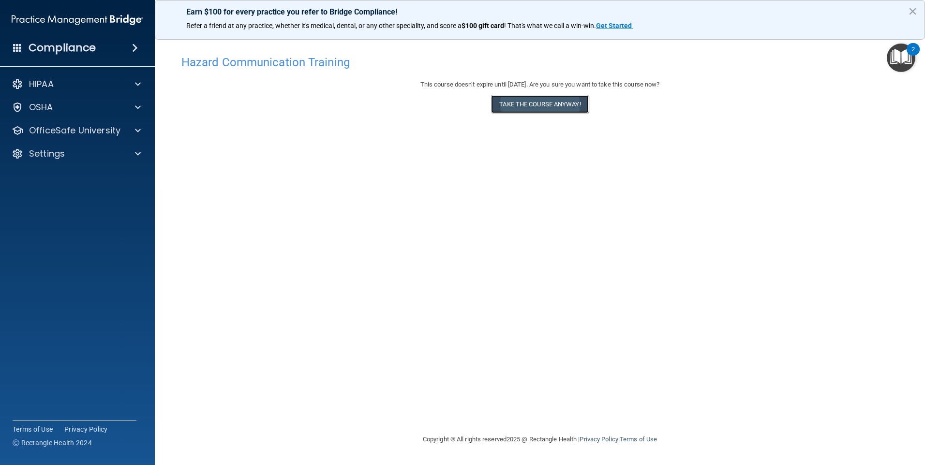
click at [540, 100] on button "Take the course anyway!" at bounding box center [539, 104] width 97 height 18
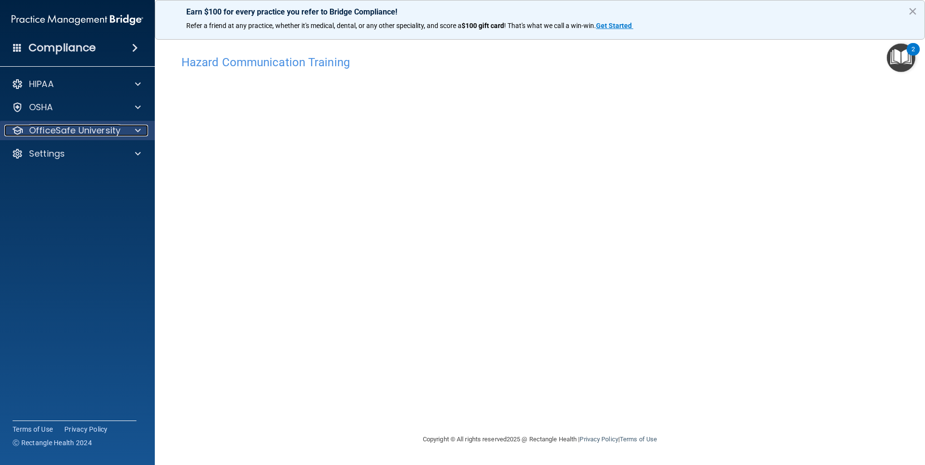
click at [136, 129] on span at bounding box center [138, 131] width 6 height 12
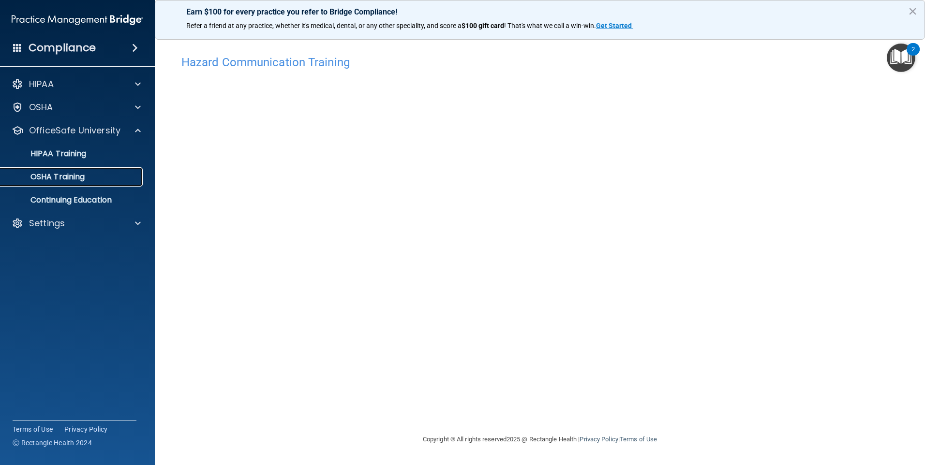
click at [98, 176] on div "OSHA Training" at bounding box center [72, 177] width 132 height 10
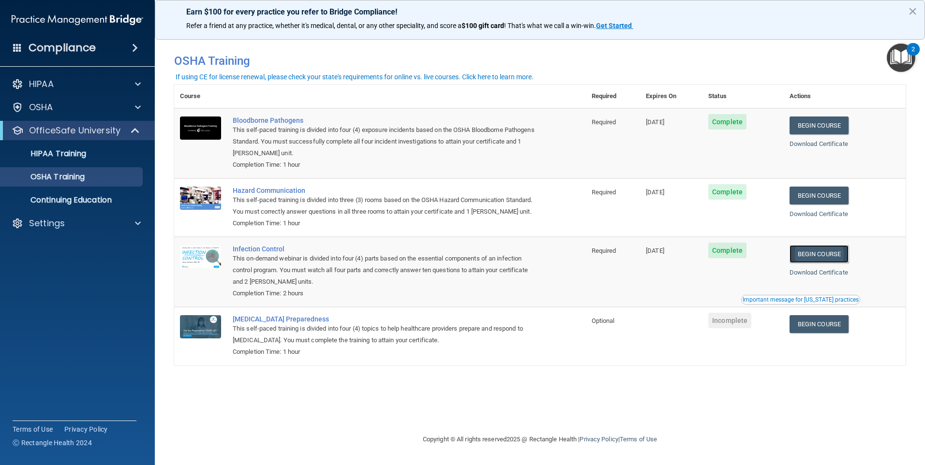
click at [816, 263] on link "Begin Course" at bounding box center [819, 254] width 59 height 18
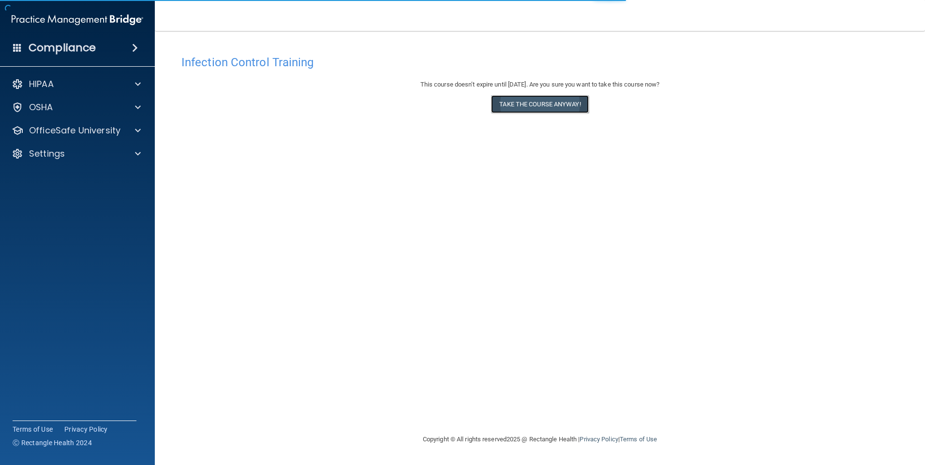
click at [534, 103] on button "Take the course anyway!" at bounding box center [539, 104] width 97 height 18
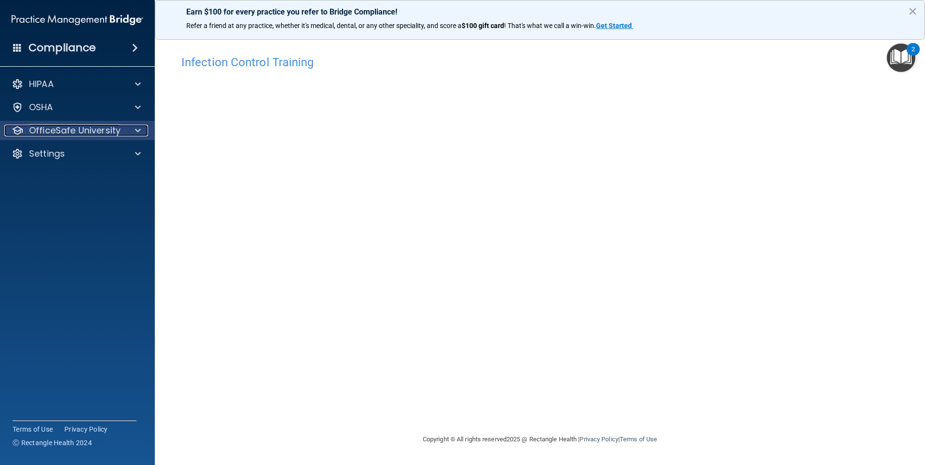
click at [129, 126] on div at bounding box center [136, 131] width 24 height 12
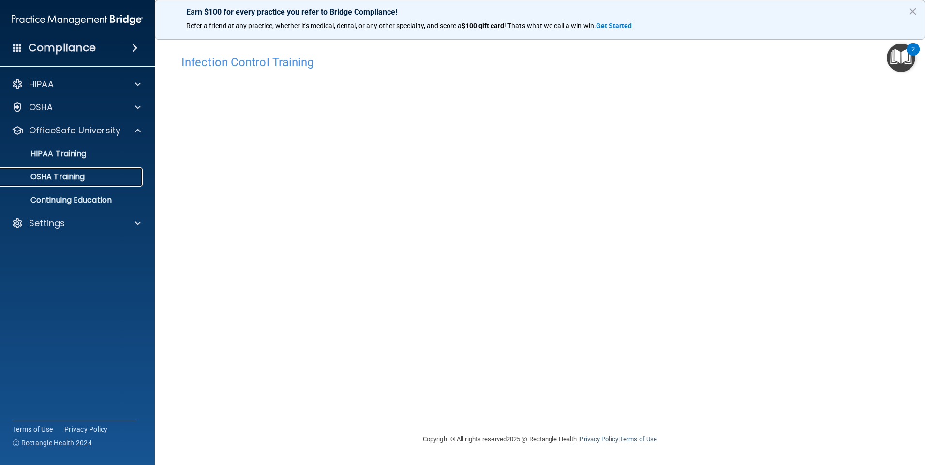
click at [76, 176] on p "OSHA Training" at bounding box center [45, 177] width 78 height 10
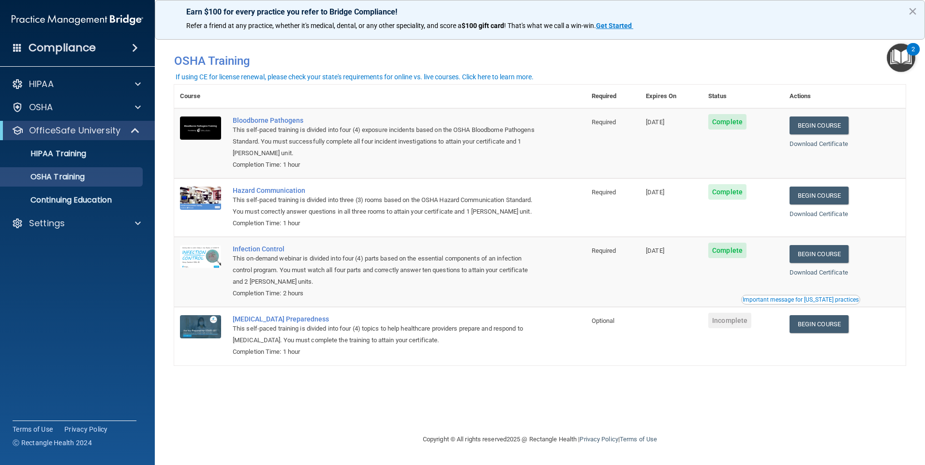
drag, startPoint x: 688, startPoint y: 265, endPoint x: 646, endPoint y: 261, distance: 42.2
click at [646, 261] on td "09/22/2026" at bounding box center [671, 272] width 62 height 70
drag, startPoint x: 646, startPoint y: 261, endPoint x: 662, endPoint y: 280, distance: 24.0
click at [662, 280] on td "09/22/2026" at bounding box center [671, 272] width 62 height 70
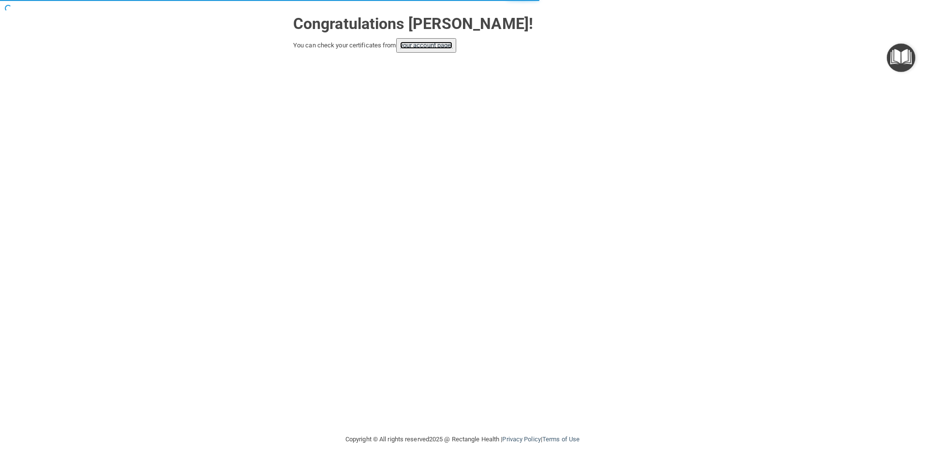
click at [416, 49] on link "your account page!" at bounding box center [426, 45] width 53 height 7
